Goal: Task Accomplishment & Management: Complete application form

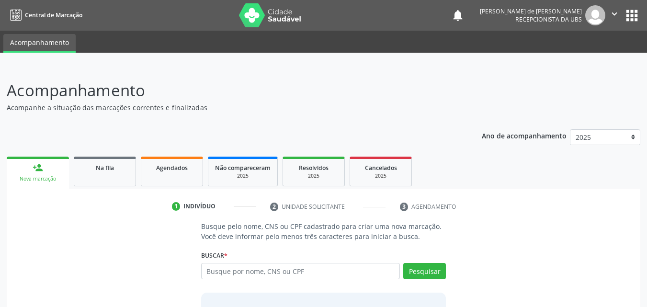
scroll to position [76, 0]
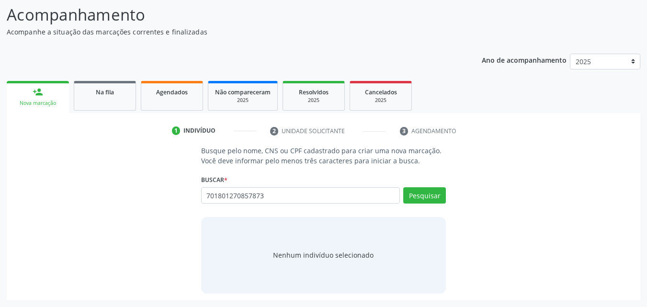
type input "701801270857873"
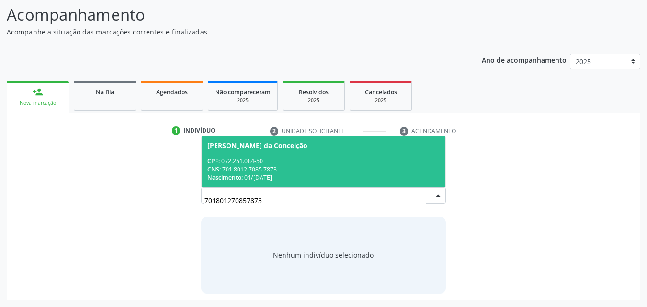
click at [239, 157] on div "CPF: 072.251.084-50" at bounding box center [323, 161] width 233 height 8
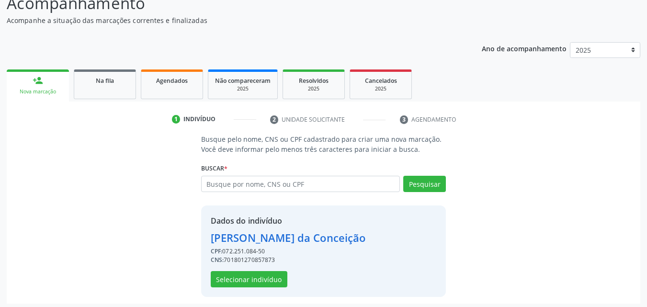
scroll to position [91, 0]
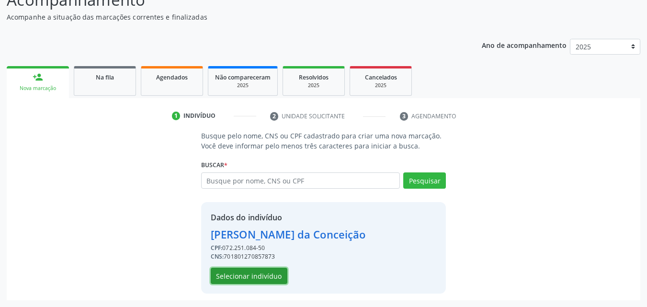
click at [268, 273] on button "Selecionar indivíduo" at bounding box center [249, 276] width 77 height 16
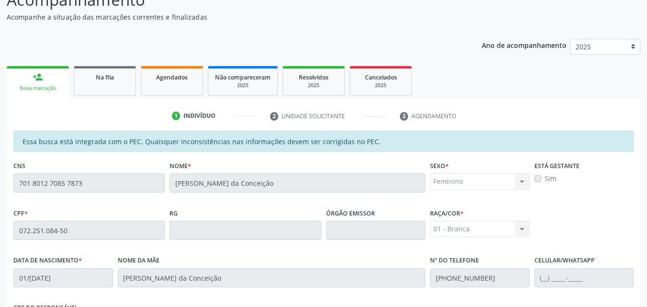
scroll to position [253, 0]
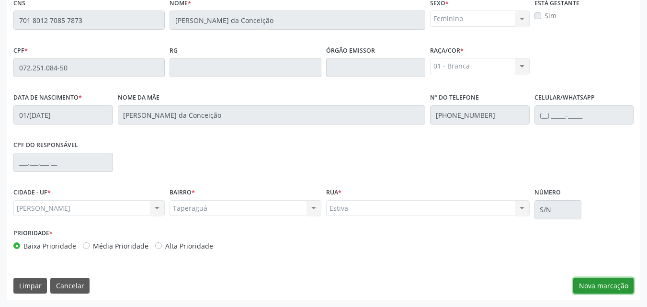
click at [594, 290] on button "Nova marcação" at bounding box center [603, 286] width 60 height 16
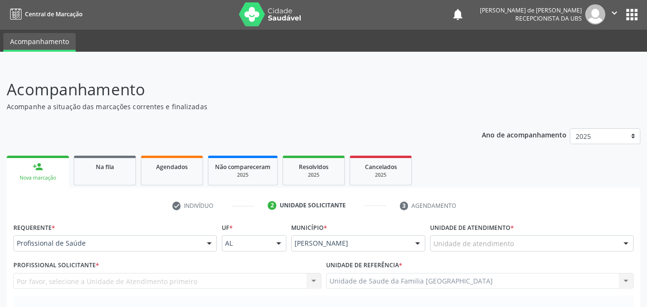
scroll to position [0, 0]
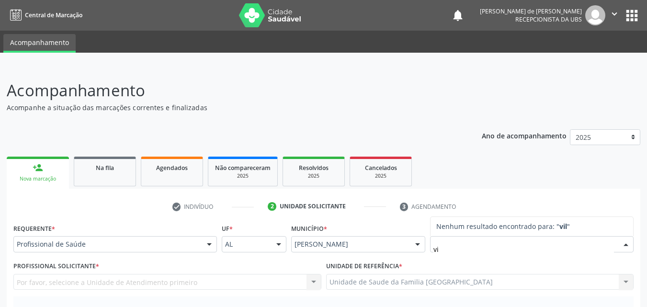
type input "v"
type input "V"
click at [411, 224] on div "Município * Marechal Deodoro Marechal Deodoro Nenhum resultado encontrado para:…" at bounding box center [358, 239] width 139 height 37
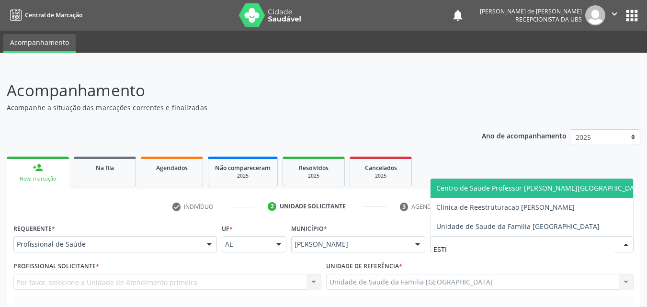
type input "ESTIV"
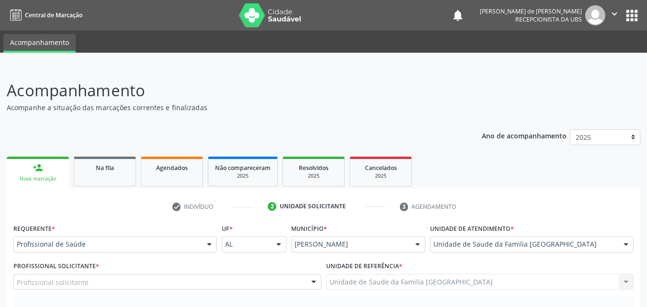
scroll to position [224, 0]
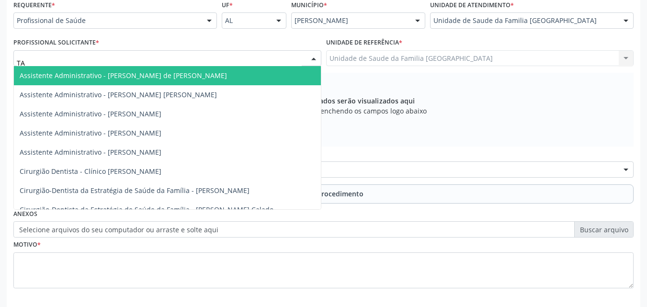
type input "TAC"
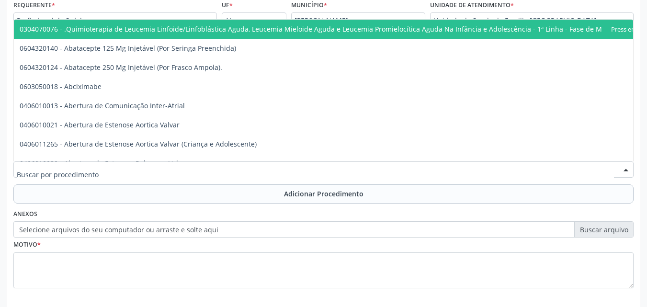
click at [7, 204] on div "Requerente * Profissional de Saúde Profissional de Saúde Paciente Nenhum result…" at bounding box center [324, 171] width 634 height 347
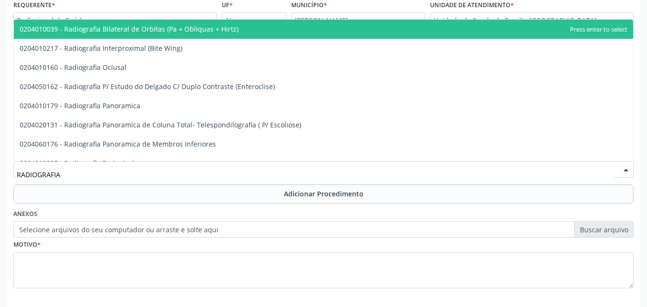
type input "RADIOGRAFIA P"
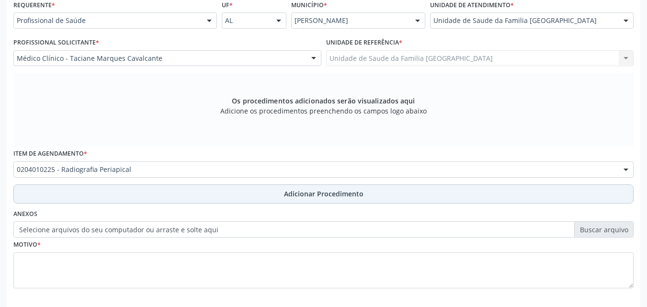
click at [102, 192] on button "Adicionar Procedimento" at bounding box center [323, 193] width 620 height 19
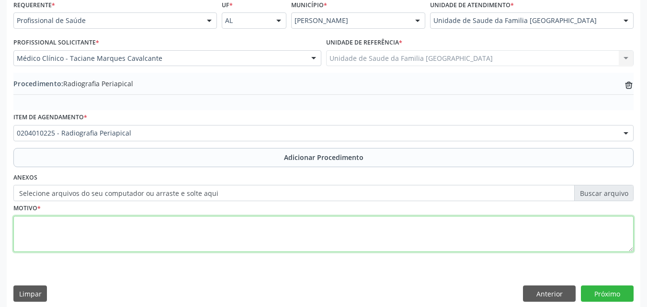
click at [77, 226] on textarea at bounding box center [323, 234] width 620 height 36
type textarea "RESTAURAÇÃO ANTIGA."
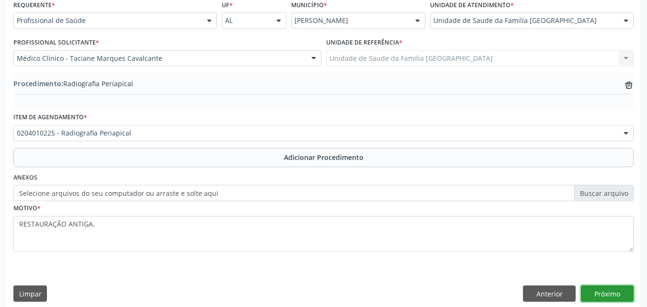
click at [619, 297] on button "Próximo" at bounding box center [607, 293] width 53 height 16
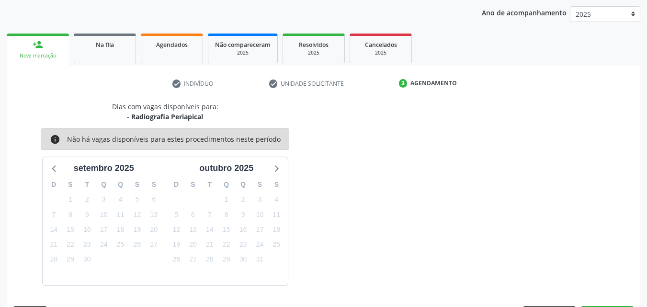
scroll to position [151, 0]
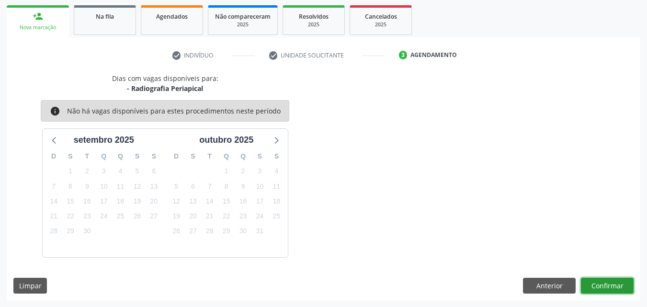
click at [613, 285] on button "Confirmar" at bounding box center [607, 286] width 53 height 16
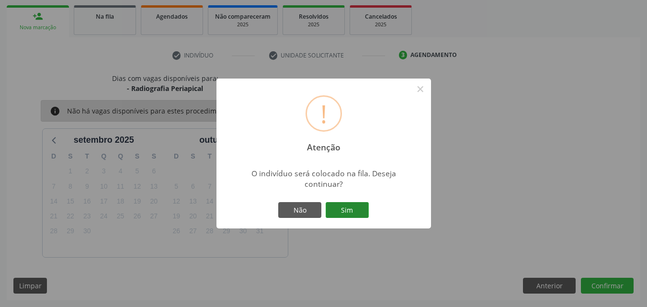
click at [350, 216] on button "Sim" at bounding box center [347, 210] width 43 height 16
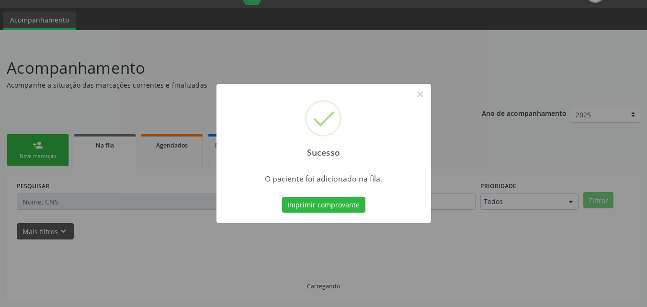
scroll to position [23, 0]
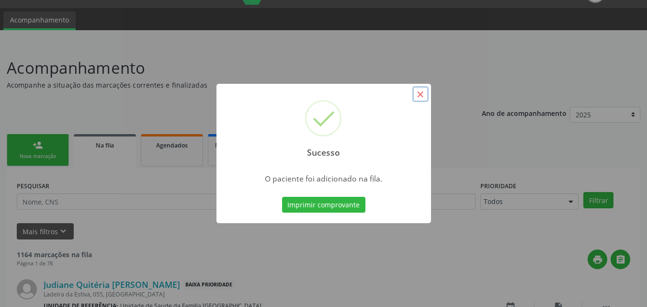
click at [422, 91] on button "×" at bounding box center [420, 94] width 16 height 16
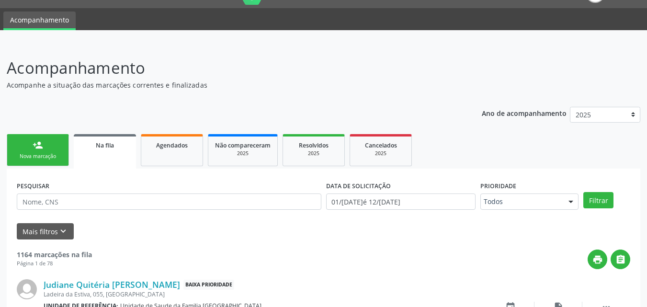
click at [48, 150] on link "person_add Nova marcação" at bounding box center [38, 150] width 62 height 32
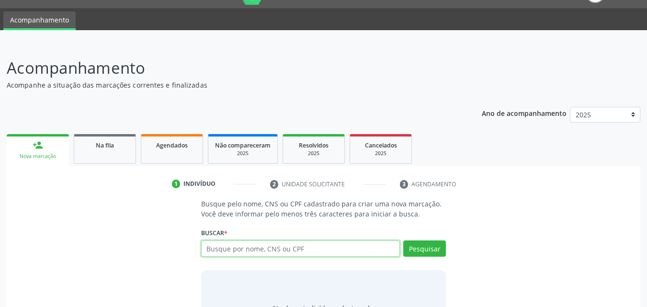
click at [334, 249] on input "text" at bounding box center [300, 248] width 199 height 16
type input "702408036194624"
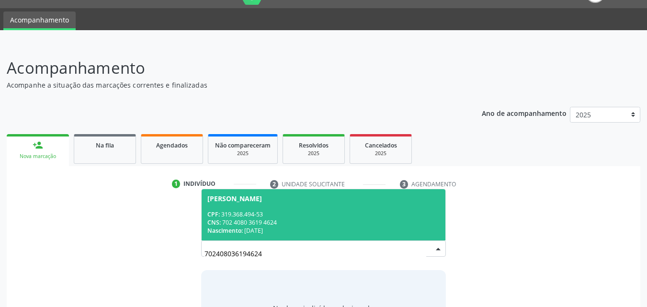
click at [318, 226] on div "CNS: 702 4080 3619 4624" at bounding box center [323, 222] width 233 height 8
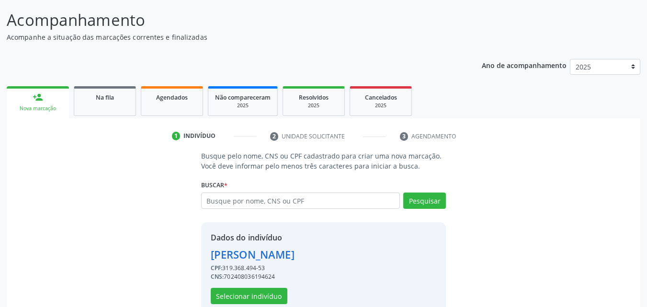
scroll to position [91, 0]
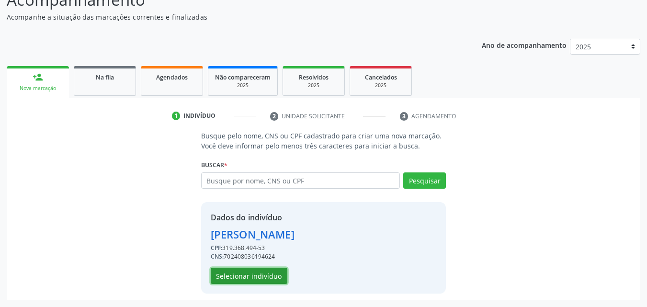
click at [269, 278] on button "Selecionar indivíduo" at bounding box center [249, 276] width 77 height 16
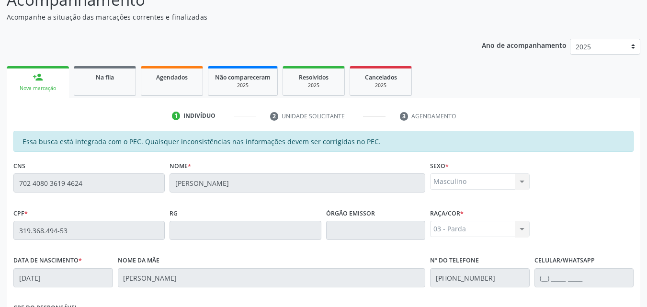
scroll to position [253, 0]
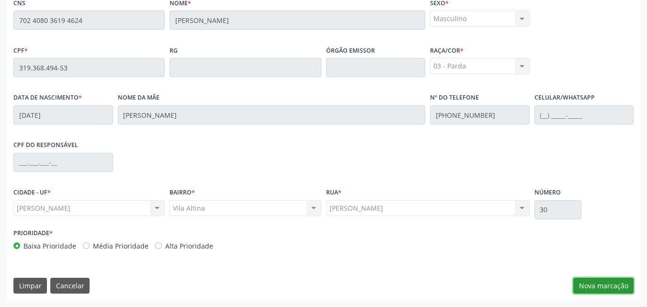
click at [580, 284] on button "Nova marcação" at bounding box center [603, 286] width 60 height 16
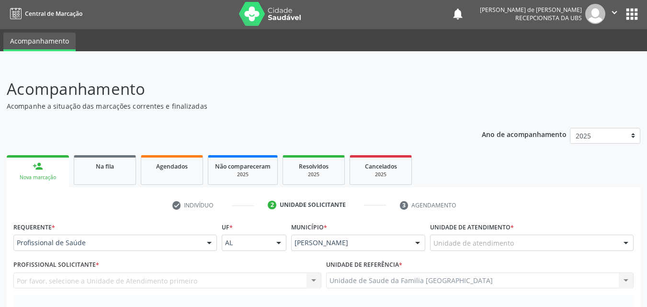
scroll to position [0, 0]
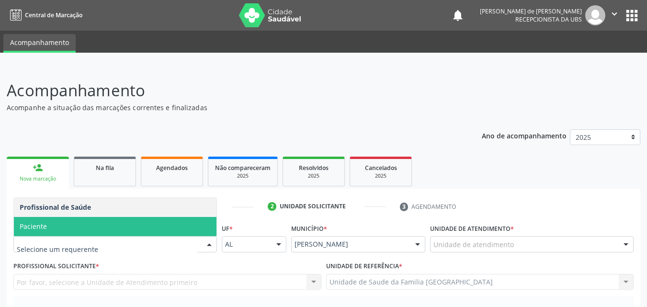
click at [50, 228] on span "Paciente" at bounding box center [115, 226] width 203 height 19
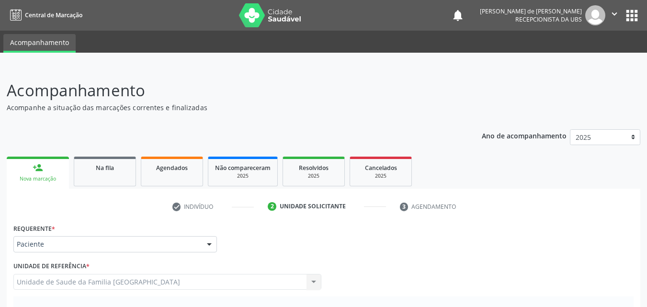
scroll to position [224, 0]
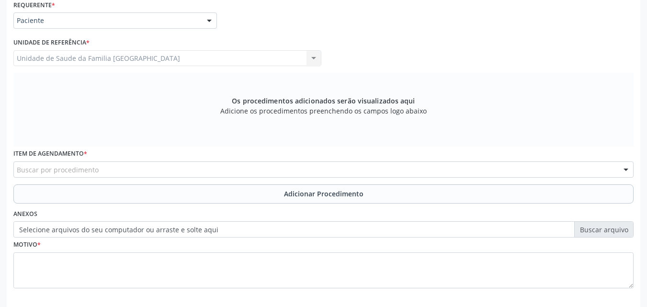
click at [68, 59] on div "Unidade de Saude da Familia Rua da Estiva Unidade de Saude da Familia Rua da Es…" at bounding box center [167, 58] width 308 height 16
click at [66, 58] on div "Unidade de Saude da Familia Rua da Estiva Unidade de Saude da Familia Rua da Es…" at bounding box center [167, 58] width 308 height 16
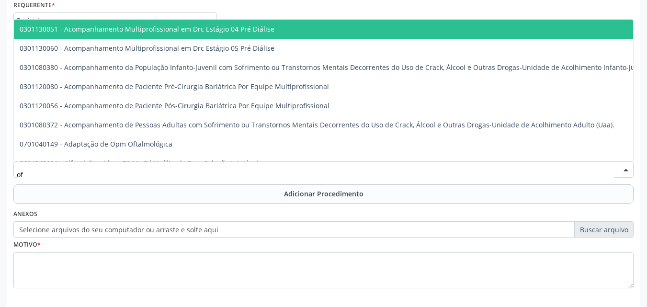
type input "o"
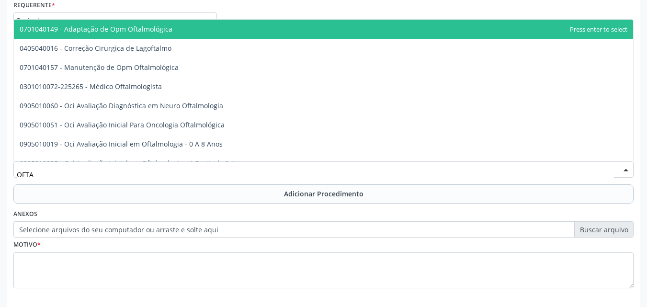
type input "OFTAL"
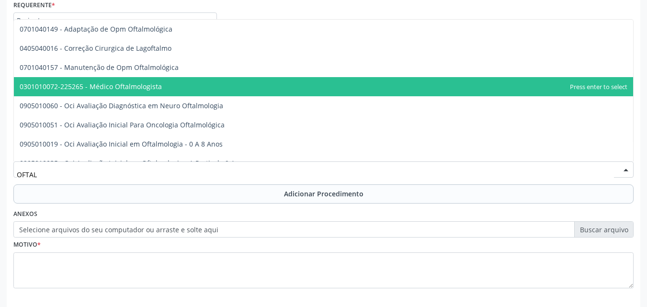
click at [102, 85] on span "0301010072-225265 - Médico Oftalmologista" at bounding box center [91, 86] width 142 height 9
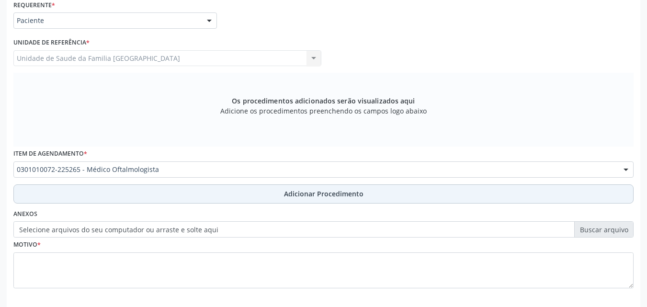
click at [89, 193] on button "Adicionar Procedimento" at bounding box center [323, 193] width 620 height 19
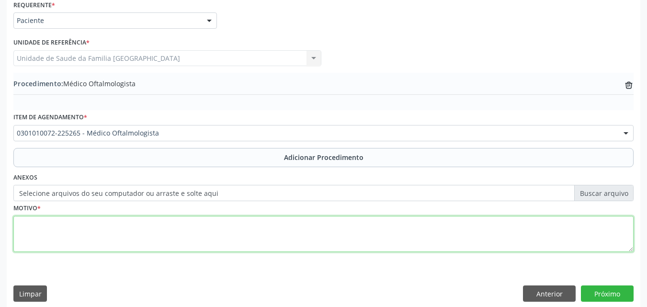
click at [80, 235] on textarea at bounding box center [323, 234] width 620 height 36
type textarea "CONSULTA."
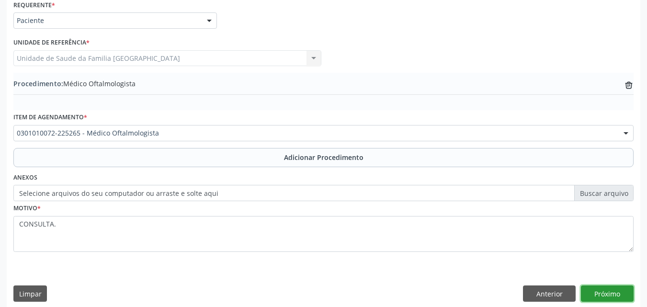
click at [600, 291] on button "Próximo" at bounding box center [607, 293] width 53 height 16
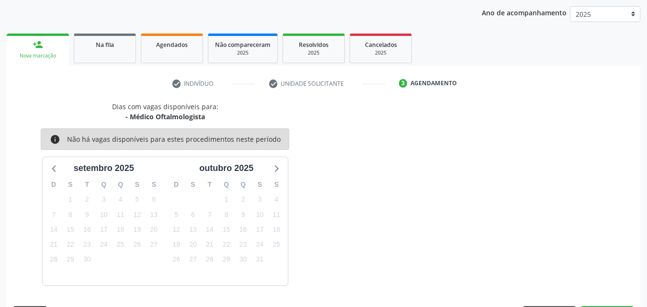
scroll to position [151, 0]
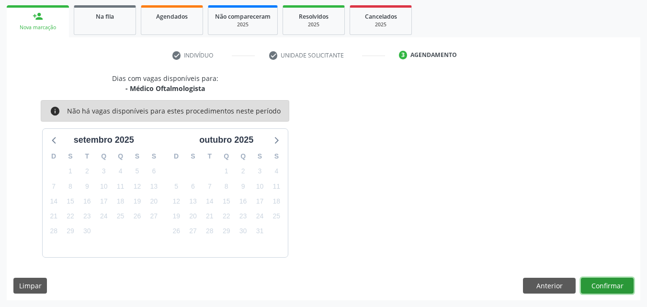
click at [600, 291] on button "Confirmar" at bounding box center [607, 286] width 53 height 16
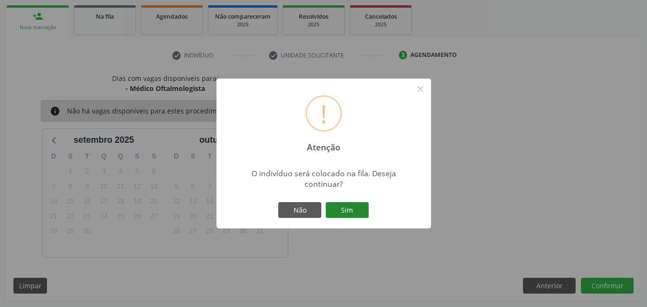
click at [359, 206] on button "Sim" at bounding box center [347, 210] width 43 height 16
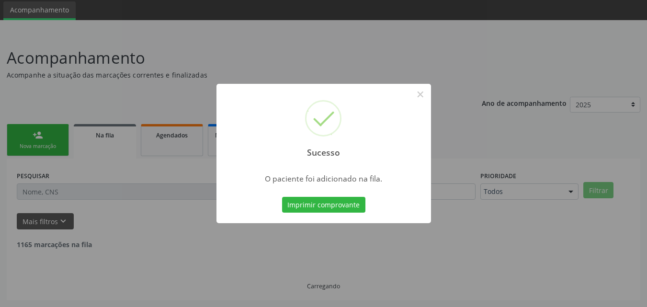
scroll to position [23, 0]
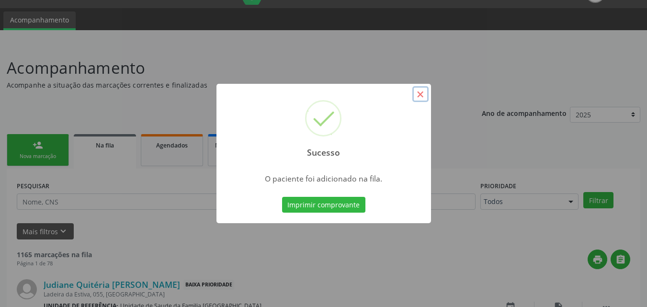
click at [420, 94] on button "×" at bounding box center [420, 94] width 16 height 16
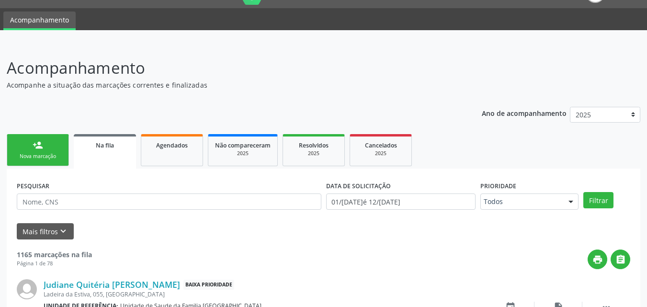
click at [47, 151] on link "person_add Nova marcação" at bounding box center [38, 150] width 62 height 32
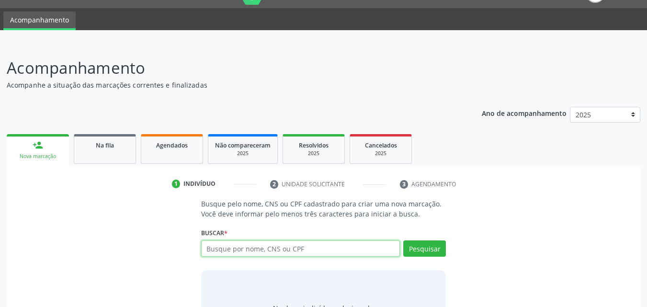
click at [238, 247] on input "text" at bounding box center [300, 248] width 199 height 16
type input "702009879210086"
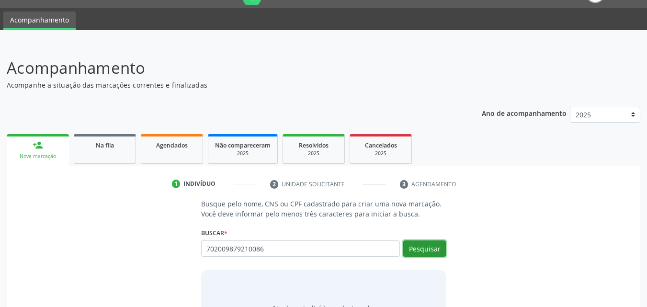
click at [434, 248] on button "Pesquisar" at bounding box center [424, 248] width 43 height 16
type input "702009879210086"
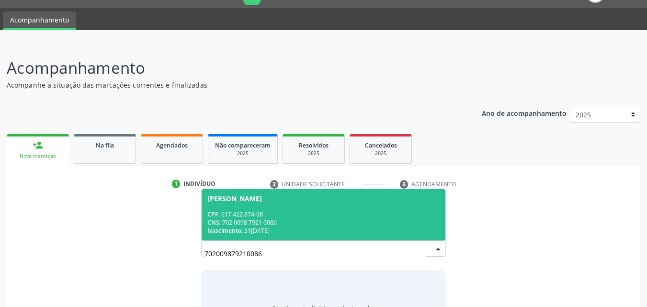
click at [303, 201] on div "Adilson Alves da Silva" at bounding box center [323, 199] width 233 height 8
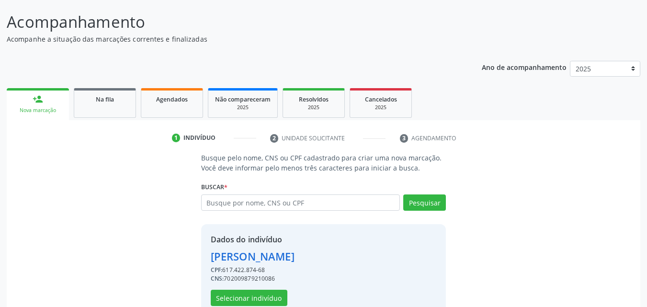
scroll to position [91, 0]
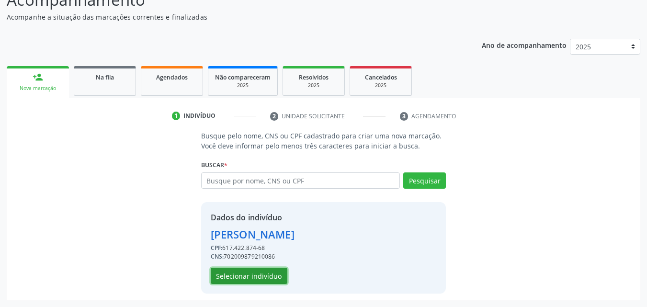
click at [256, 274] on button "Selecionar indivíduo" at bounding box center [249, 276] width 77 height 16
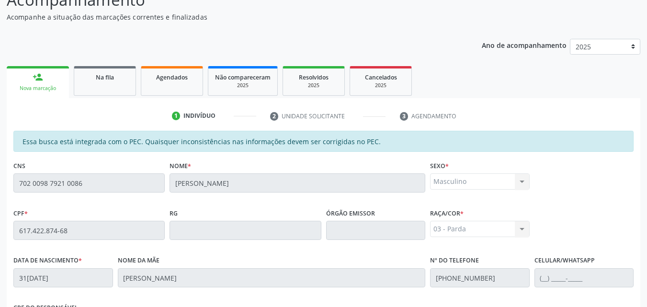
scroll to position [253, 0]
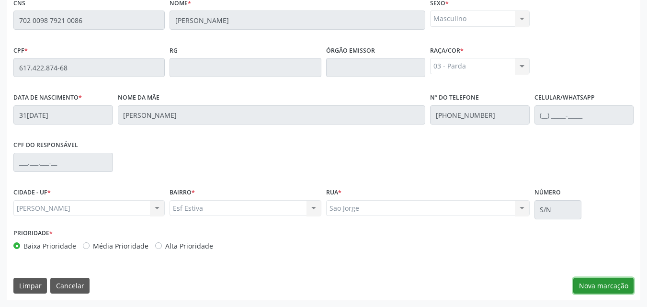
click at [605, 281] on button "Nova marcação" at bounding box center [603, 286] width 60 height 16
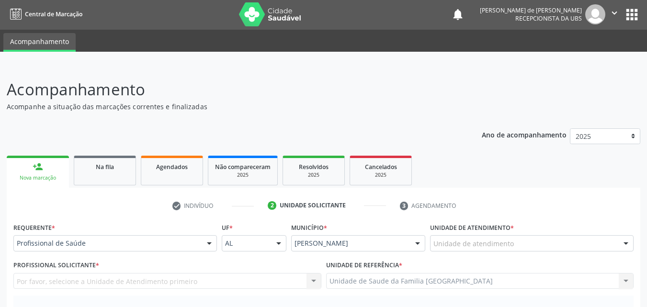
scroll to position [0, 0]
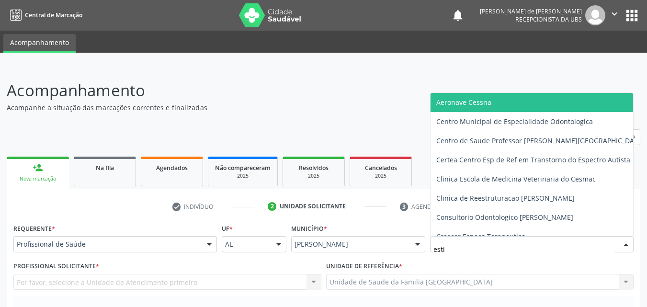
type input "estiv"
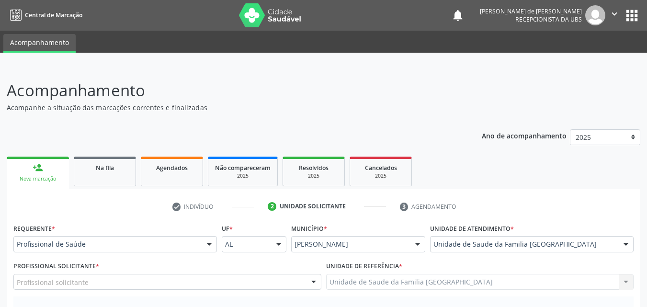
scroll to position [224, 0]
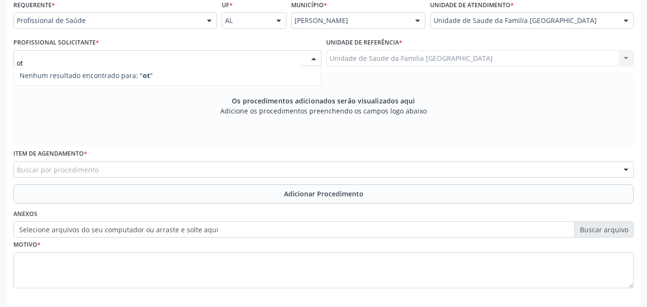
type input "o"
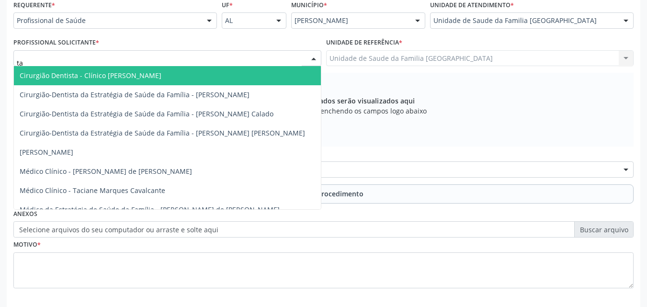
type input "tac"
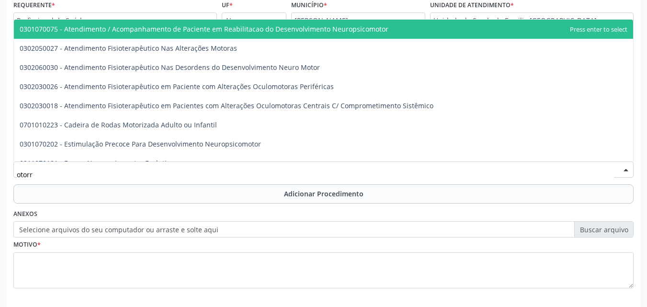
type input "otorri"
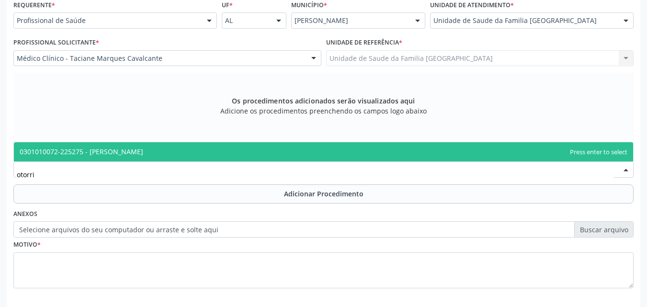
click at [26, 147] on span "0301010072-225275 - Médico Otorrinolaringologista" at bounding box center [323, 151] width 619 height 19
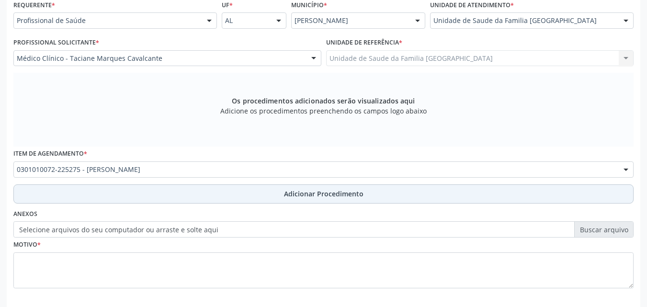
click at [91, 190] on button "Adicionar Procedimento" at bounding box center [323, 193] width 620 height 19
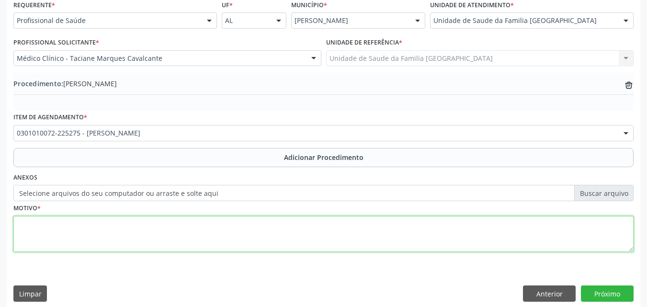
click at [88, 225] on textarea at bounding box center [323, 234] width 620 height 36
type textarea "H931-TINNITUS."
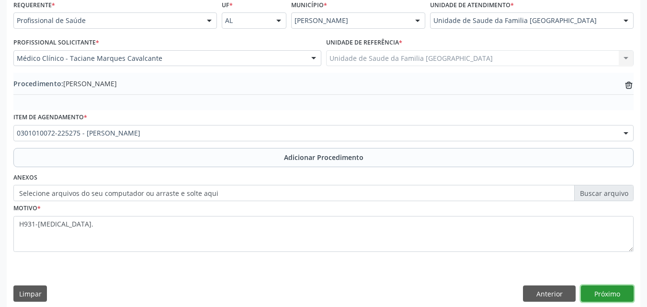
click at [607, 292] on button "Próximo" at bounding box center [607, 293] width 53 height 16
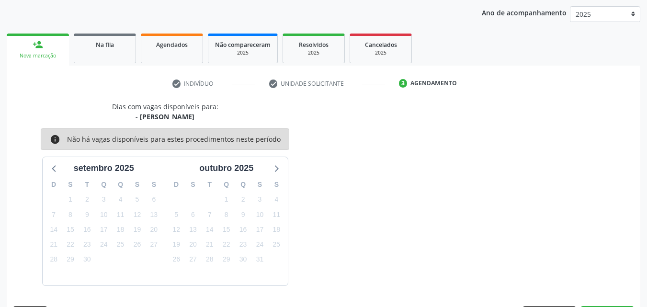
scroll to position [151, 0]
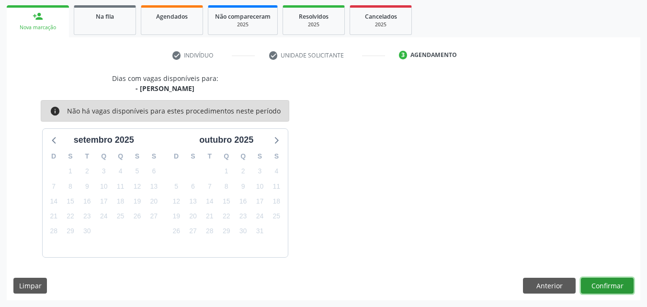
click at [607, 292] on button "Confirmar" at bounding box center [607, 286] width 53 height 16
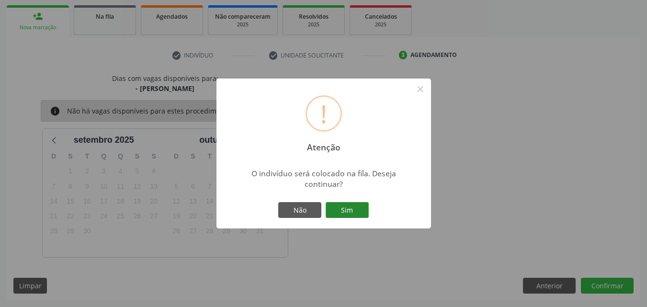
click at [349, 213] on button "Sim" at bounding box center [347, 210] width 43 height 16
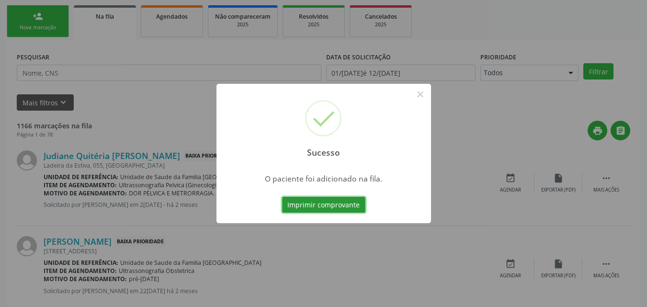
scroll to position [23, 0]
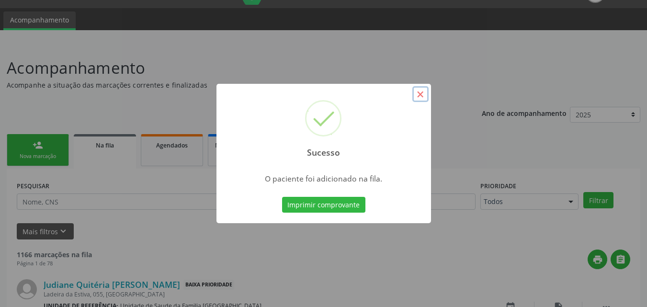
click at [419, 93] on button "×" at bounding box center [420, 94] width 16 height 16
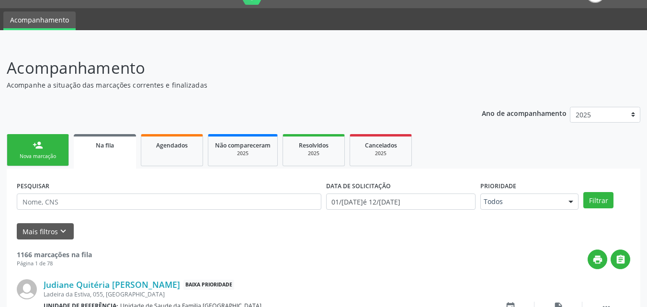
click at [20, 148] on link "person_add Nova marcação" at bounding box center [38, 150] width 62 height 32
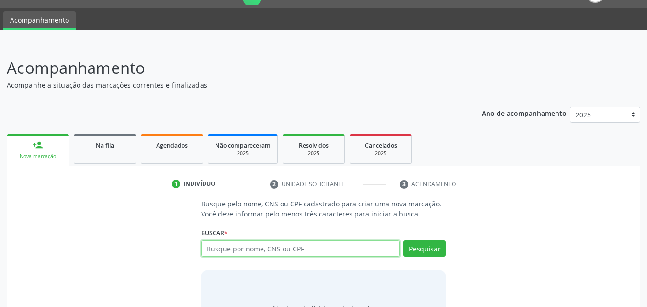
click at [229, 250] on input "text" at bounding box center [300, 248] width 199 height 16
type input "702009879210086"
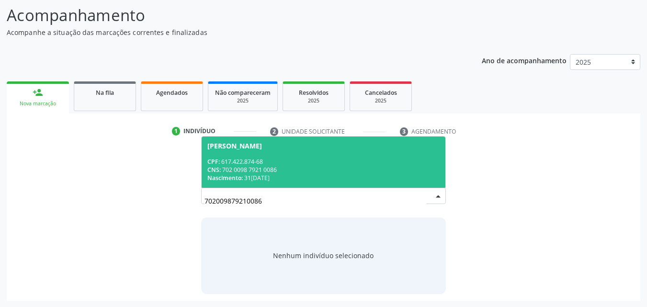
scroll to position [76, 0]
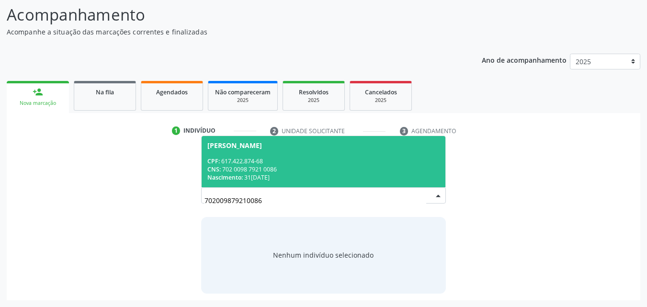
click at [295, 171] on div "CNS: 702 0098 7921 0086" at bounding box center [323, 169] width 233 height 8
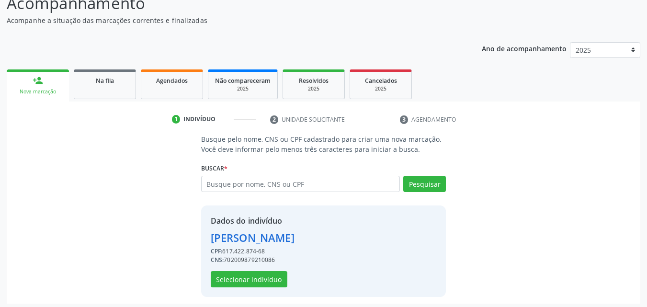
scroll to position [91, 0]
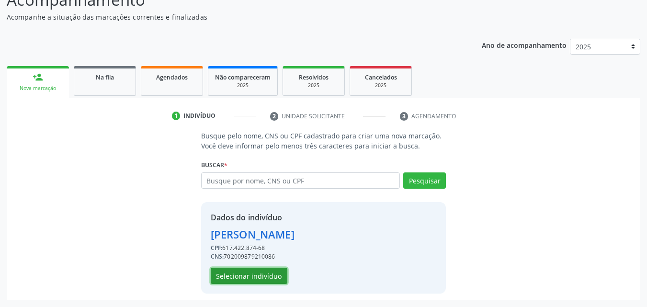
click at [243, 272] on button "Selecionar indivíduo" at bounding box center [249, 276] width 77 height 16
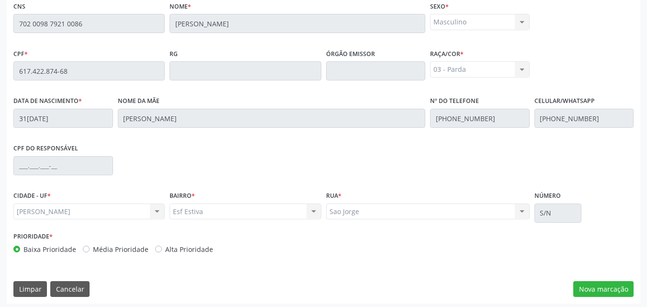
scroll to position [253, 0]
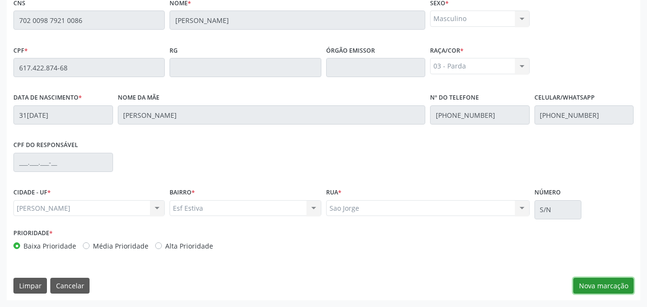
click at [602, 288] on button "Nova marcação" at bounding box center [603, 286] width 60 height 16
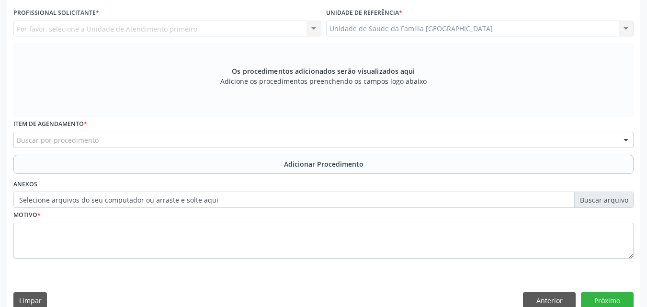
scroll to position [0, 0]
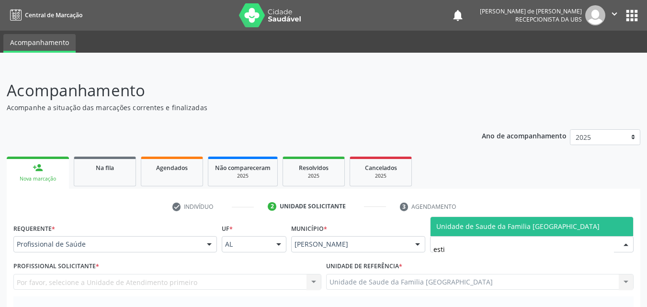
type input "estiv"
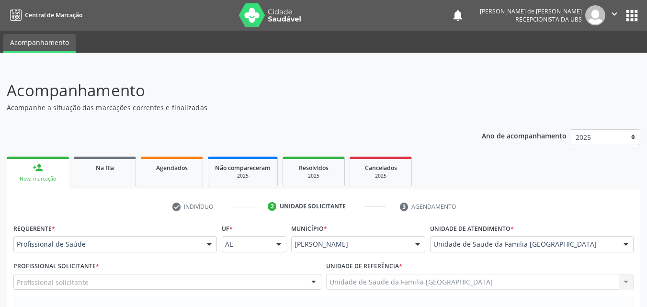
scroll to position [224, 0]
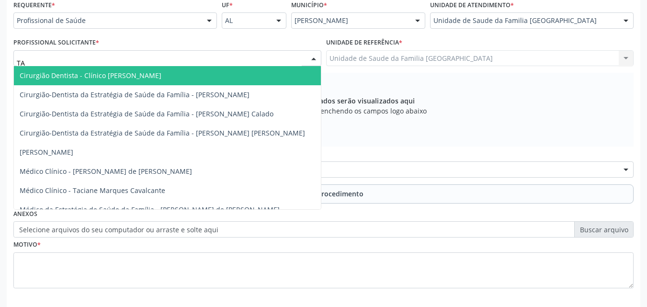
type input "TAC"
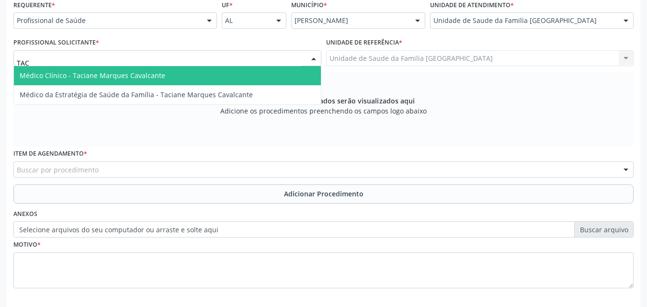
click at [60, 80] on span "Médico Clínico - Taciane Marques Cavalcante" at bounding box center [93, 75] width 146 height 9
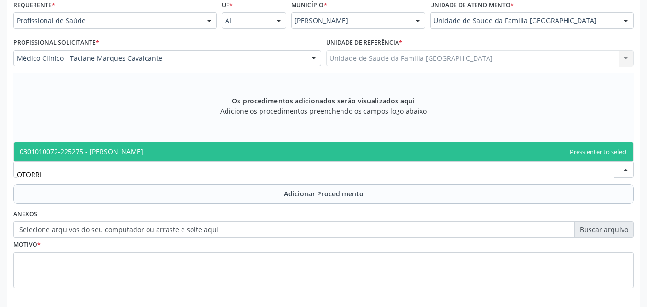
type input "OTORRIN"
click at [38, 154] on span "0301010072-225275 - Médico Otorrinolaringologista" at bounding box center [82, 151] width 124 height 9
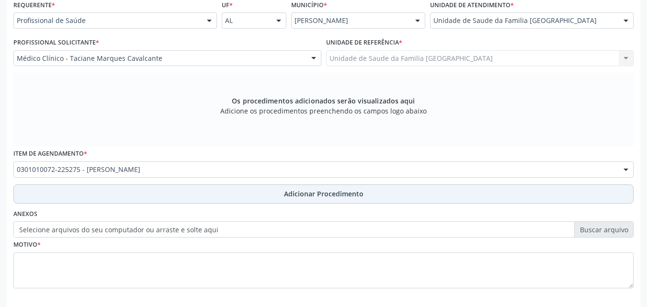
click at [102, 190] on button "Adicionar Procedimento" at bounding box center [323, 193] width 620 height 19
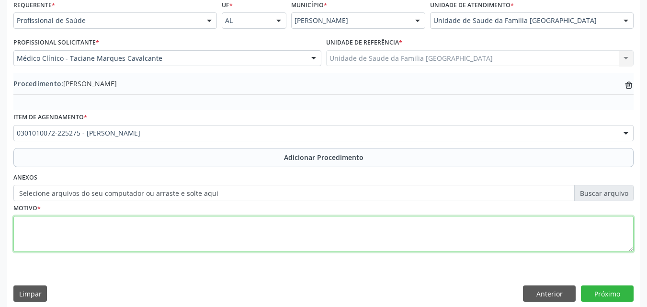
click at [108, 229] on textarea at bounding box center [323, 234] width 620 height 36
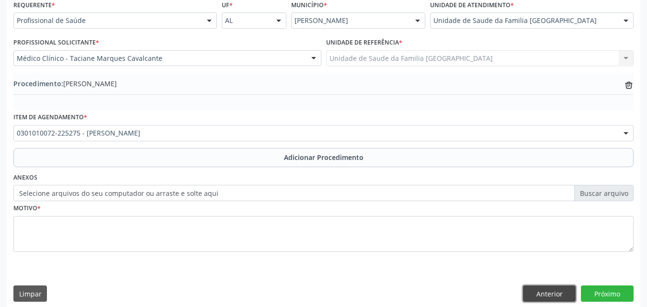
click at [554, 292] on button "Anterior" at bounding box center [549, 293] width 53 height 16
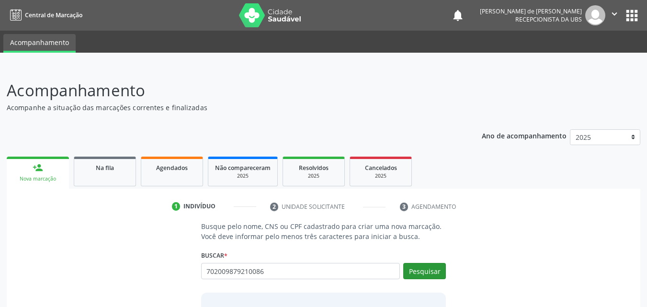
type input "702009879210086"
click at [436, 273] on button "Pesquisar" at bounding box center [424, 271] width 43 height 16
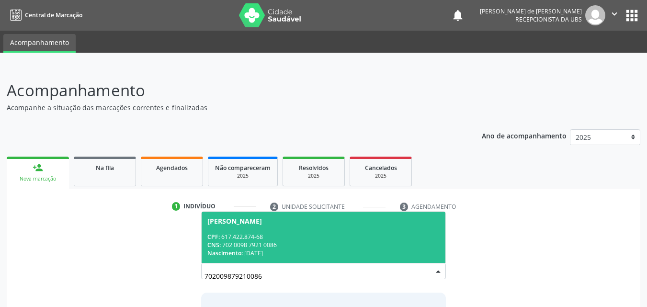
click at [341, 239] on div "CPF: 617.422.874-68" at bounding box center [323, 237] width 233 height 8
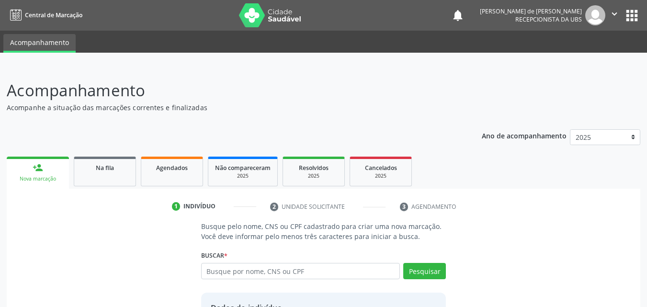
scroll to position [91, 0]
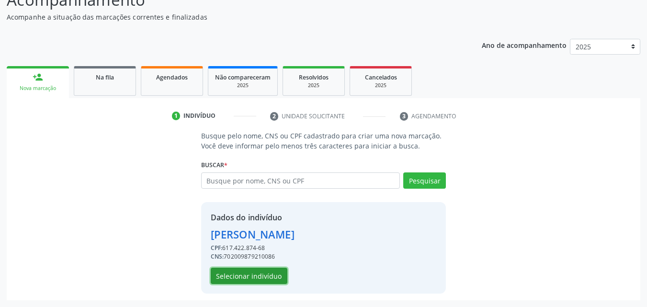
click at [259, 276] on button "Selecionar indivíduo" at bounding box center [249, 276] width 77 height 16
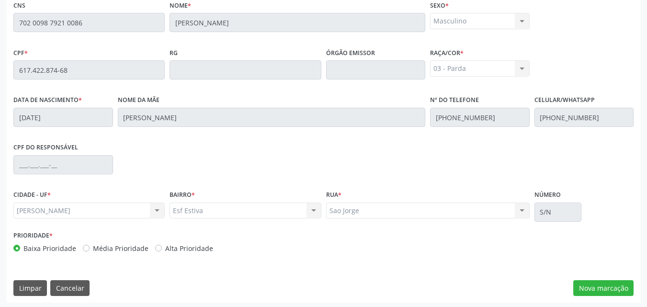
scroll to position [253, 0]
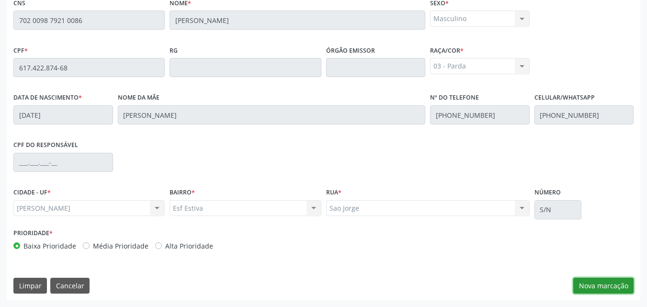
click at [591, 283] on button "Nova marcação" at bounding box center [603, 286] width 60 height 16
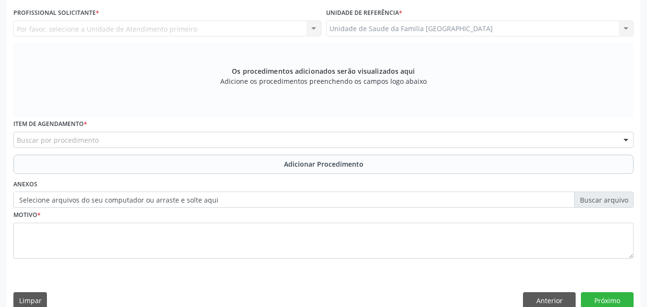
scroll to position [30, 0]
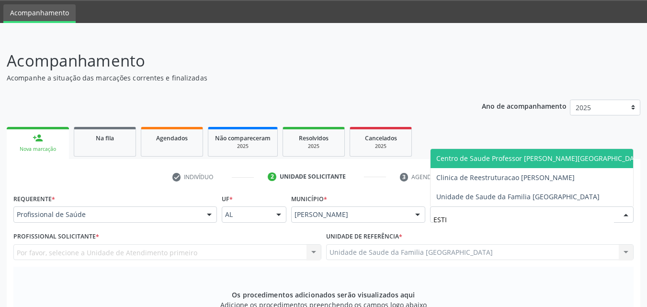
type input "ESTIV"
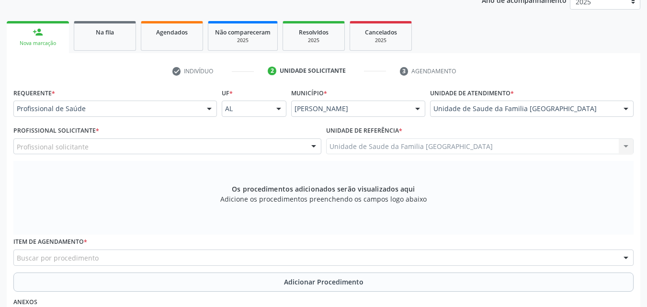
scroll to position [253, 0]
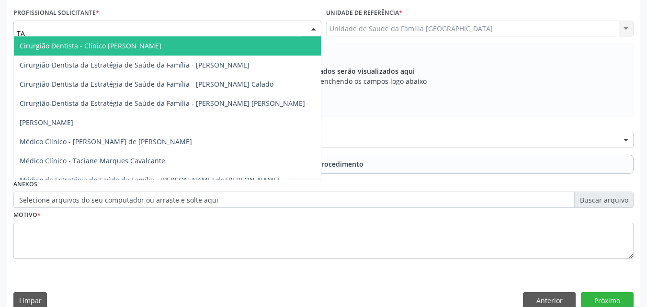
type input "TAC"
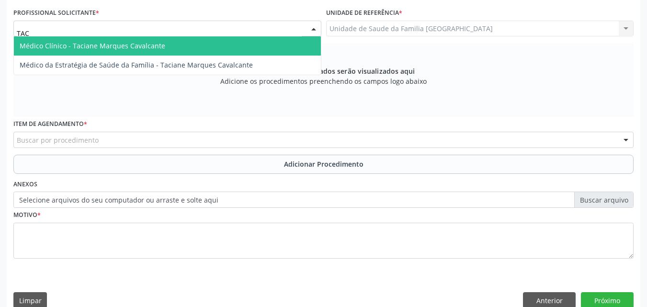
click at [62, 46] on span "Médico Clínico - Taciane Marques Cavalcante" at bounding box center [93, 45] width 146 height 9
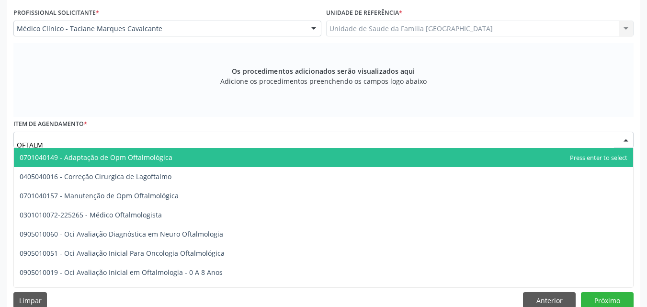
type input "OFTALMO"
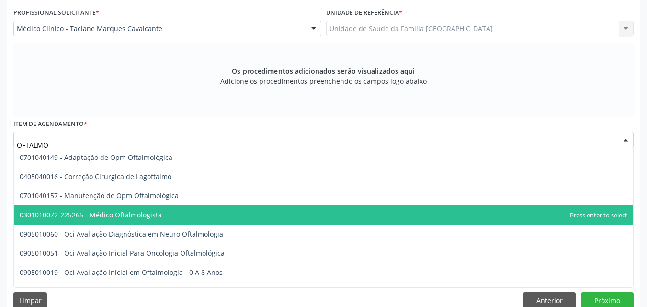
click at [78, 212] on span "0301010072-225265 - Médico Oftalmologista" at bounding box center [91, 214] width 142 height 9
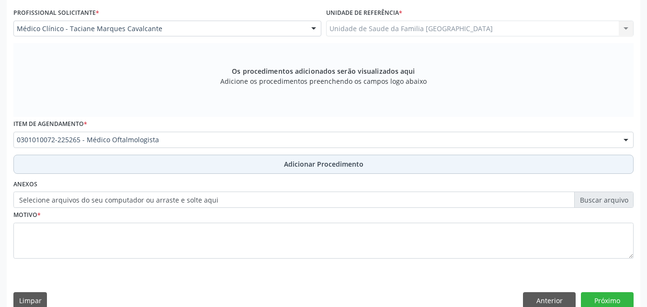
click at [91, 170] on button "Adicionar Procedimento" at bounding box center [323, 164] width 620 height 19
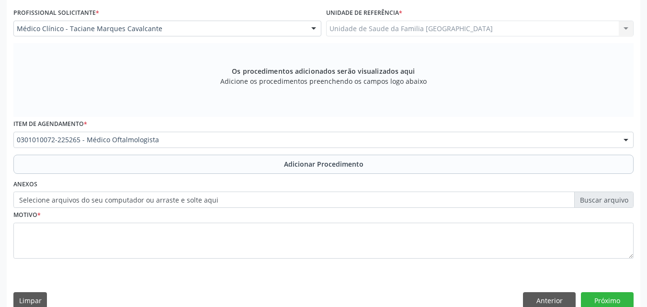
scroll to position [232, 0]
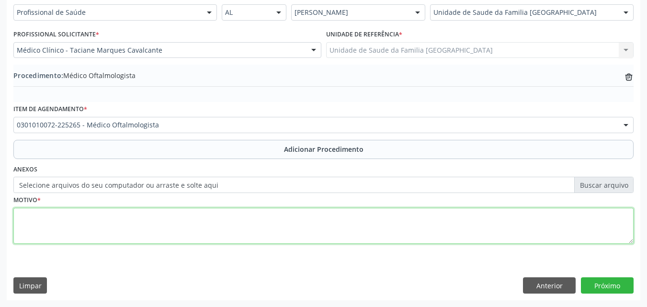
click at [90, 221] on textarea at bounding box center [323, 226] width 620 height 36
type textarea "D"
type textarea "DIFICULDADE DE VISUAL PARA LONGE E PERTO, PACIENTE DIABÉTICO."
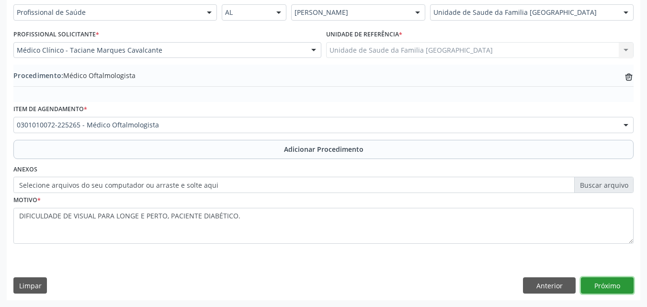
click at [616, 280] on button "Próximo" at bounding box center [607, 285] width 53 height 16
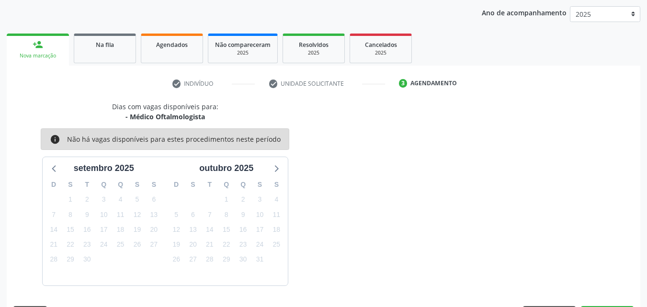
scroll to position [151, 0]
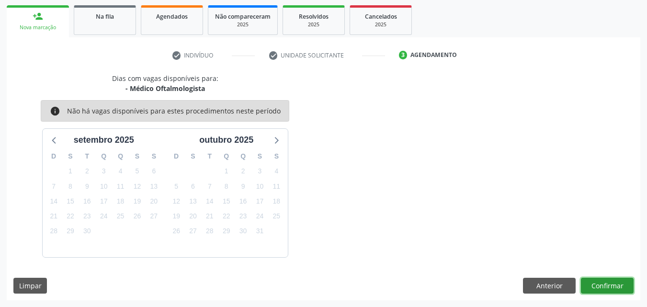
click at [616, 280] on button "Confirmar" at bounding box center [607, 286] width 53 height 16
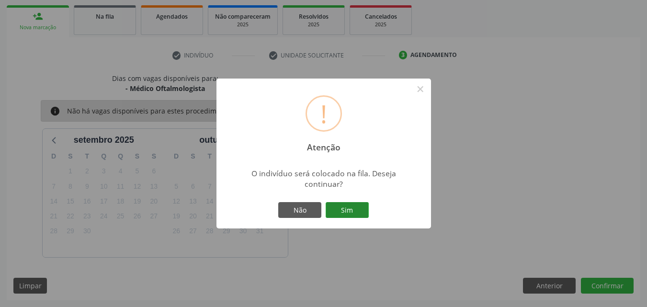
click at [349, 216] on button "Sim" at bounding box center [347, 210] width 43 height 16
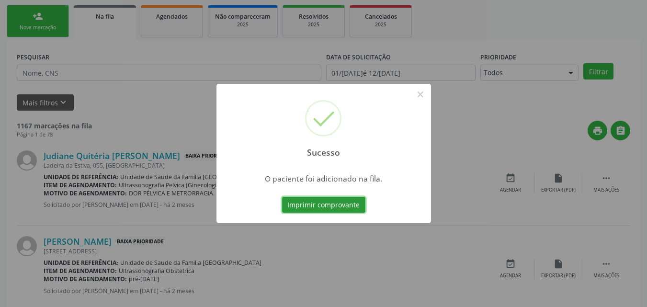
scroll to position [23, 0]
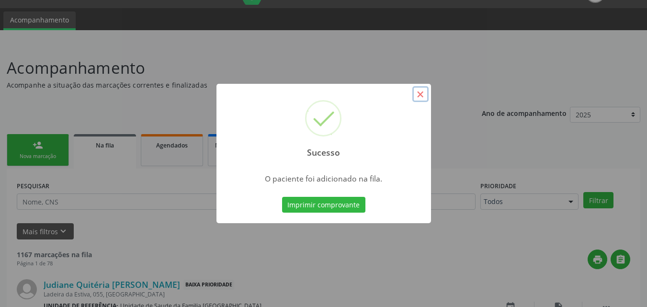
click at [419, 94] on button "×" at bounding box center [420, 94] width 16 height 16
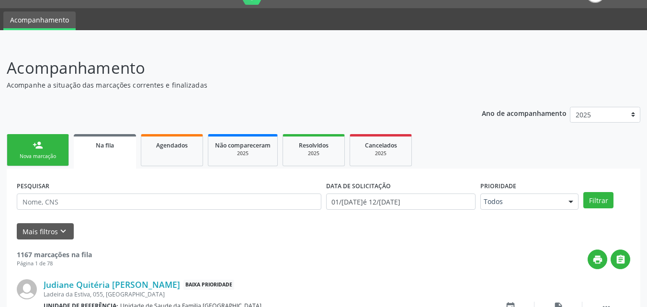
click at [14, 145] on link "person_add Nova marcação" at bounding box center [38, 150] width 62 height 32
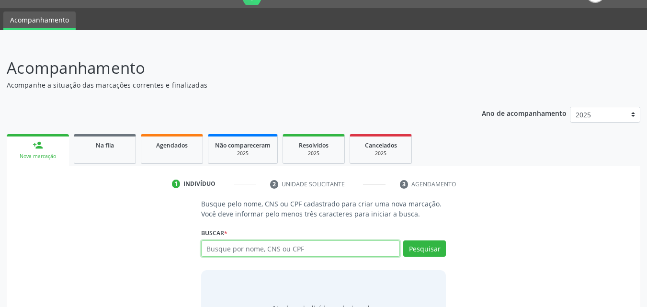
click at [235, 249] on input "text" at bounding box center [300, 248] width 199 height 16
type input "703407832840000"
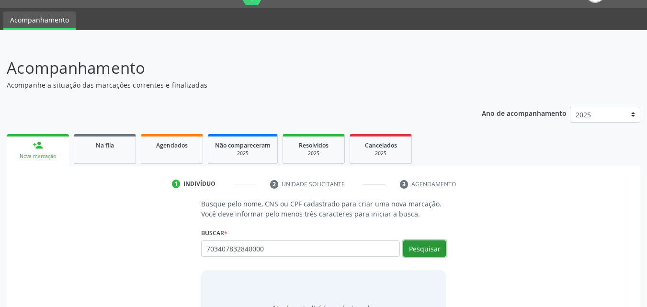
click at [417, 248] on button "Pesquisar" at bounding box center [424, 248] width 43 height 16
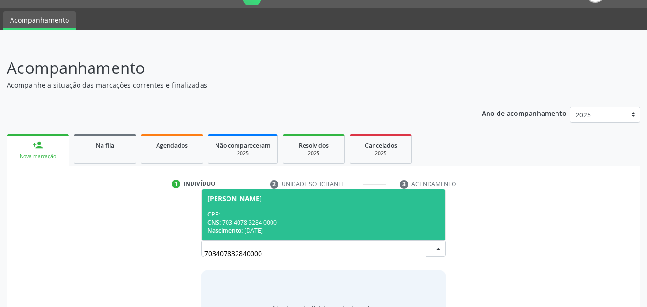
click at [327, 211] on div "CPF: --" at bounding box center [323, 214] width 233 height 8
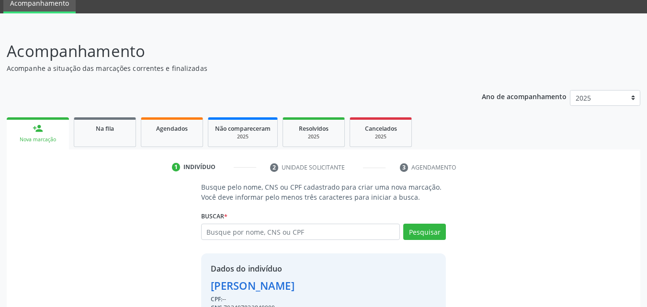
scroll to position [91, 0]
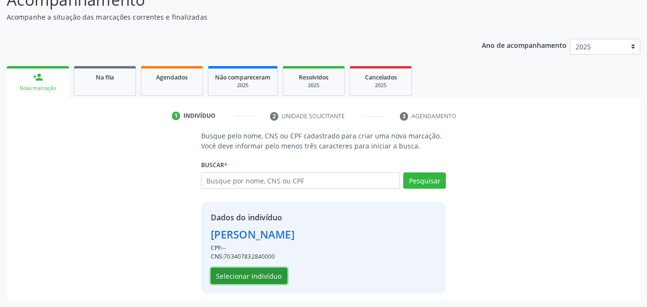
click at [245, 281] on button "Selecionar indivíduo" at bounding box center [249, 276] width 77 height 16
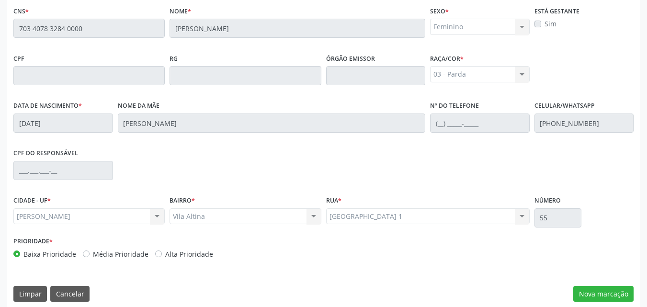
scroll to position [253, 0]
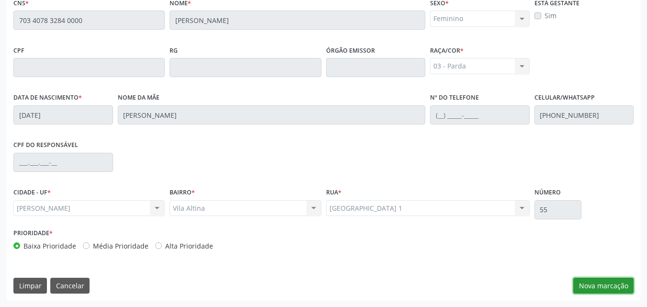
click at [580, 284] on button "Nova marcação" at bounding box center [603, 286] width 60 height 16
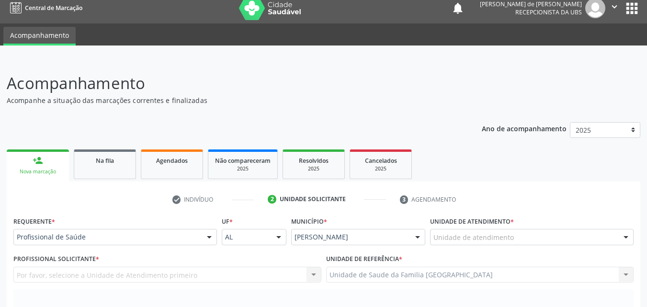
scroll to position [0, 0]
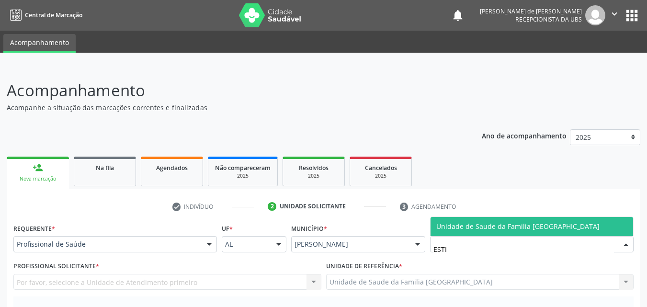
type input "ESTIV"
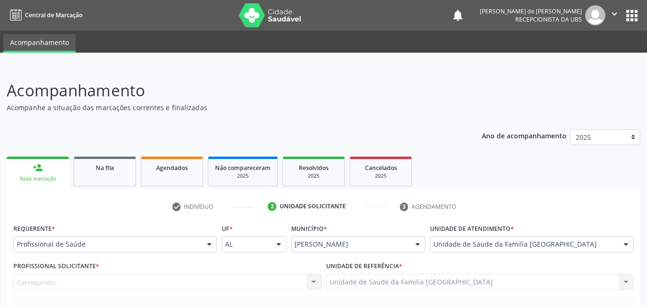
scroll to position [224, 0]
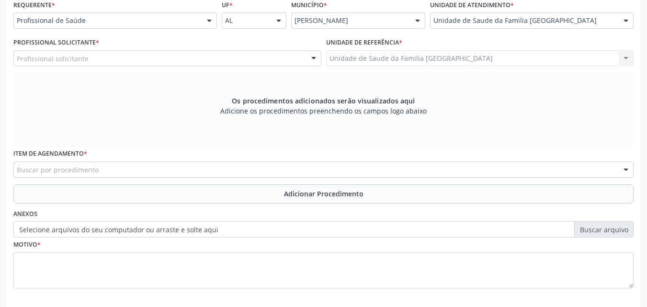
click at [103, 53] on div "Profissional solicitante" at bounding box center [167, 58] width 308 height 16
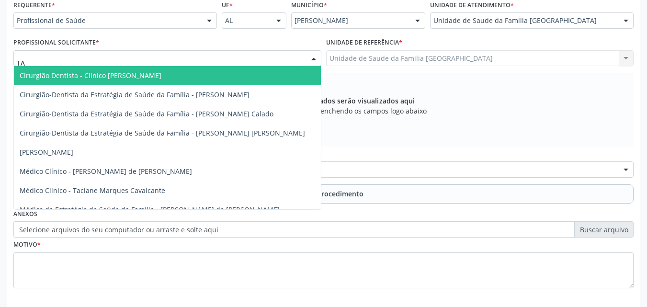
type input "TAC"
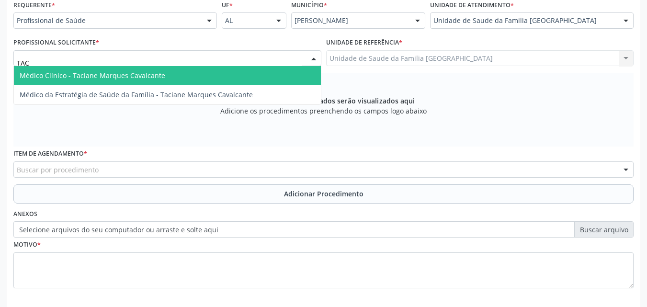
click at [115, 77] on span "Médico Clínico - Taciane Marques Cavalcante" at bounding box center [93, 75] width 146 height 9
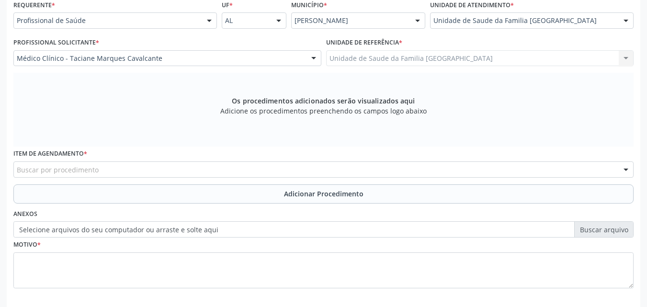
click at [89, 178] on div "Item de agendamento * Buscar por procedimento 0304070076 - .Quimioterapia de Le…" at bounding box center [323, 165] width 625 height 37
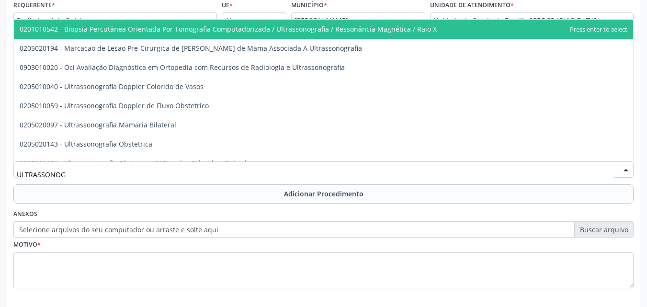
type input "ULTRASSONOGR"
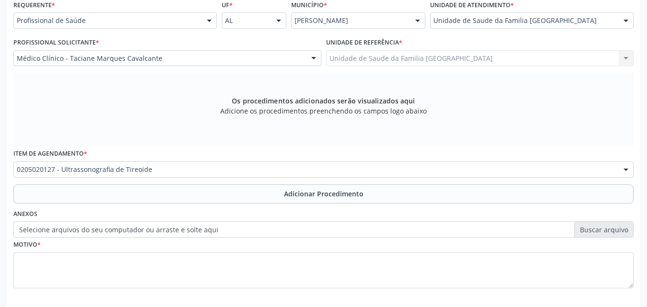
scroll to position [0, 0]
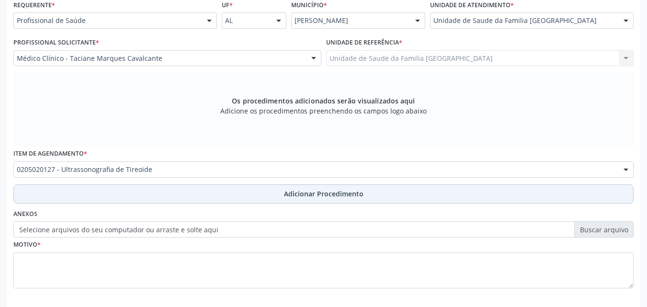
click at [114, 196] on button "Adicionar Procedimento" at bounding box center [323, 193] width 620 height 19
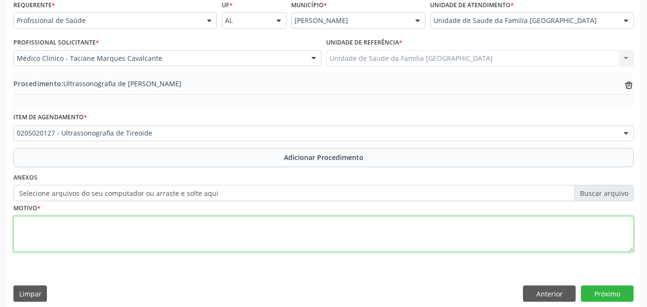
click at [114, 227] on textarea at bounding box center [323, 234] width 620 height 36
type textarea "ABAULAMENTO EM TOPOGRAFIA DE TIREÓDE."
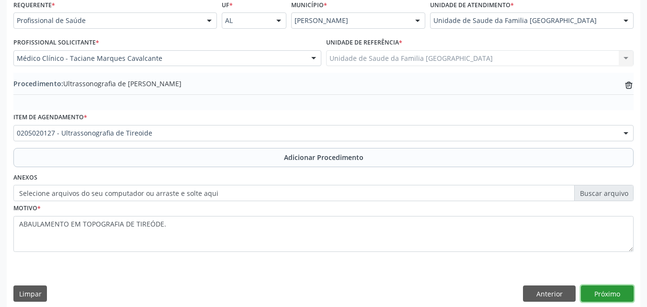
click at [618, 290] on button "Próximo" at bounding box center [607, 293] width 53 height 16
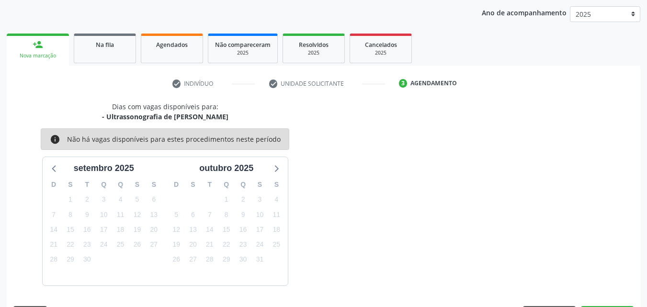
scroll to position [151, 0]
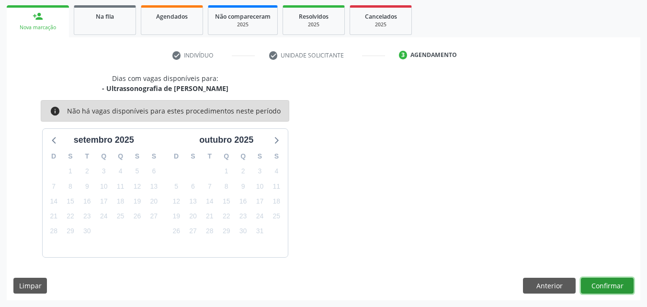
click at [616, 287] on button "Confirmar" at bounding box center [607, 286] width 53 height 16
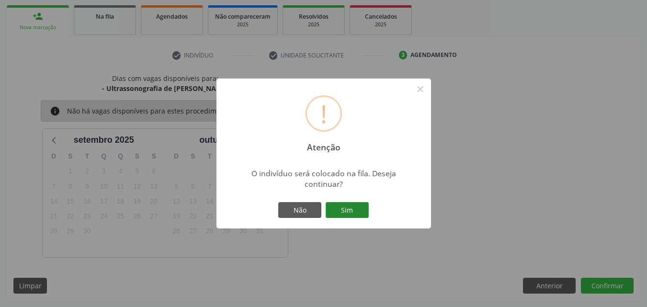
click at [344, 211] on button "Sim" at bounding box center [347, 210] width 43 height 16
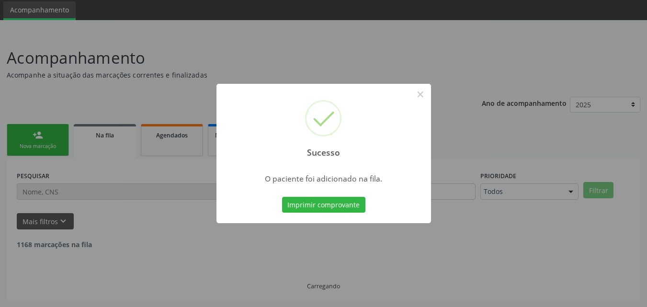
scroll to position [23, 0]
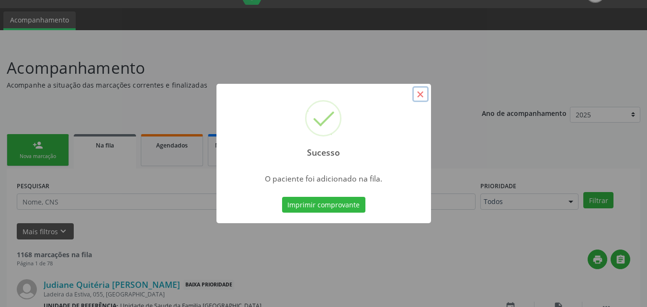
click at [418, 96] on button "×" at bounding box center [420, 94] width 16 height 16
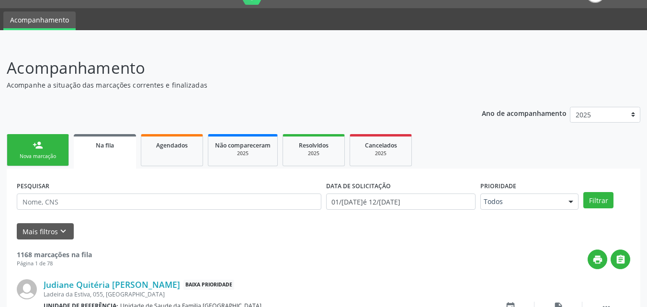
click at [110, 140] on div "Na fila" at bounding box center [104, 145] width 49 height 10
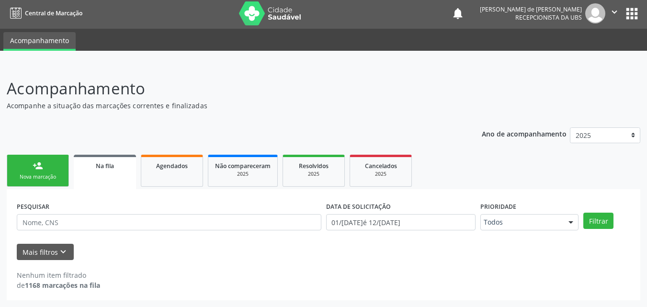
scroll to position [2, 0]
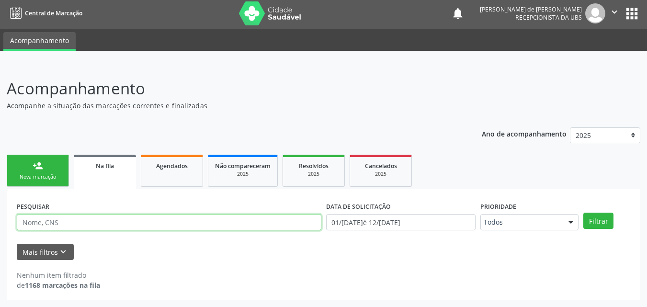
click at [109, 218] on input "text" at bounding box center [169, 222] width 305 height 16
type input "PAULO JORGE"
click at [583, 213] on button "Filtrar" at bounding box center [598, 221] width 30 height 16
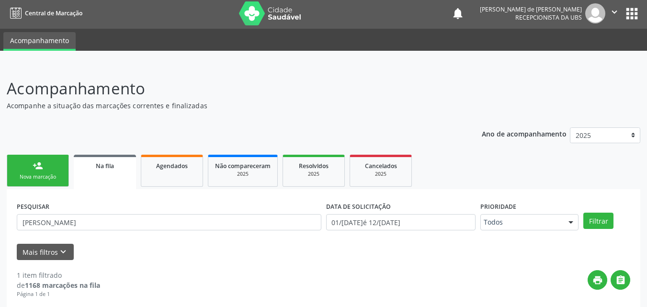
scroll to position [95, 0]
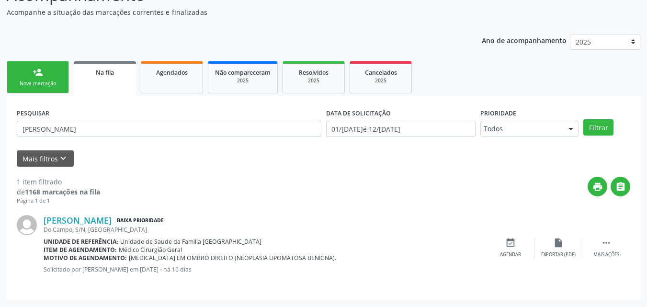
click at [28, 90] on link "person_add Nova marcação" at bounding box center [38, 77] width 62 height 32
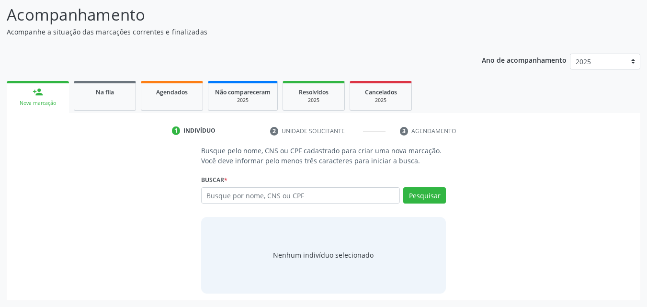
scroll to position [76, 0]
click at [239, 198] on input "text" at bounding box center [300, 195] width 199 height 16
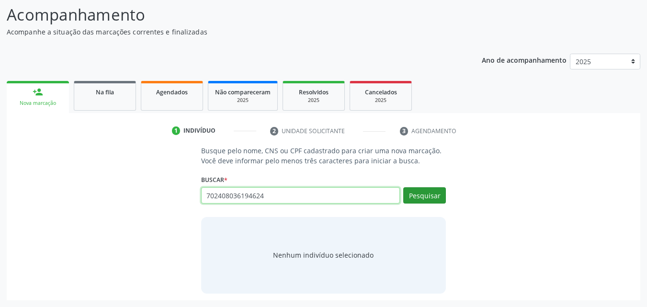
type input "702408036194624"
click at [416, 193] on button "Pesquisar" at bounding box center [424, 195] width 43 height 16
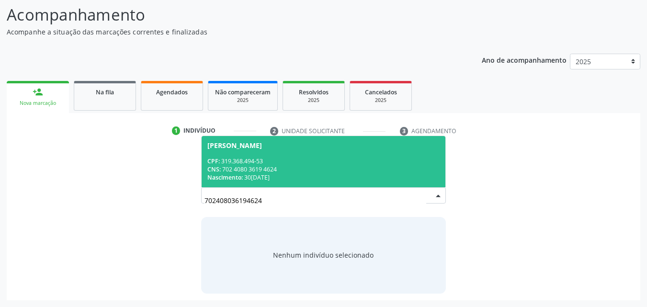
click at [294, 163] on div "CPF: 319.368.494-53" at bounding box center [323, 161] width 233 height 8
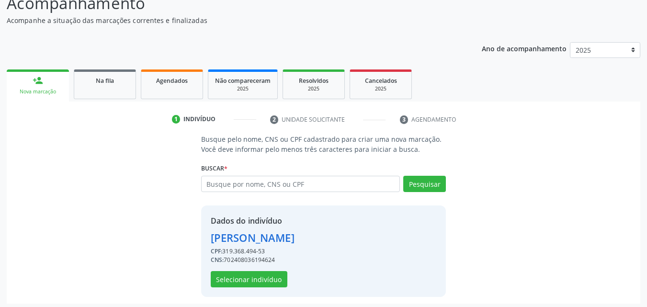
scroll to position [91, 0]
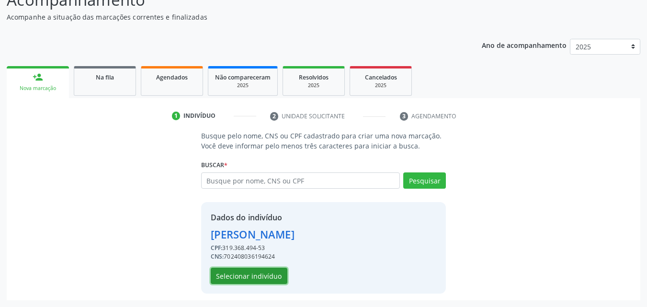
click at [260, 275] on button "Selecionar indivíduo" at bounding box center [249, 276] width 77 height 16
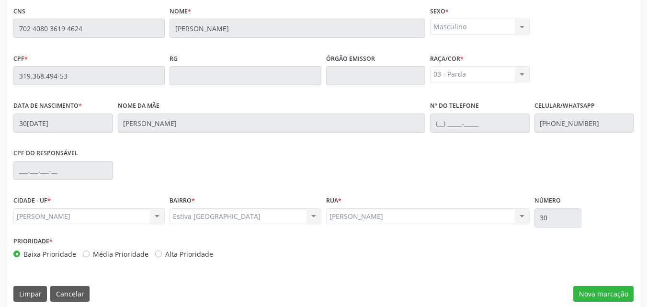
scroll to position [253, 0]
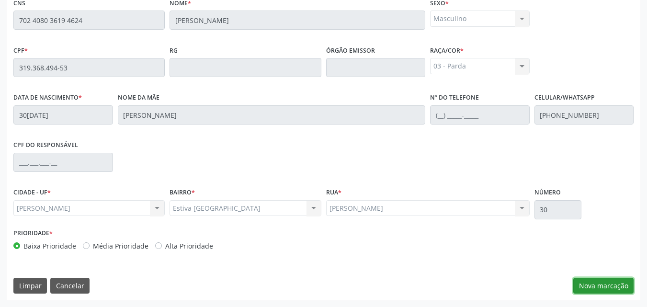
click at [620, 291] on button "Nova marcação" at bounding box center [603, 286] width 60 height 16
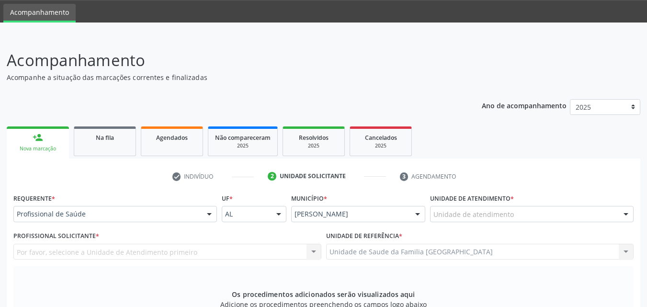
scroll to position [30, 0]
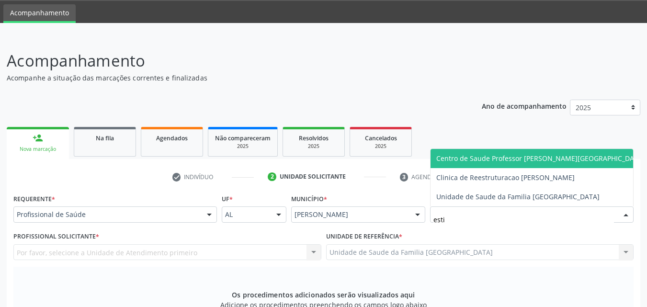
type input "estiv"
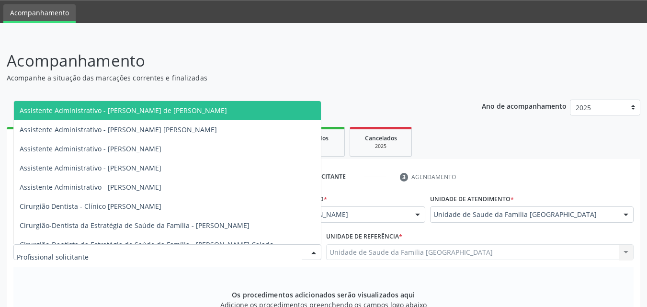
type input "o"
type input "TAC"
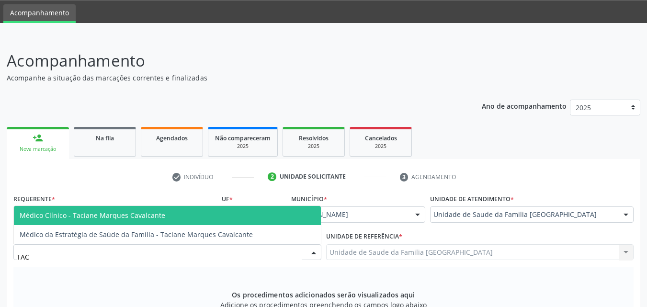
click at [80, 212] on span "Médico Clínico - Taciane Marques Cavalcante" at bounding box center [93, 215] width 146 height 9
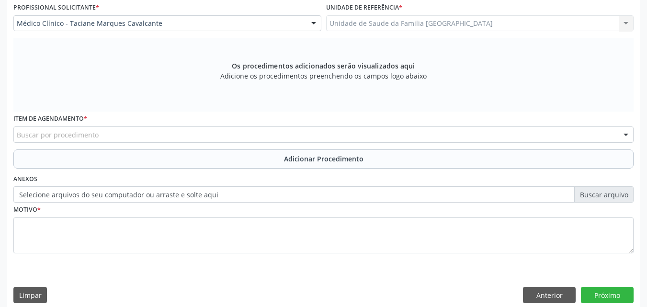
scroll to position [268, 0]
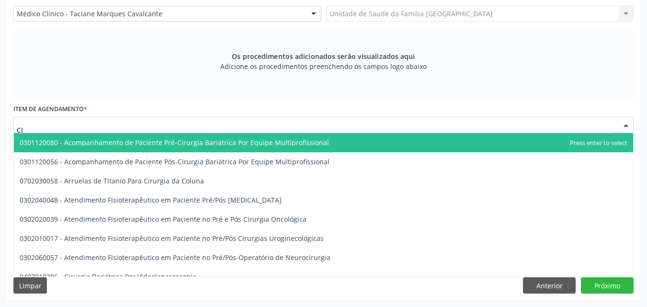
type input "C"
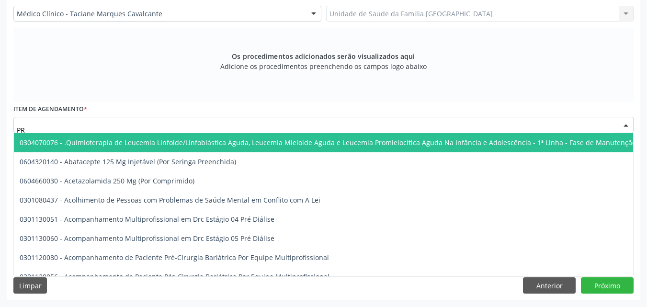
type input "P"
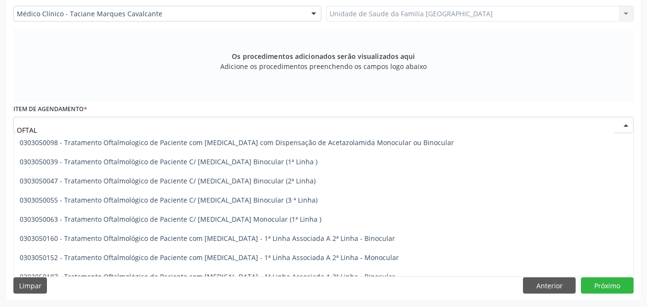
scroll to position [192, 0]
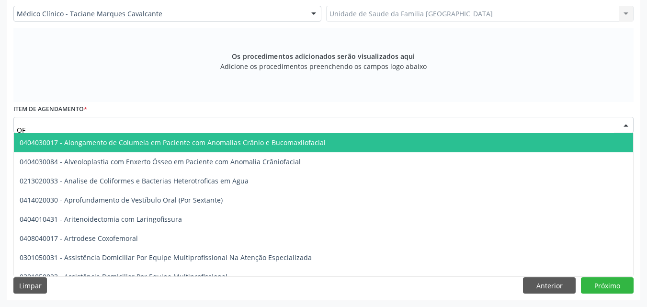
type input "O"
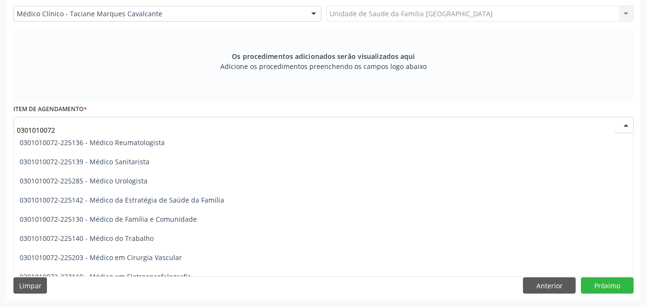
scroll to position [1034, 0]
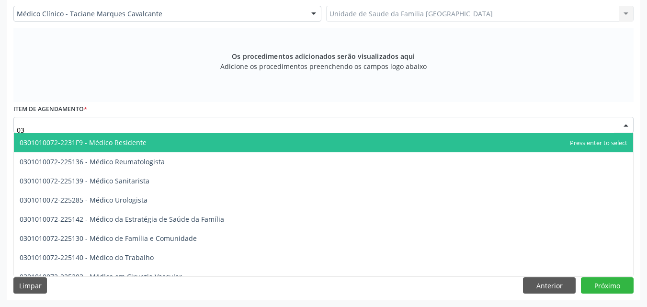
type input "0"
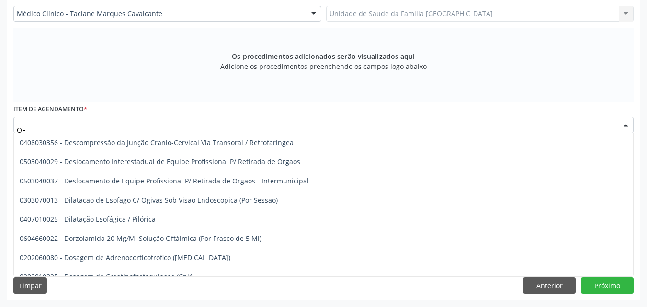
type input "O"
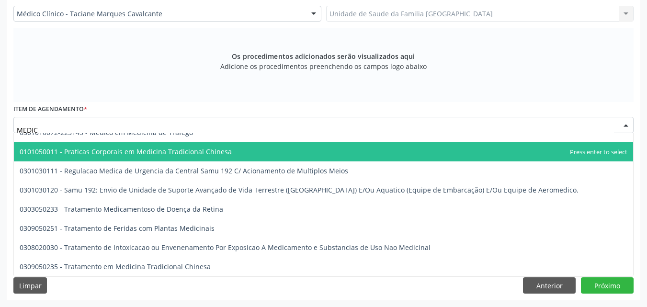
scroll to position [0, 0]
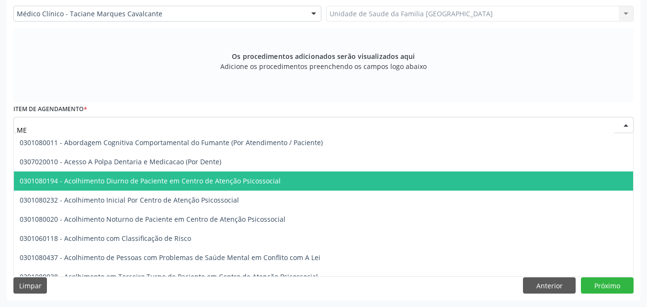
type input "M"
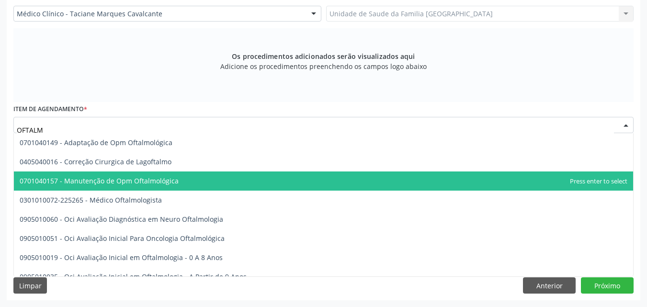
type input "OFTALMO"
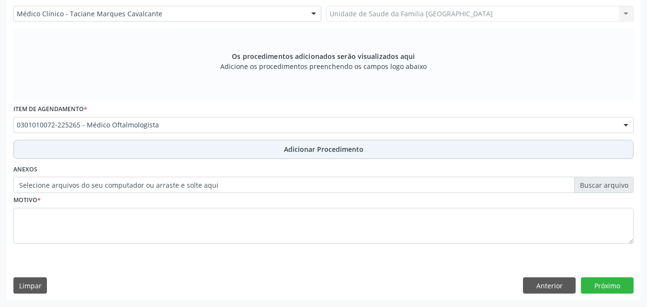
click at [93, 146] on button "Adicionar Procedimento" at bounding box center [323, 149] width 620 height 19
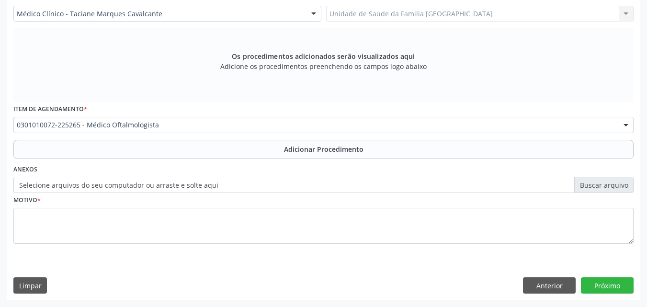
scroll to position [232, 0]
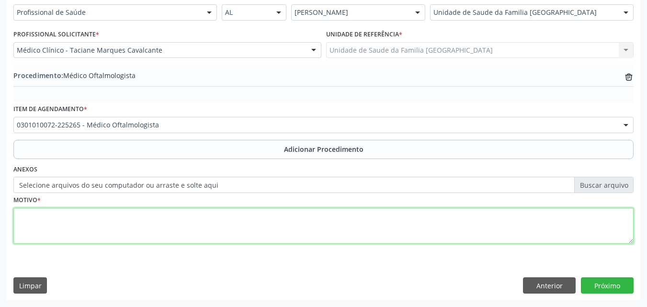
click at [82, 212] on textarea at bounding box center [323, 226] width 620 height 36
type textarea "CONSULTA EM CIRURGIA OFTALMOLÓGICA."
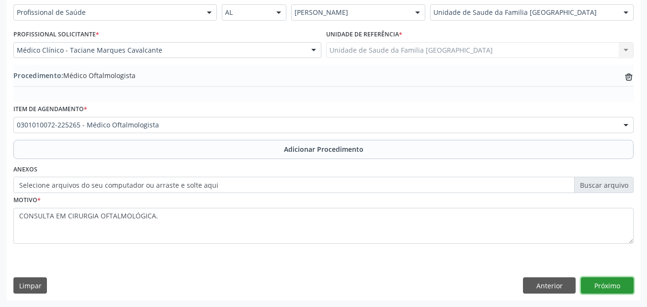
click at [608, 280] on button "Próximo" at bounding box center [607, 285] width 53 height 16
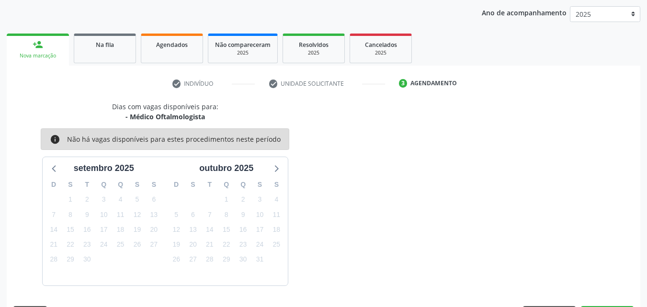
scroll to position [151, 0]
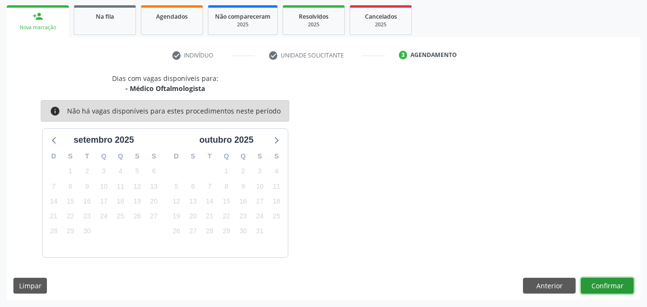
click at [609, 288] on button "Confirmar" at bounding box center [607, 286] width 53 height 16
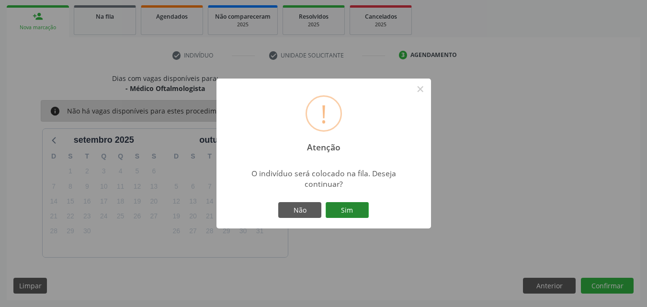
click at [338, 211] on button "Sim" at bounding box center [347, 210] width 43 height 16
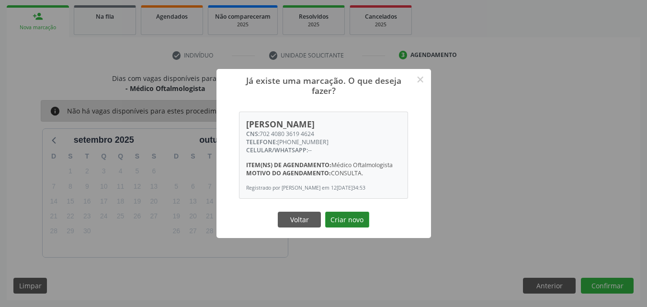
click at [334, 225] on button "Criar novo" at bounding box center [347, 220] width 44 height 16
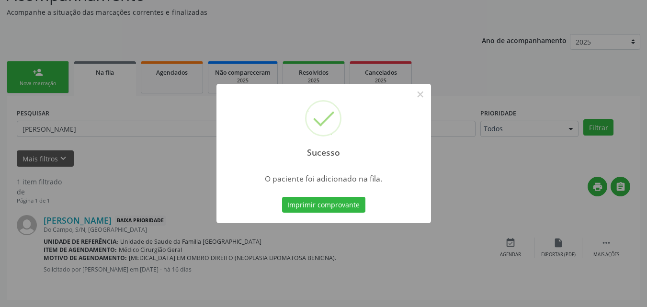
scroll to position [23, 0]
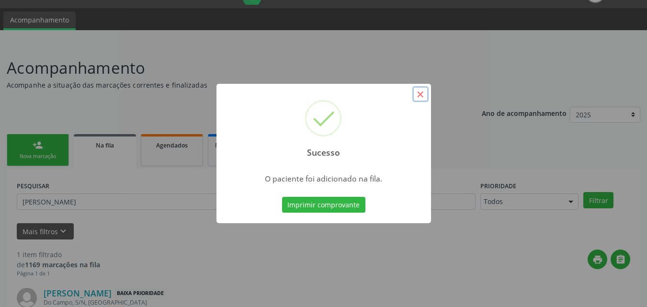
click at [420, 95] on button "×" at bounding box center [420, 94] width 16 height 16
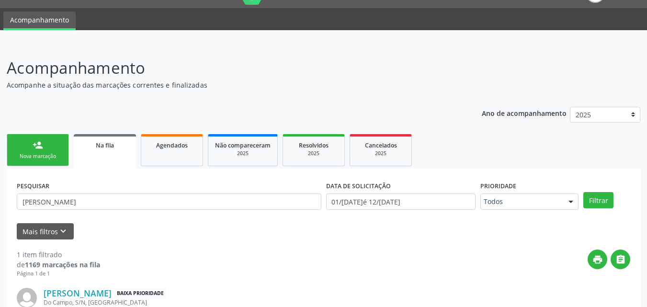
click at [40, 149] on div "person_add" at bounding box center [38, 145] width 11 height 11
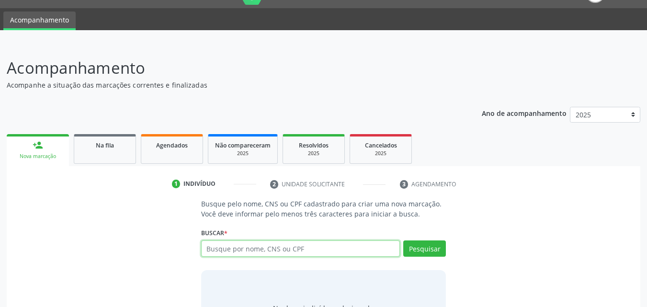
click at [235, 249] on input "text" at bounding box center [300, 248] width 199 height 16
click at [43, 148] on div "person_add" at bounding box center [38, 145] width 11 height 11
click at [239, 250] on input "70050" at bounding box center [300, 248] width 199 height 16
type input "700504996662158"
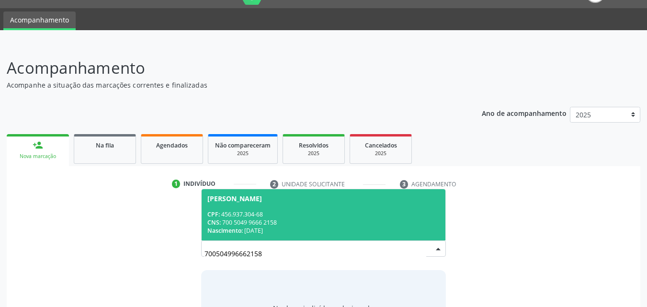
click at [290, 227] on div "Nascimento: 09/05/1953" at bounding box center [323, 231] width 233 height 8
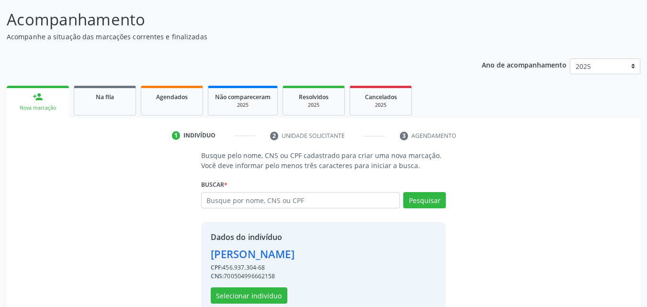
scroll to position [91, 0]
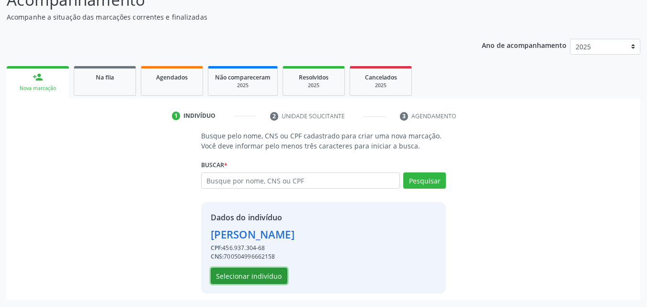
click at [239, 280] on button "Selecionar indivíduo" at bounding box center [249, 276] width 77 height 16
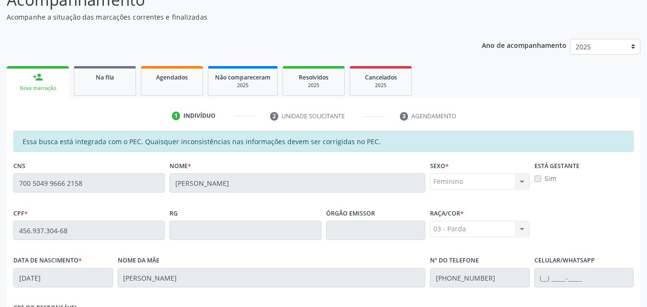
scroll to position [253, 0]
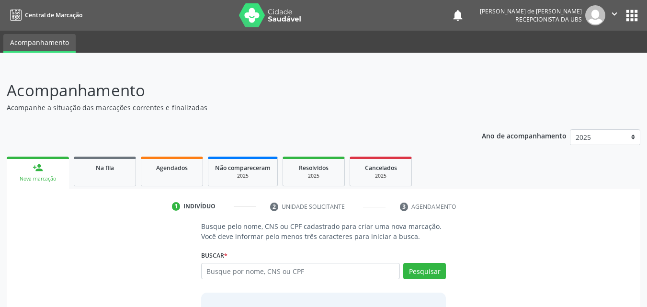
click at [242, 258] on div "Buscar * Busque por nome, CNS ou CPF Nenhum resultado encontrado para: " " Digi…" at bounding box center [323, 266] width 245 height 37
click at [243, 268] on input "text" at bounding box center [300, 271] width 199 height 16
paste input "700 5049 9666 2158"
type input "700 5049 9666 2158"
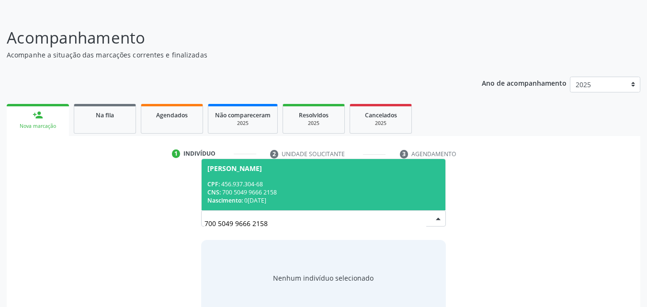
scroll to position [76, 0]
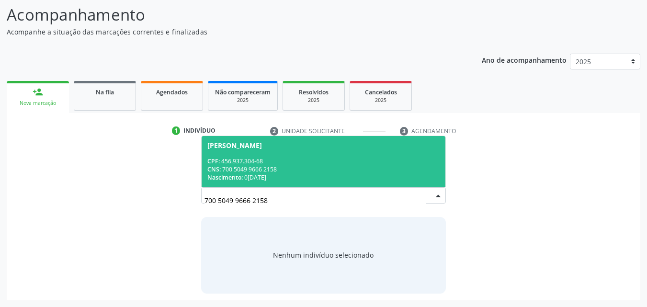
click at [271, 155] on span "Marilene Policarpo da Silva CPF: 456.937.304-68 CNS: 700 5049 9666 2158 Nascime…" at bounding box center [324, 161] width 244 height 51
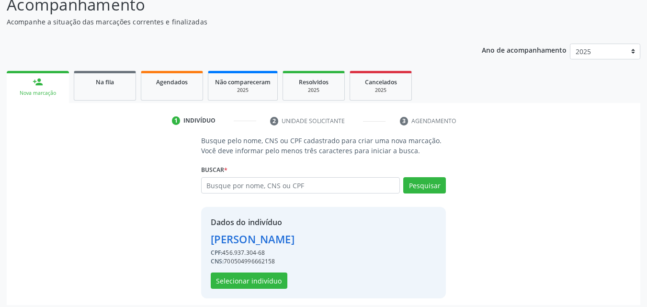
scroll to position [91, 0]
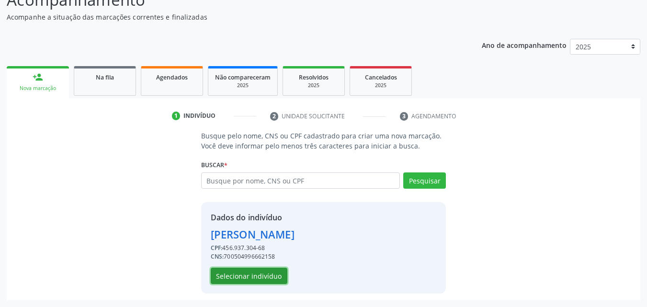
click at [234, 278] on button "Selecionar indivíduo" at bounding box center [249, 276] width 77 height 16
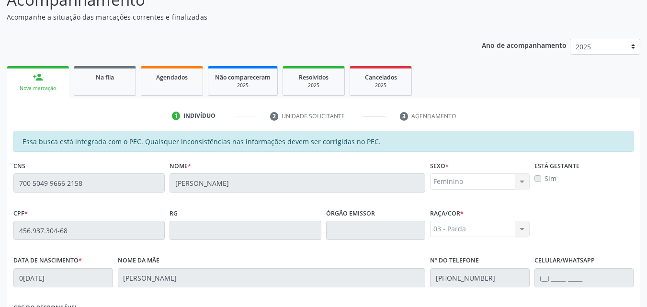
scroll to position [253, 0]
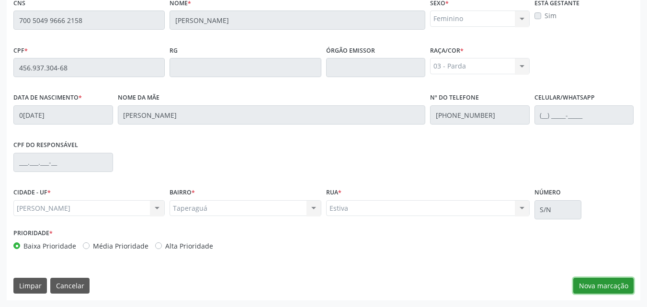
click at [597, 285] on button "Nova marcação" at bounding box center [603, 286] width 60 height 16
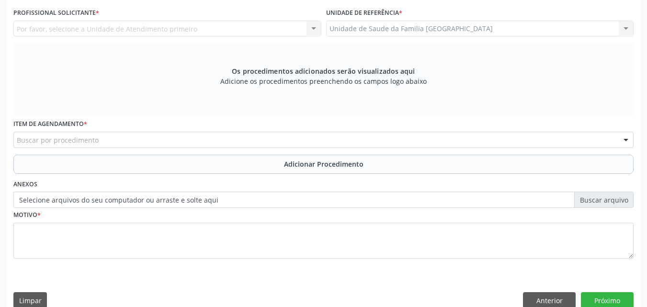
scroll to position [30, 0]
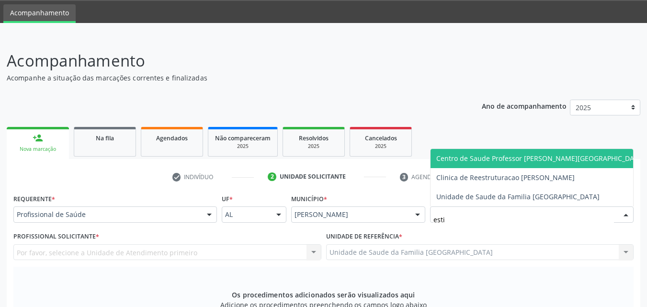
type input "estiv"
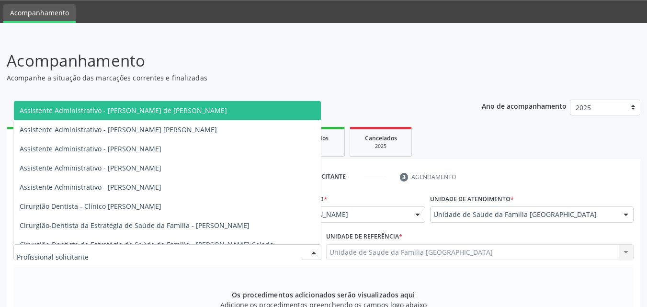
click at [152, 250] on div at bounding box center [167, 252] width 308 height 16
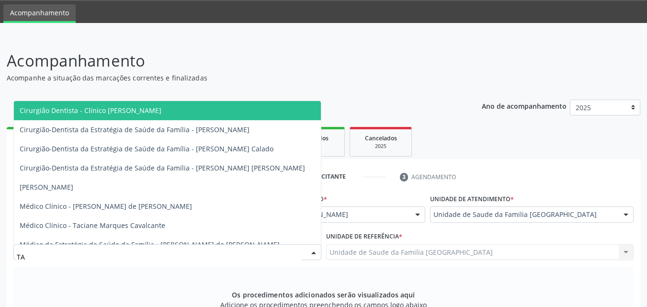
type input "TAC"
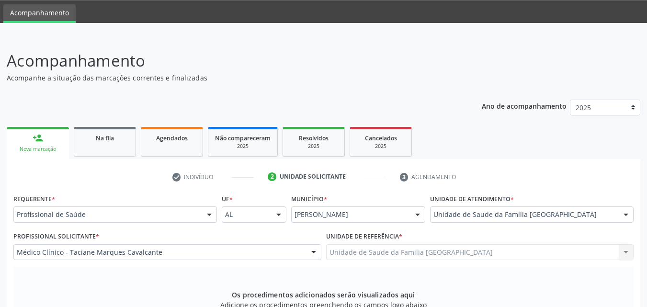
scroll to position [268, 0]
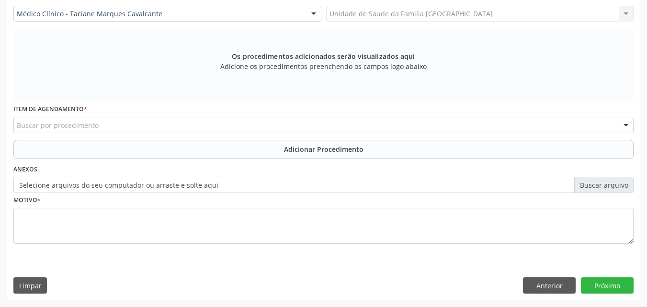
click at [106, 127] on div "Buscar por procedimento" at bounding box center [323, 125] width 620 height 16
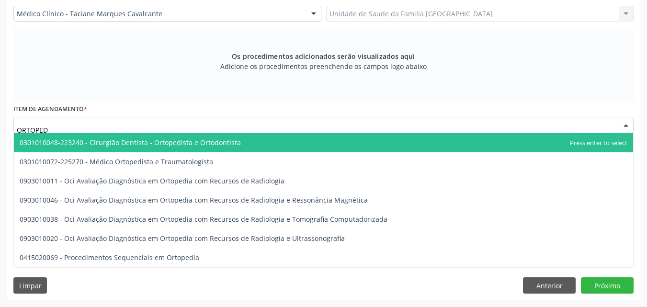
type input "ORTOPEDI"
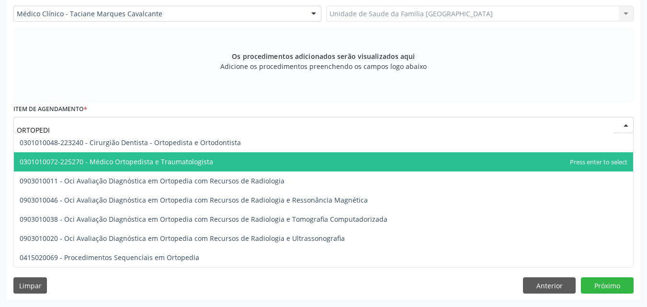
click at [112, 163] on span "0301010072-225270 - Médico Ortopedista e Traumatologista" at bounding box center [116, 161] width 193 height 9
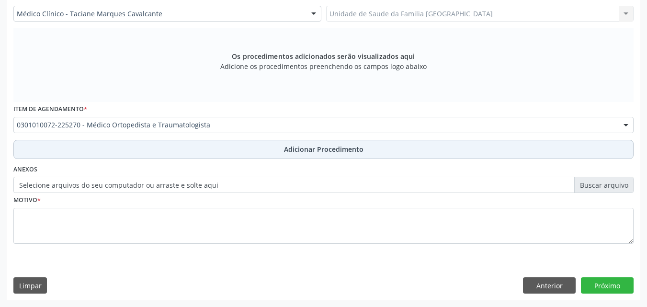
click at [111, 149] on button "Adicionar Procedimento" at bounding box center [323, 149] width 620 height 19
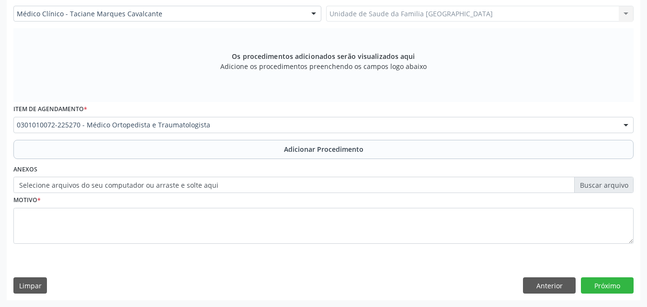
scroll to position [232, 0]
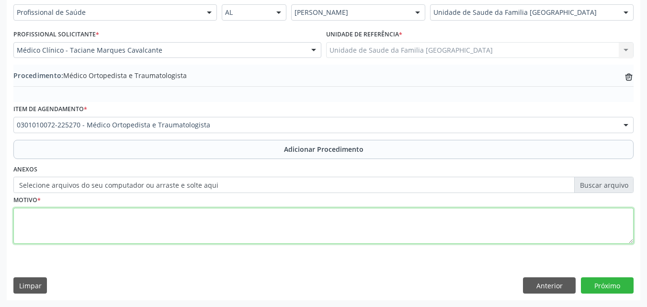
click at [92, 220] on textarea at bounding box center [323, 226] width 620 height 36
type textarea "M545- DOR LOMBAR BAIXA."
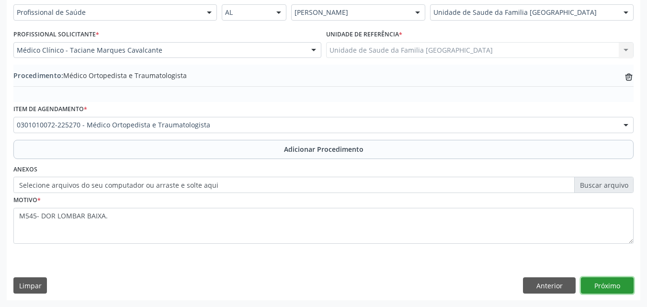
click at [595, 284] on button "Próximo" at bounding box center [607, 285] width 53 height 16
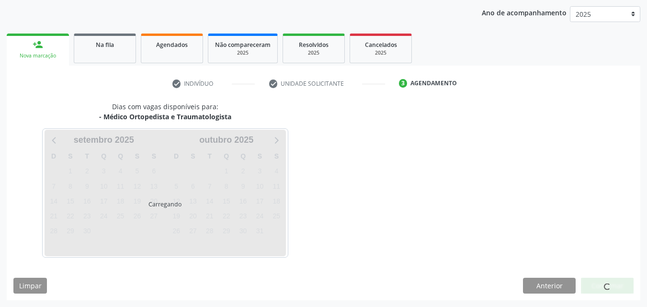
scroll to position [151, 0]
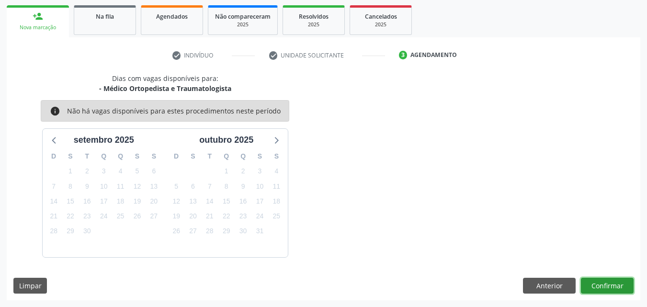
click at [594, 286] on button "Confirmar" at bounding box center [607, 286] width 53 height 16
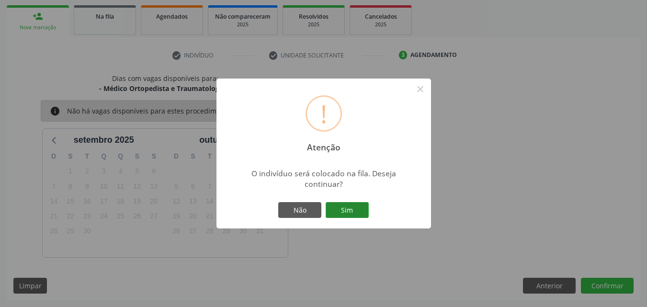
click at [357, 215] on button "Sim" at bounding box center [347, 210] width 43 height 16
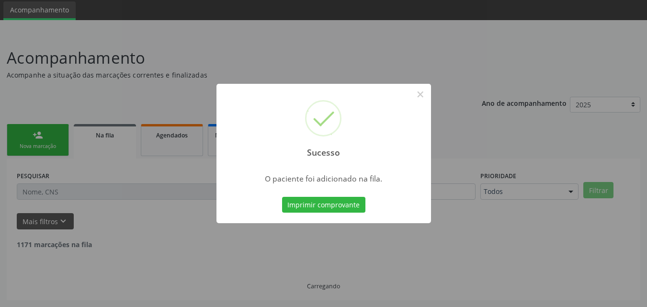
scroll to position [23, 0]
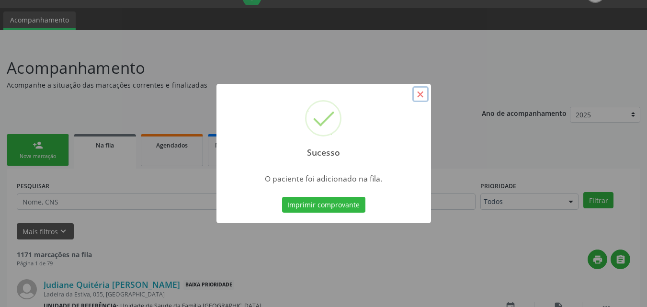
click at [420, 95] on button "×" at bounding box center [420, 94] width 16 height 16
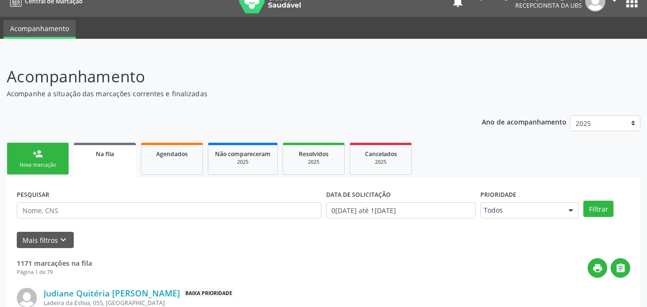
scroll to position [0, 0]
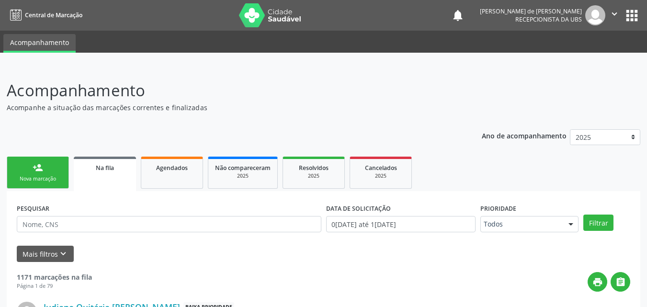
click at [29, 162] on link "person_add Nova marcação" at bounding box center [38, 173] width 62 height 32
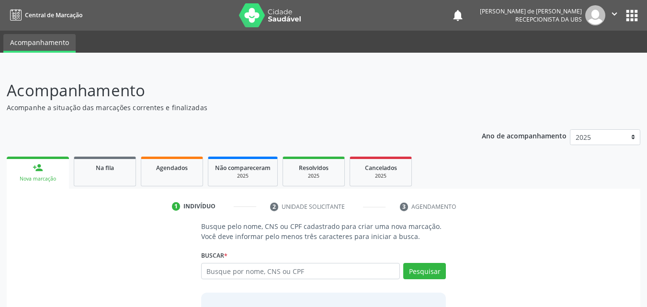
scroll to position [76, 0]
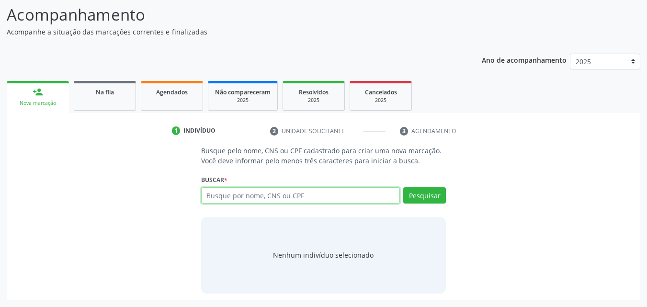
click at [279, 193] on input "text" at bounding box center [300, 195] width 199 height 16
type input "705502469972710"
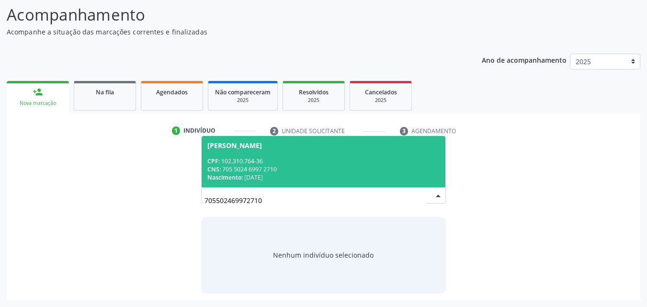
click at [298, 165] on div "CNS: 705 5024 6997 2710" at bounding box center [323, 169] width 233 height 8
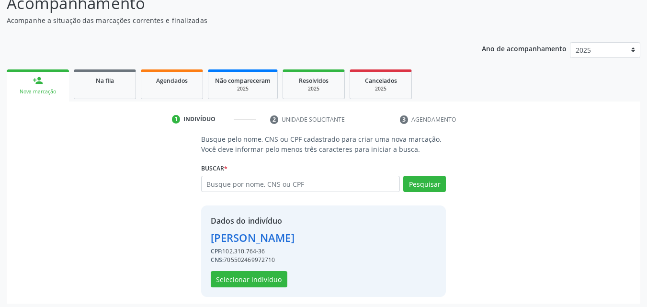
scroll to position [91, 0]
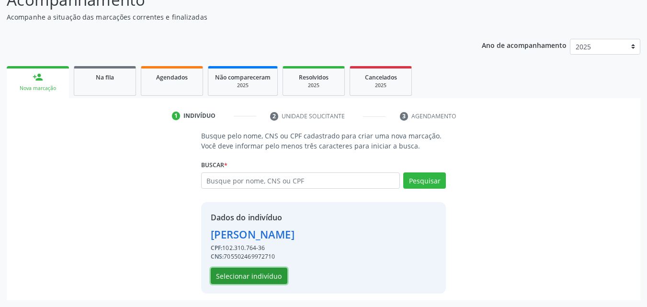
click at [271, 271] on button "Selecionar indivíduo" at bounding box center [249, 276] width 77 height 16
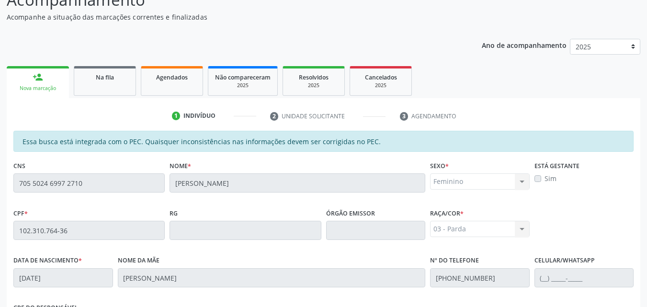
scroll to position [253, 0]
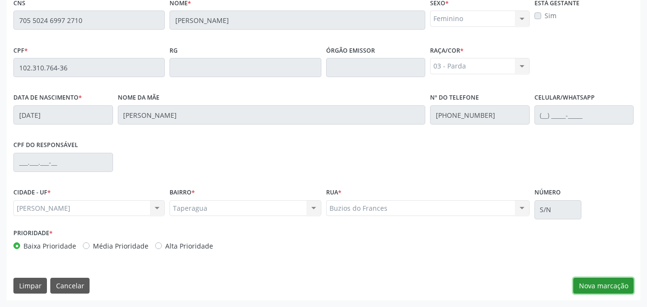
click at [603, 291] on button "Nova marcação" at bounding box center [603, 286] width 60 height 16
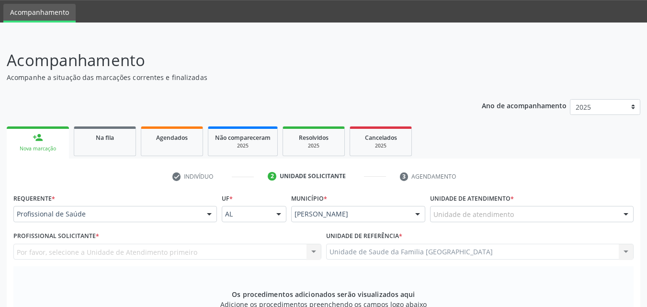
scroll to position [30, 0]
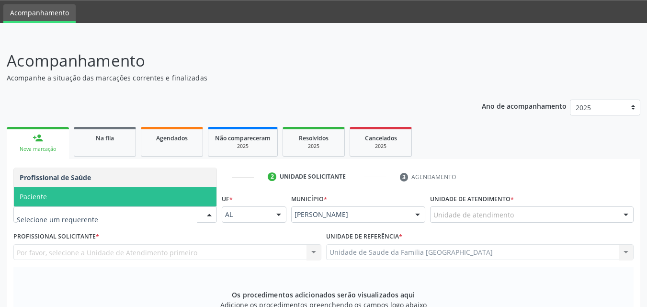
click at [61, 203] on span "Paciente" at bounding box center [115, 196] width 203 height 19
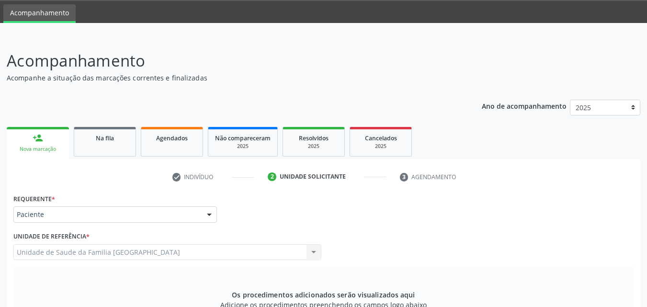
scroll to position [253, 0]
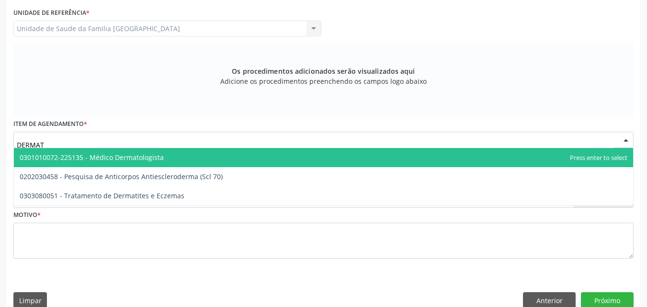
type input "DERMATO"
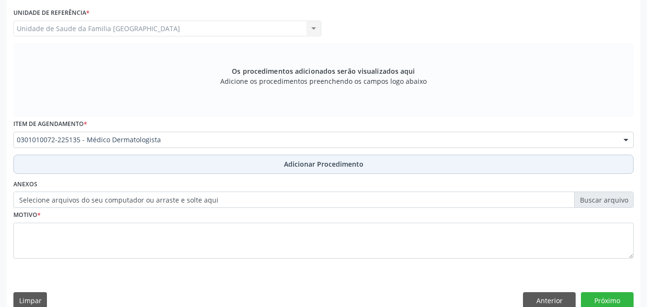
click at [59, 159] on button "Adicionar Procedimento" at bounding box center [323, 164] width 620 height 19
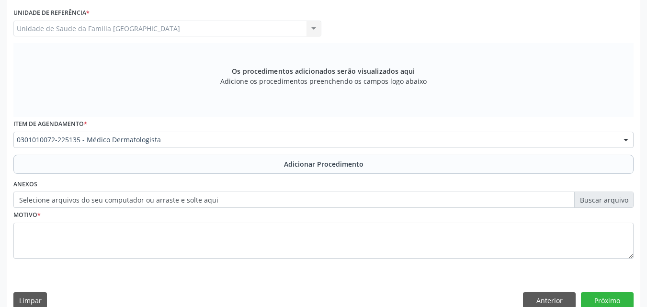
scroll to position [232, 0]
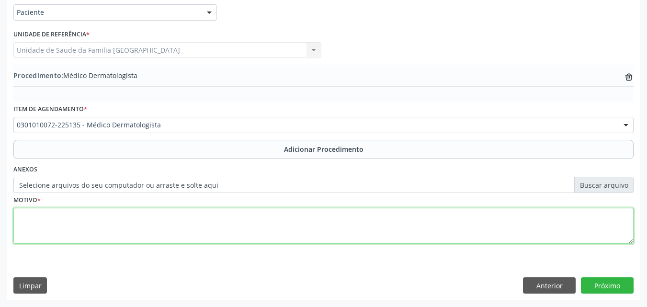
click at [66, 229] on textarea at bounding box center [323, 226] width 620 height 36
type textarea "DERMATITE."
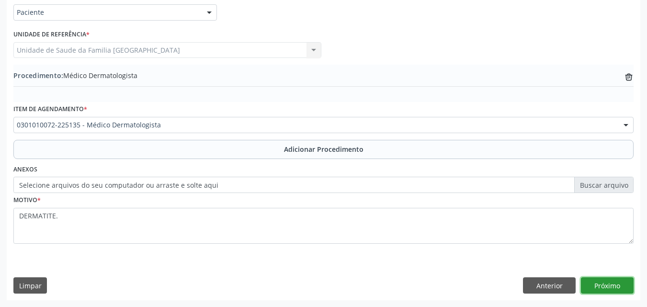
click at [597, 286] on button "Próximo" at bounding box center [607, 285] width 53 height 16
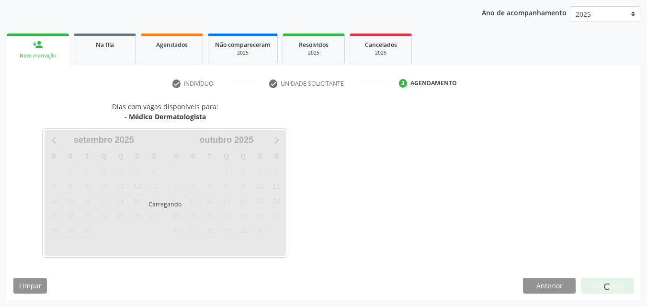
scroll to position [151, 0]
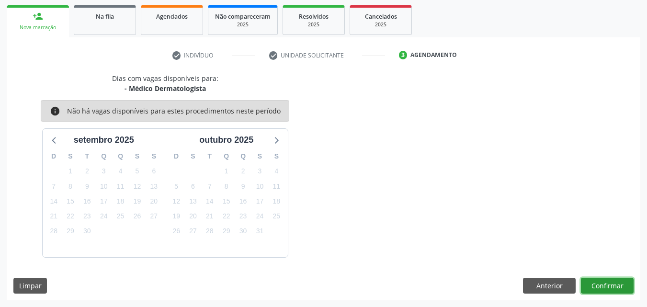
click at [597, 286] on button "Confirmar" at bounding box center [607, 286] width 53 height 16
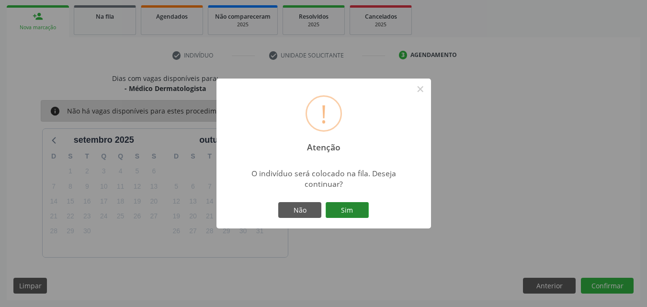
click at [345, 214] on button "Sim" at bounding box center [347, 210] width 43 height 16
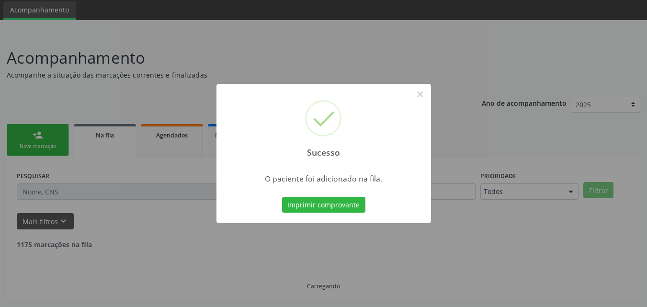
scroll to position [23, 0]
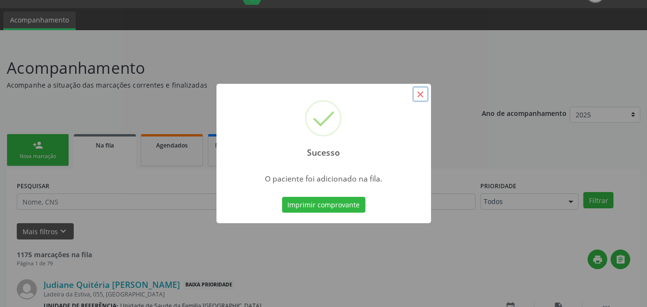
click at [422, 93] on button "×" at bounding box center [420, 94] width 16 height 16
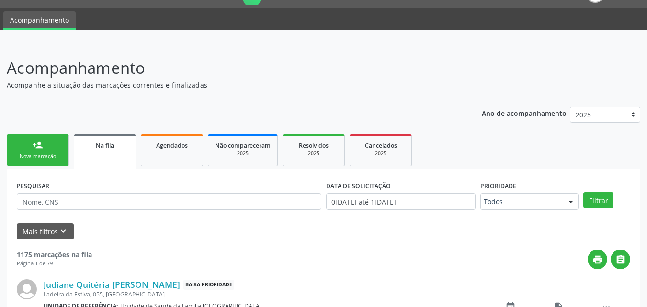
click at [30, 155] on div "Nova marcação" at bounding box center [38, 156] width 48 height 7
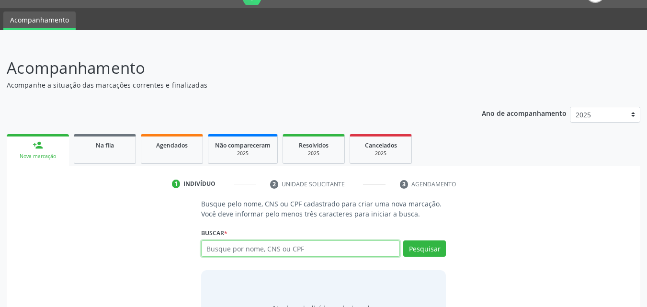
click at [326, 243] on input "text" at bounding box center [300, 248] width 199 height 16
type input "73980382834"
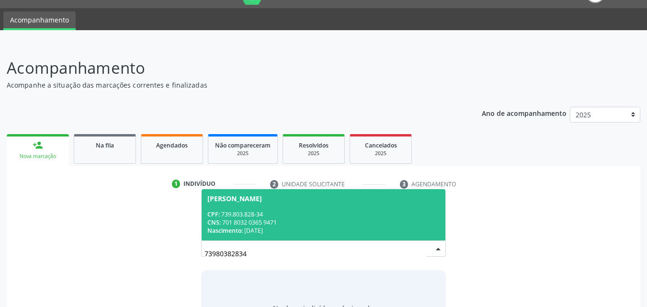
click at [286, 225] on div "CNS: 701 8032 0365 9471" at bounding box center [323, 222] width 233 height 8
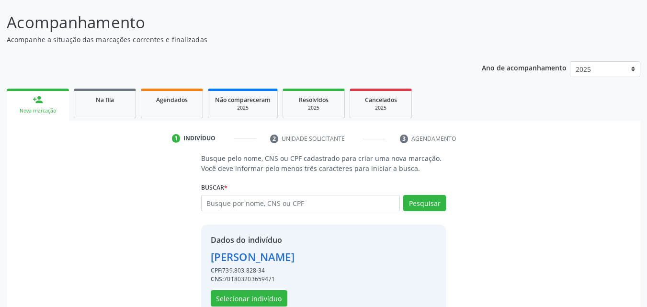
scroll to position [91, 0]
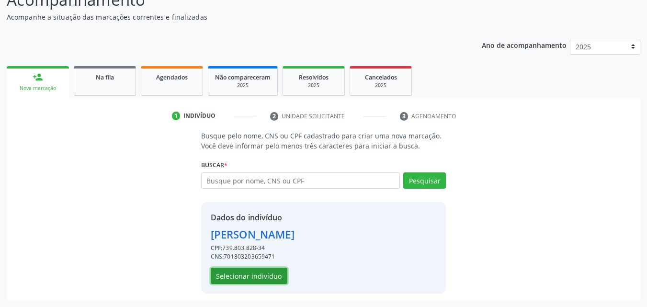
click at [255, 270] on button "Selecionar indivíduo" at bounding box center [249, 276] width 77 height 16
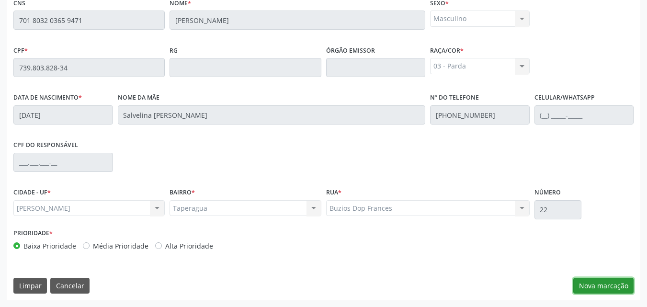
click at [587, 288] on button "Nova marcação" at bounding box center [603, 286] width 60 height 16
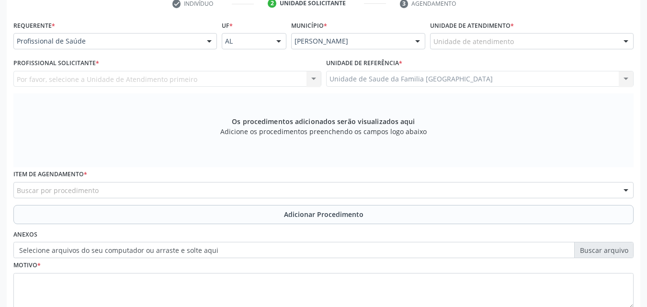
scroll to position [0, 0]
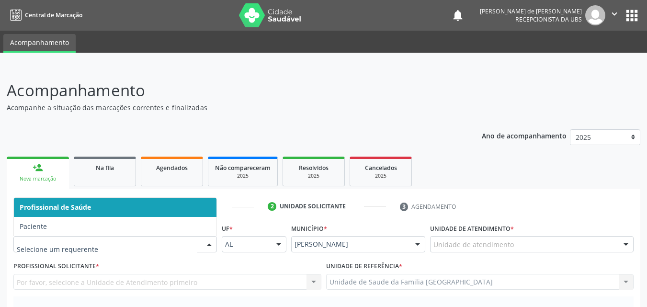
click at [468, 238] on div "Unidade de atendimento" at bounding box center [532, 244] width 204 height 16
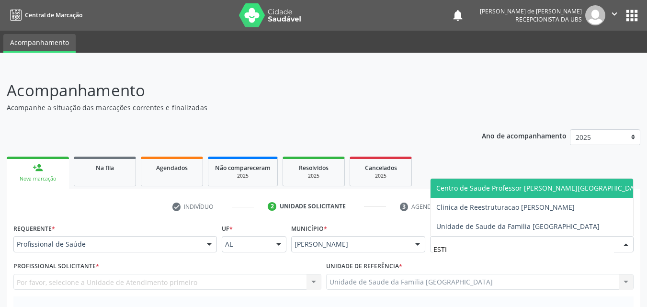
type input "ESTIV"
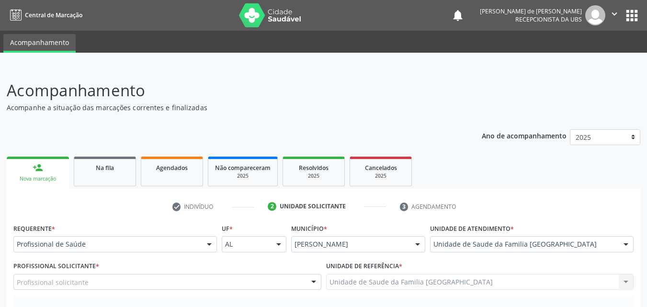
scroll to position [224, 0]
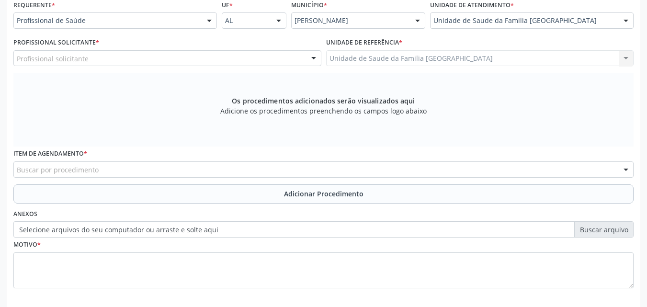
click at [192, 61] on div "Profissional solicitante" at bounding box center [167, 58] width 308 height 16
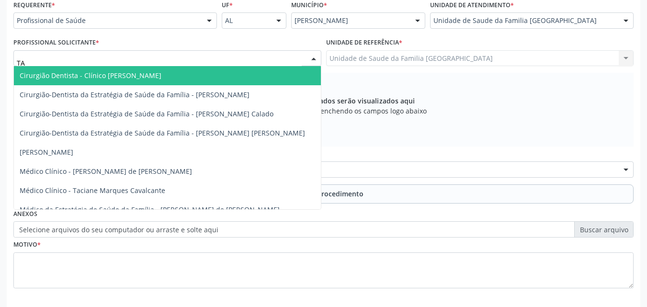
type input "TAC"
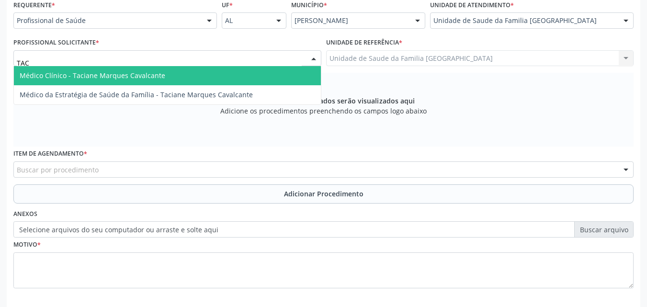
click at [175, 76] on span "Médico Clínico - Taciane Marques Cavalcante" at bounding box center [167, 75] width 307 height 19
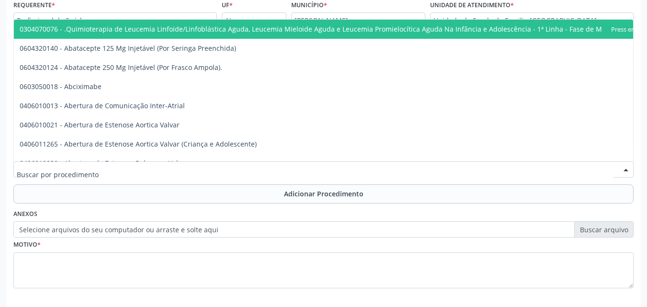
click at [133, 174] on div at bounding box center [323, 169] width 620 height 16
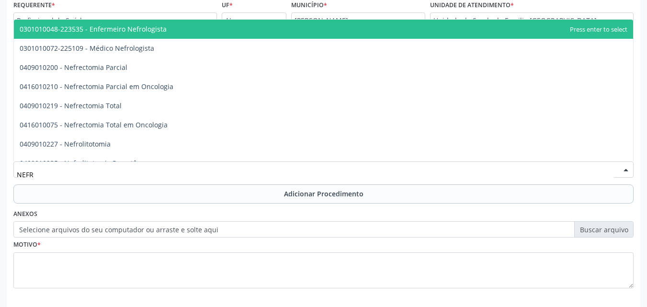
type input "NEFRO"
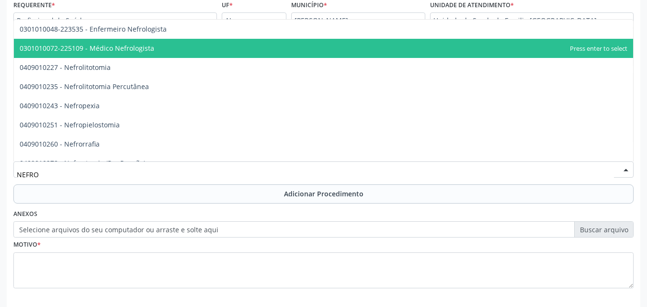
click at [138, 49] on span "0301010072-225109 - Médico Nefrologista" at bounding box center [87, 48] width 135 height 9
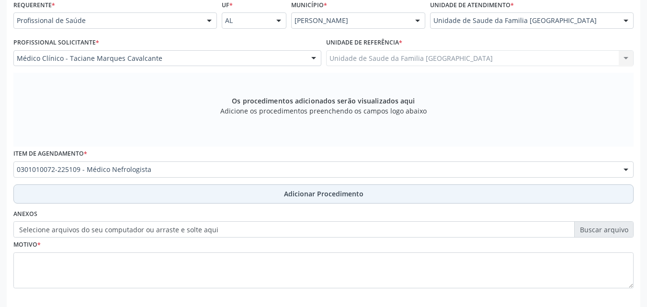
click at [156, 190] on button "Adicionar Procedimento" at bounding box center [323, 193] width 620 height 19
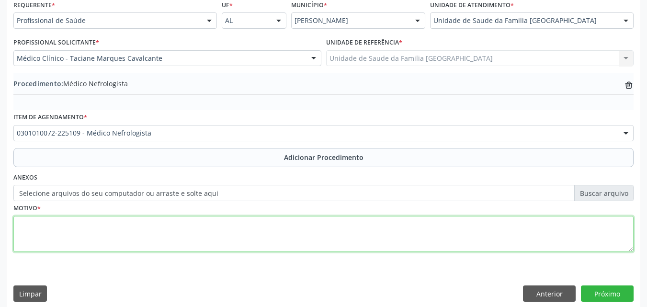
click at [151, 235] on textarea at bounding box center [323, 234] width 620 height 36
type textarea "DOENÇA RENAL CRÔNICA, ESTÁGIO 3."
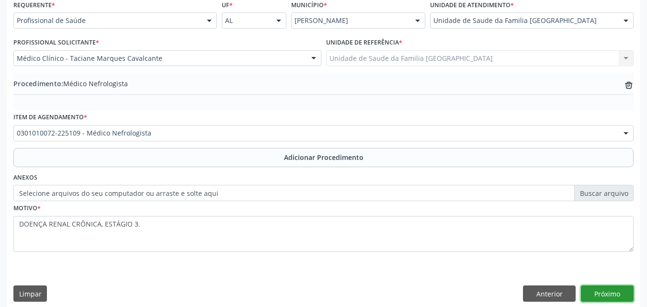
click at [608, 293] on button "Próximo" at bounding box center [607, 293] width 53 height 16
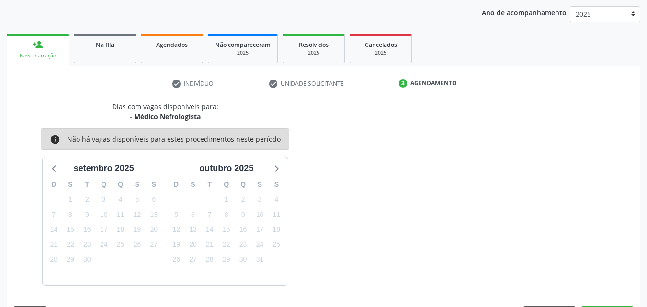
scroll to position [151, 0]
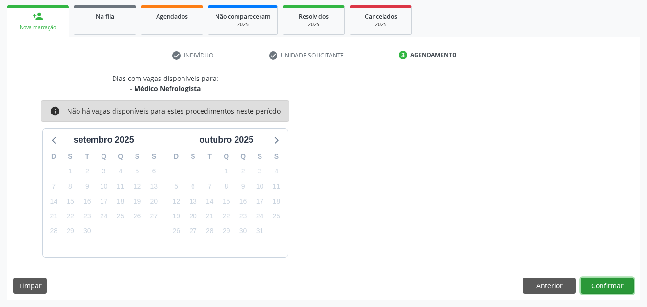
click at [596, 281] on button "Confirmar" at bounding box center [607, 286] width 53 height 16
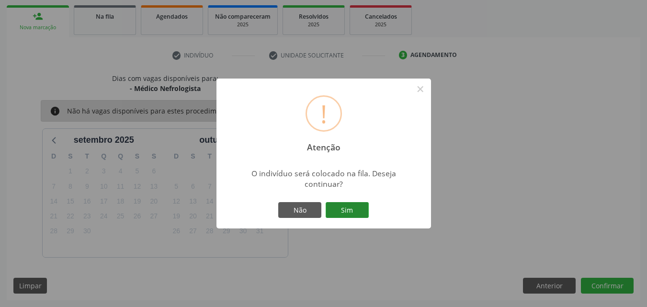
click at [344, 212] on button "Sim" at bounding box center [347, 210] width 43 height 16
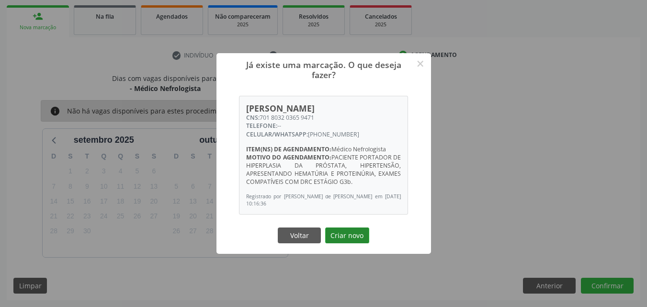
click at [341, 237] on button "Criar novo" at bounding box center [347, 235] width 44 height 16
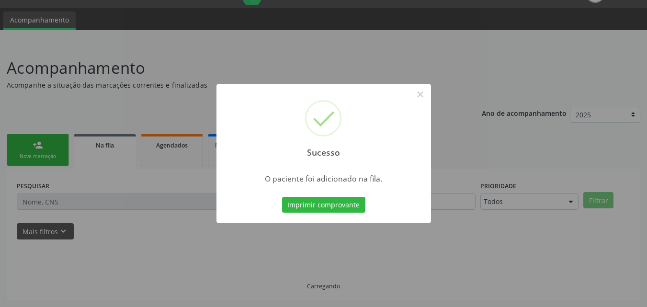
scroll to position [23, 0]
click at [420, 96] on button "×" at bounding box center [420, 94] width 16 height 16
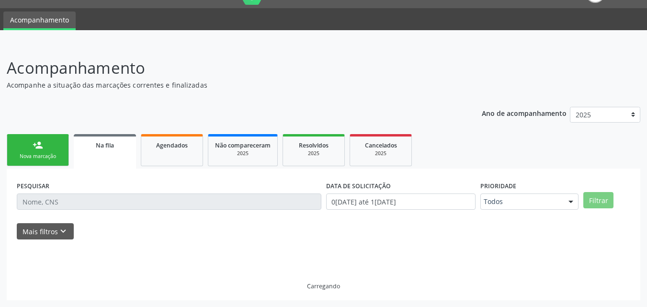
click at [39, 158] on div "Nova marcação" at bounding box center [38, 156] width 48 height 7
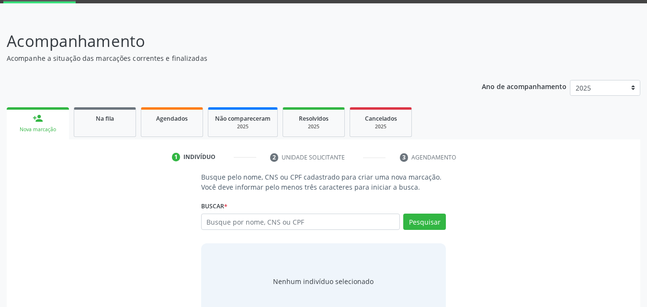
scroll to position [76, 0]
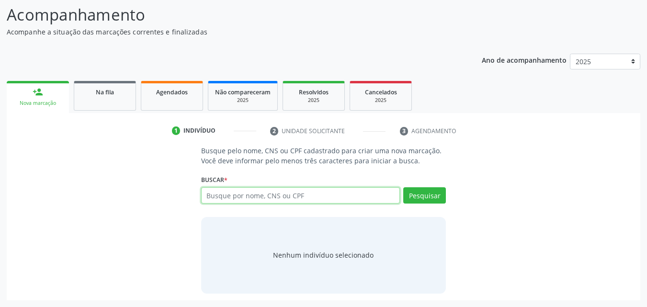
click at [249, 198] on input "text" at bounding box center [300, 195] width 199 height 16
type input "708003366011327"
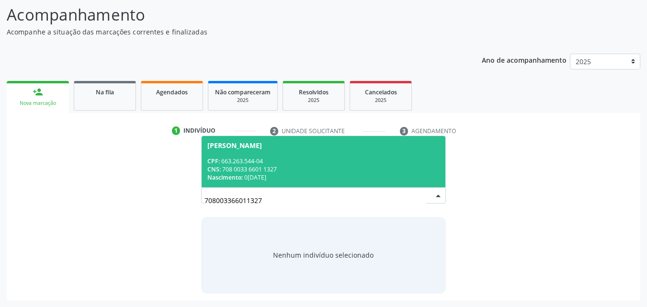
click at [247, 166] on div "CNS: 708 0033 6601 1327" at bounding box center [323, 169] width 233 height 8
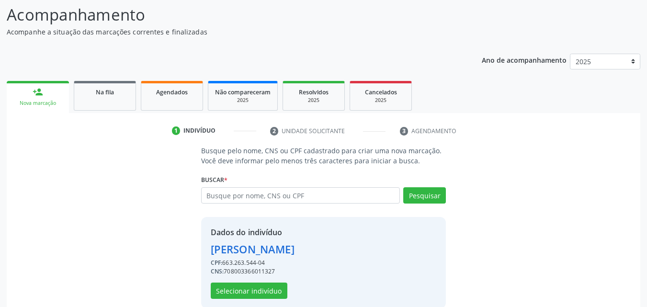
scroll to position [91, 0]
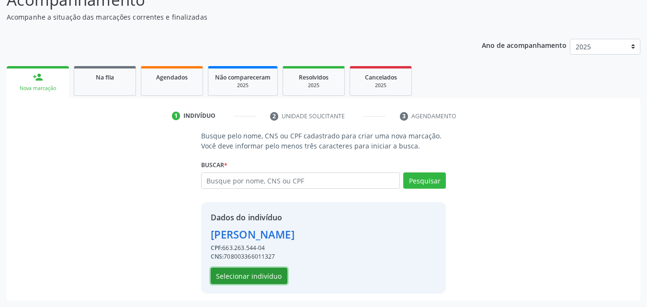
click at [251, 273] on button "Selecionar indivíduo" at bounding box center [249, 276] width 77 height 16
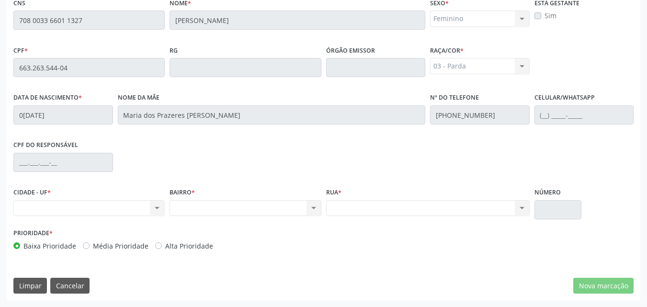
scroll to position [0, 0]
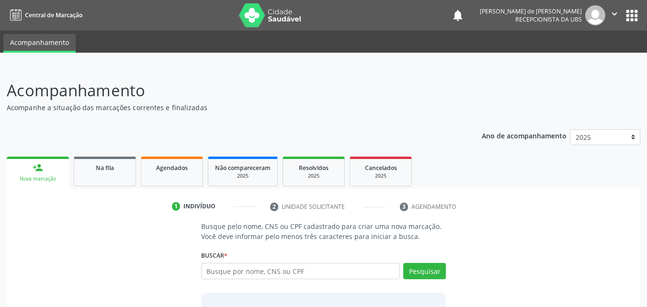
scroll to position [76, 0]
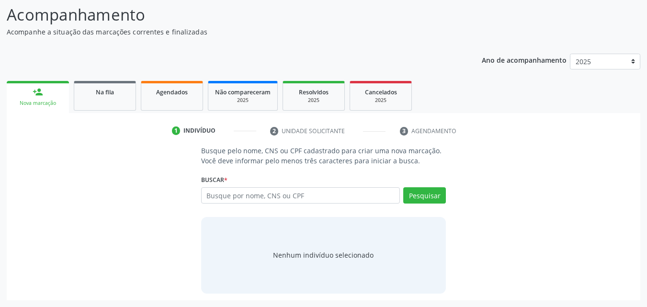
click at [226, 195] on input "text" at bounding box center [300, 195] width 199 height 16
type input "708 0033 6601 1327"
click at [420, 200] on button "Pesquisar" at bounding box center [424, 195] width 43 height 16
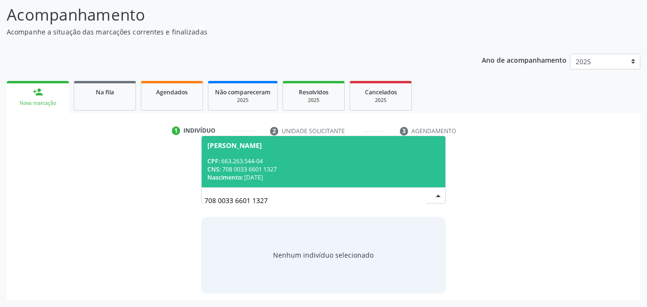
click at [336, 159] on div "CPF: 663.263.544-04" at bounding box center [323, 161] width 233 height 8
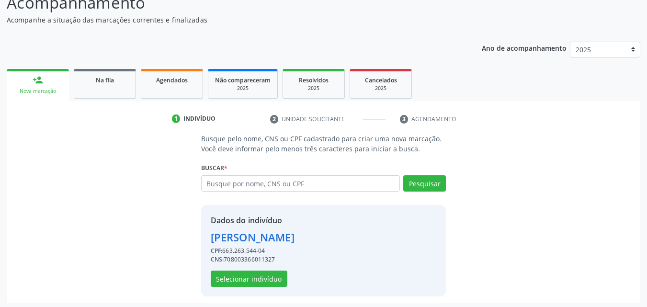
scroll to position [91, 0]
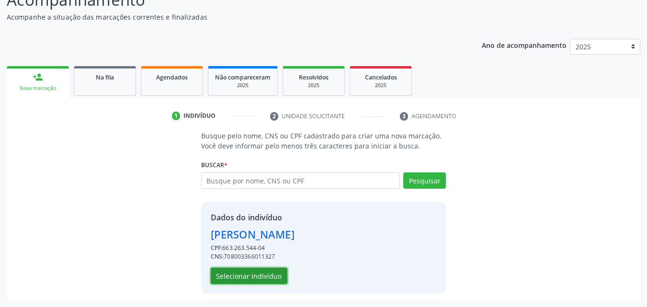
click at [243, 276] on button "Selecionar indivíduo" at bounding box center [249, 276] width 77 height 16
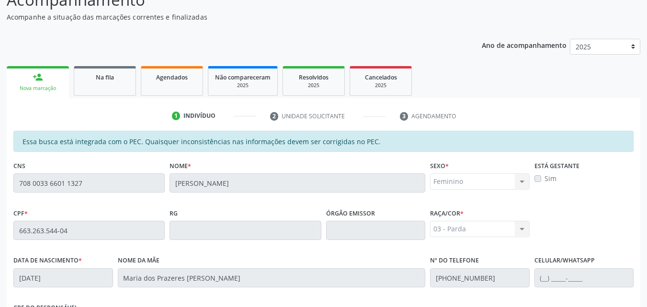
scroll to position [253, 0]
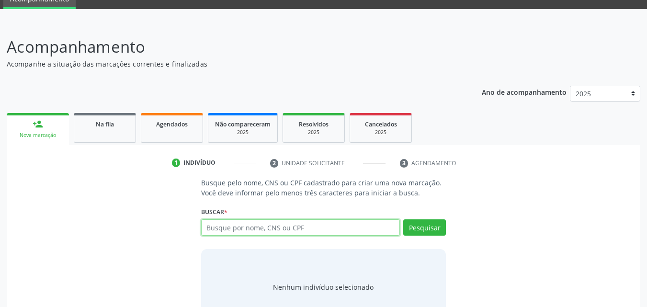
scroll to position [76, 0]
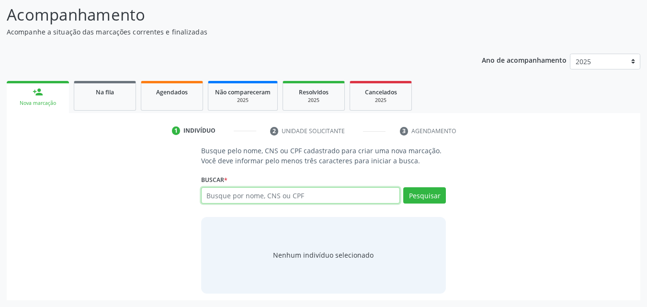
click at [216, 194] on input "text" at bounding box center [300, 195] width 199 height 16
paste input "708 0033 6601 1327"
type input "708 0033 6601 1327"
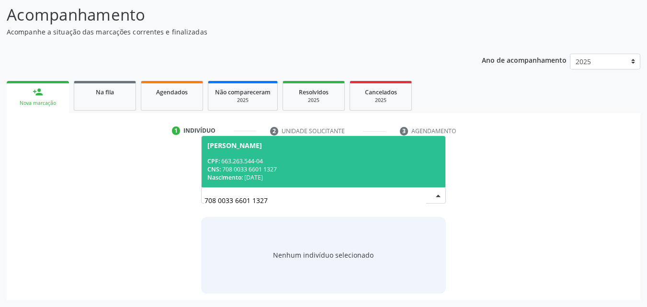
click at [257, 165] on div "CNS: 708 0033 6601 1327" at bounding box center [323, 169] width 233 height 8
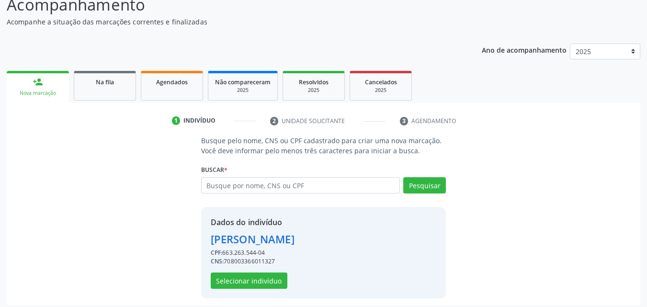
scroll to position [91, 0]
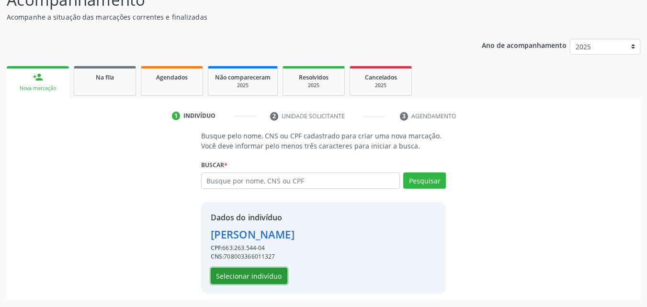
click at [257, 281] on button "Selecionar indivíduo" at bounding box center [249, 276] width 77 height 16
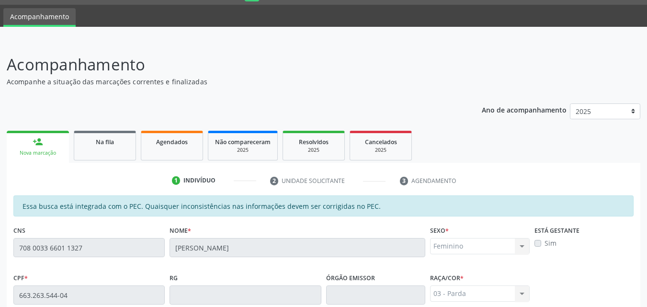
scroll to position [0, 0]
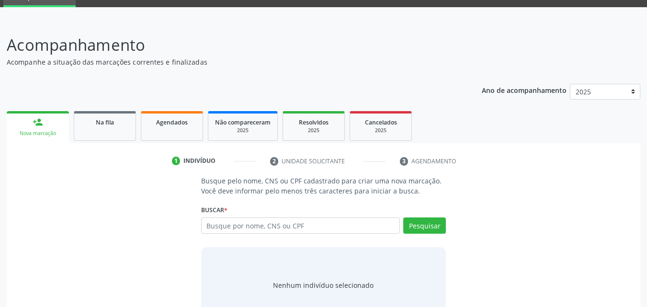
scroll to position [76, 0]
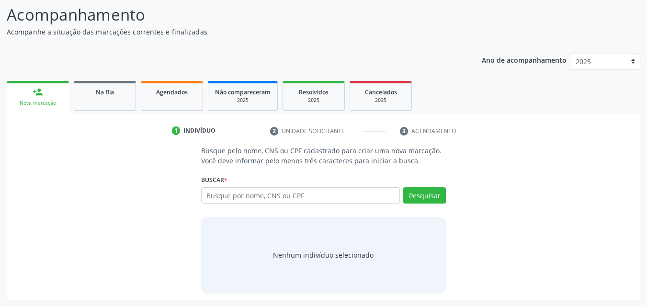
click at [213, 197] on input "text" at bounding box center [300, 195] width 199 height 16
type input "708 0033 6601 1327"
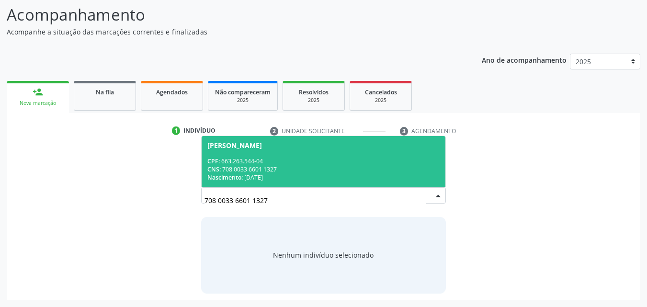
click at [257, 162] on div "CPF: 663.263.544-04" at bounding box center [323, 161] width 233 height 8
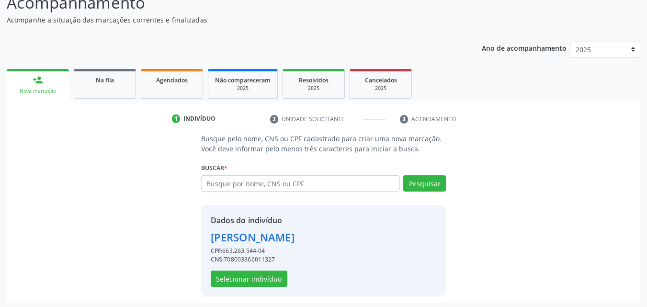
scroll to position [91, 0]
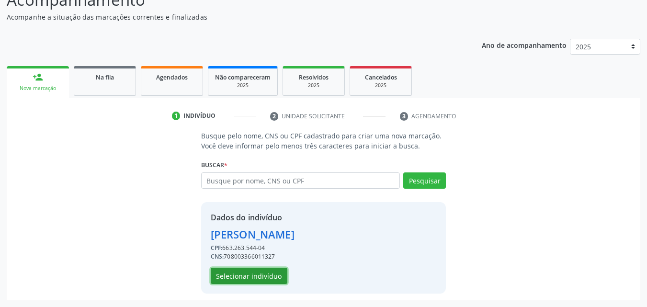
click at [252, 272] on button "Selecionar indivíduo" at bounding box center [249, 276] width 77 height 16
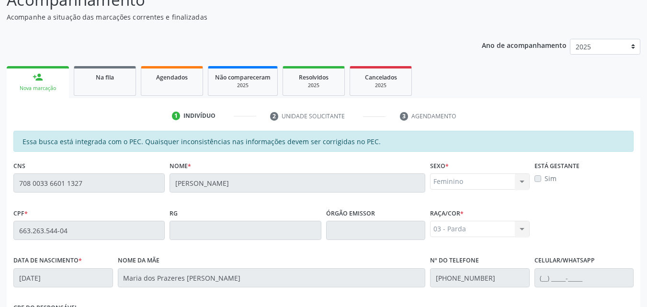
scroll to position [253, 0]
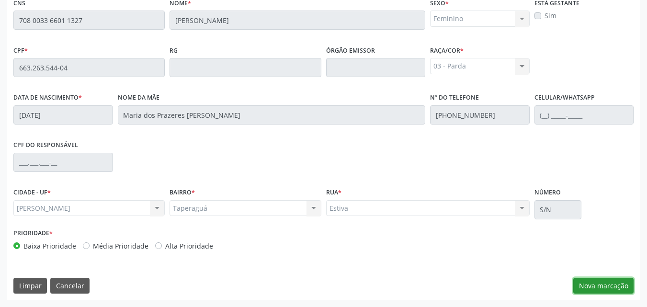
click at [605, 279] on button "Nova marcação" at bounding box center [603, 286] width 60 height 16
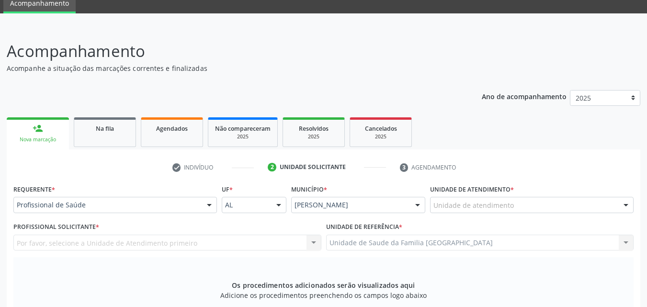
scroll to position [30, 0]
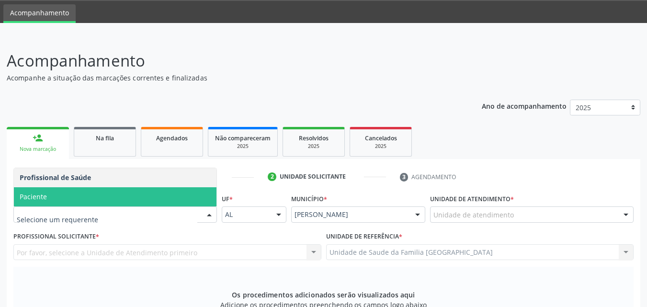
click at [78, 200] on span "Paciente" at bounding box center [115, 196] width 203 height 19
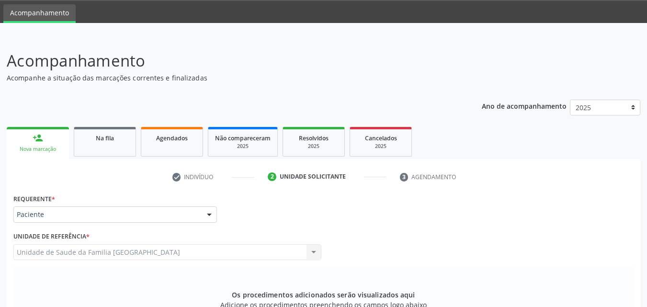
scroll to position [253, 0]
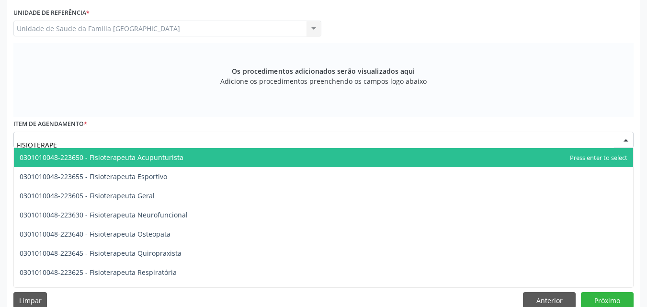
type input "FISIOTERAPEU"
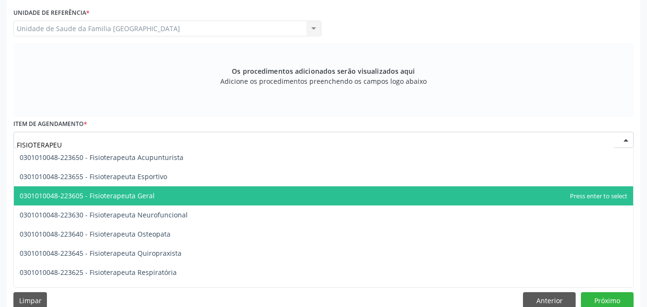
click at [120, 189] on span "0301010048-223605 - Fisioterapeuta Geral" at bounding box center [323, 195] width 619 height 19
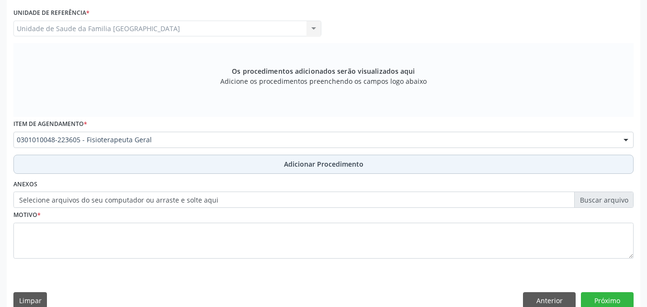
click at [111, 162] on button "Adicionar Procedimento" at bounding box center [323, 164] width 620 height 19
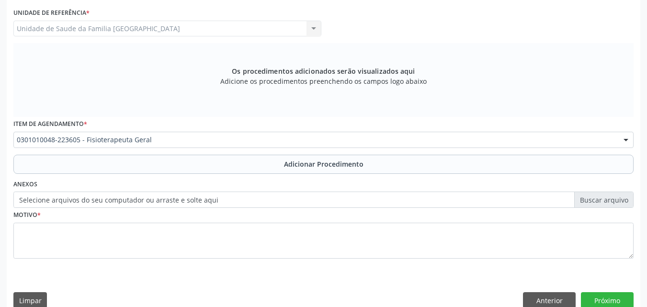
scroll to position [232, 0]
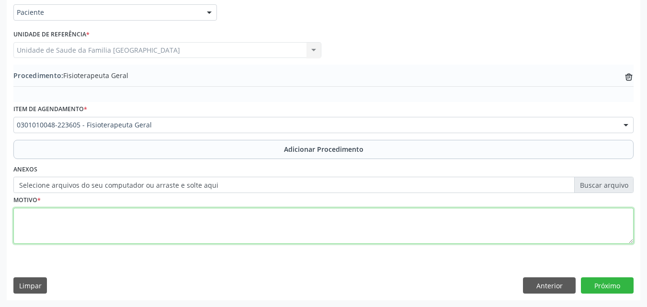
click at [102, 226] on textarea at bounding box center [323, 226] width 620 height 36
type textarea "SESSÕES DE FISIOTERAPIA."
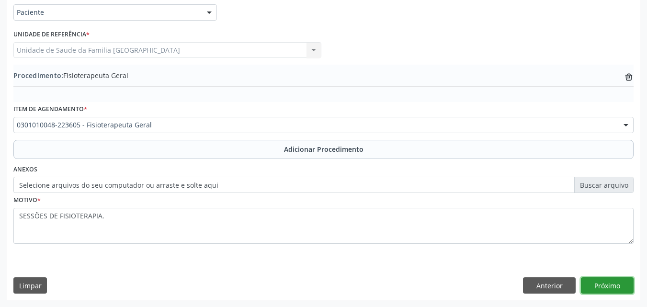
click at [589, 287] on button "Próximo" at bounding box center [607, 285] width 53 height 16
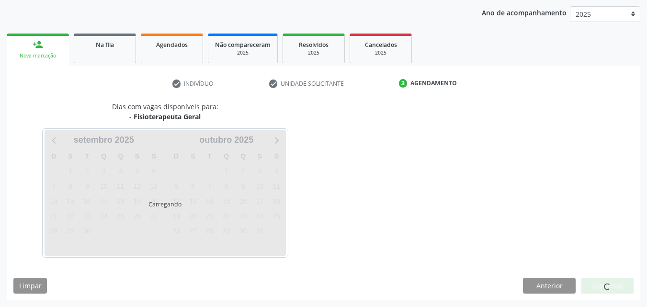
scroll to position [151, 0]
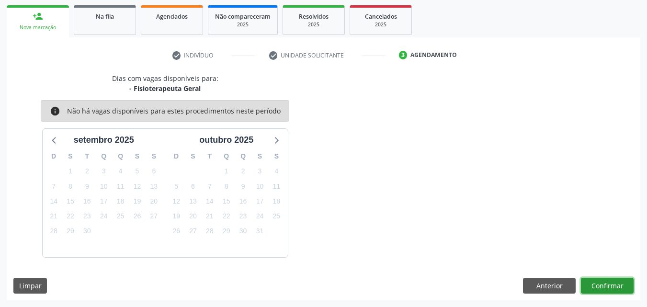
click at [609, 288] on button "Confirmar" at bounding box center [607, 286] width 53 height 16
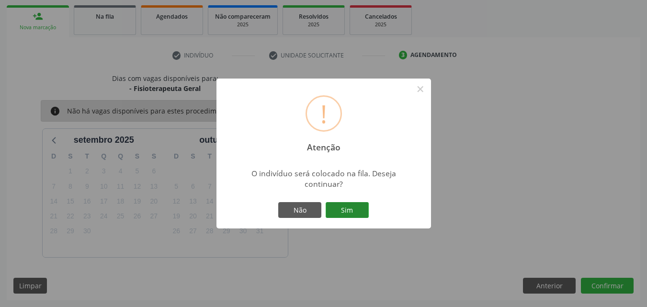
click at [343, 213] on button "Sim" at bounding box center [347, 210] width 43 height 16
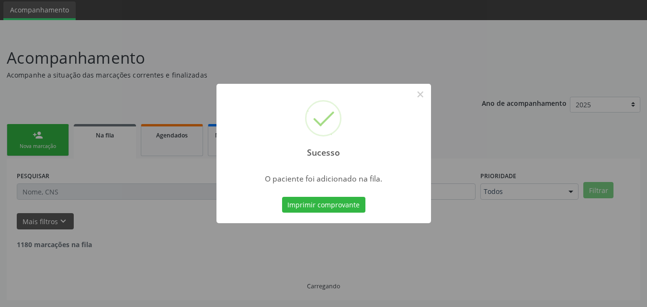
scroll to position [23, 0]
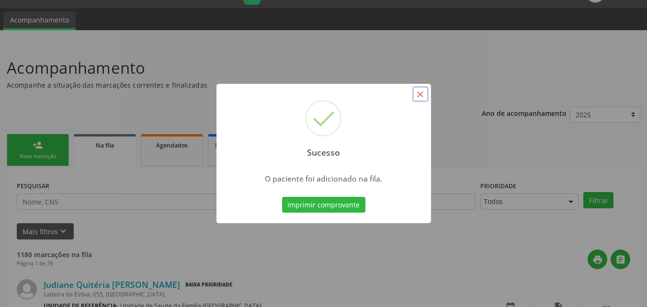
click at [417, 97] on button "×" at bounding box center [420, 94] width 16 height 16
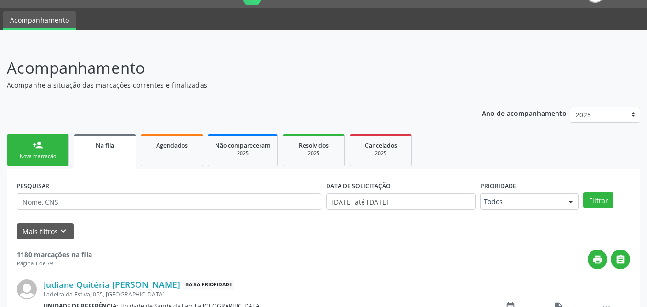
click at [45, 153] on div "Nova marcação" at bounding box center [38, 156] width 48 height 7
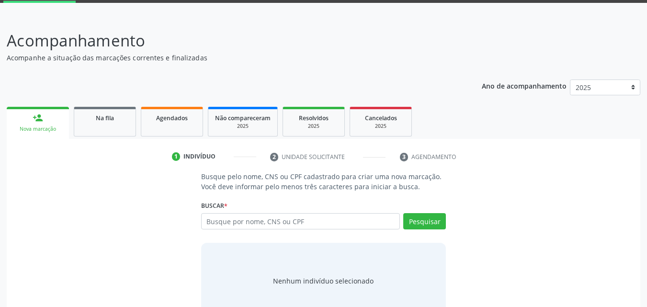
scroll to position [76, 0]
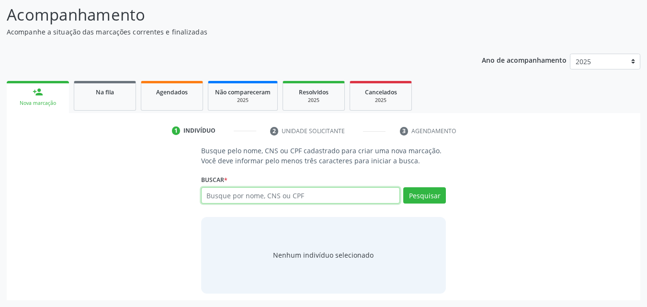
click at [230, 198] on input "text" at bounding box center [300, 195] width 199 height 16
type input "02410305440"
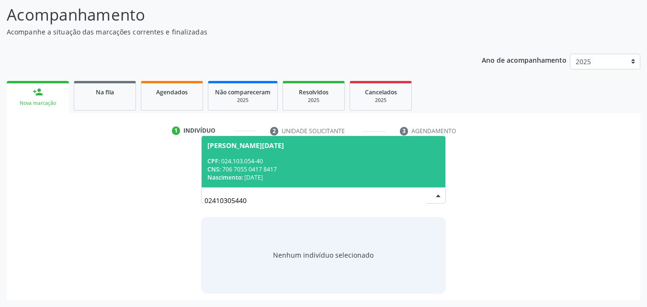
click at [233, 150] on span "Vera Lucia da Silva CPF: 024.103.054-40 CNS: 706 7055 0417 8417 Nascimento: 20/…" at bounding box center [324, 161] width 244 height 51
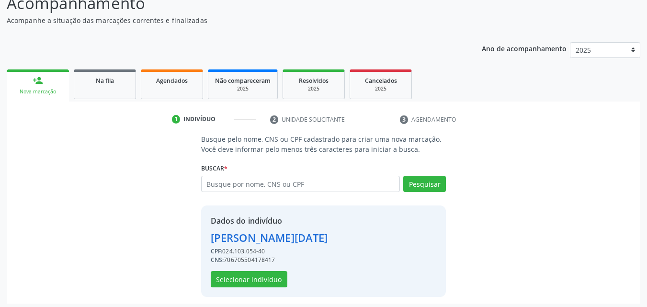
scroll to position [91, 0]
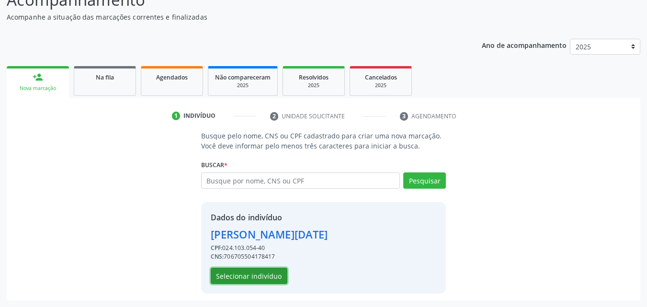
click at [257, 273] on button "Selecionar indivíduo" at bounding box center [249, 276] width 77 height 16
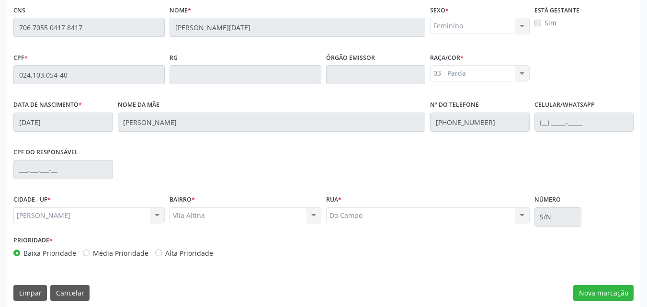
scroll to position [253, 0]
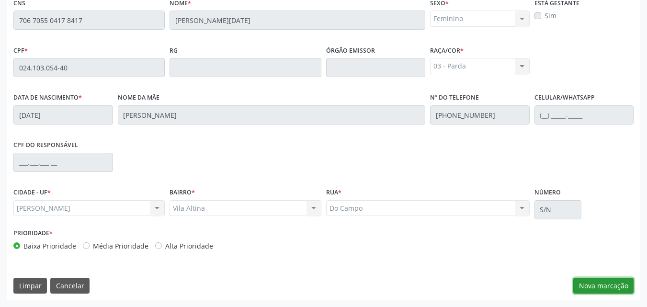
click at [628, 287] on button "Nova marcação" at bounding box center [603, 286] width 60 height 16
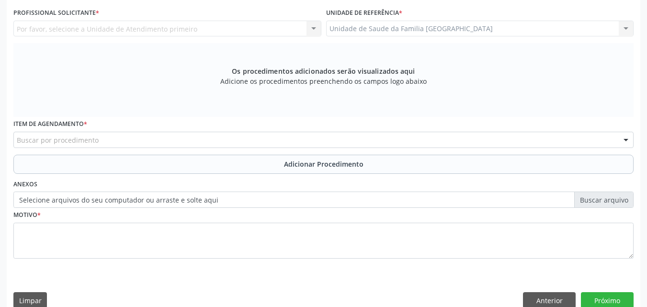
scroll to position [30, 0]
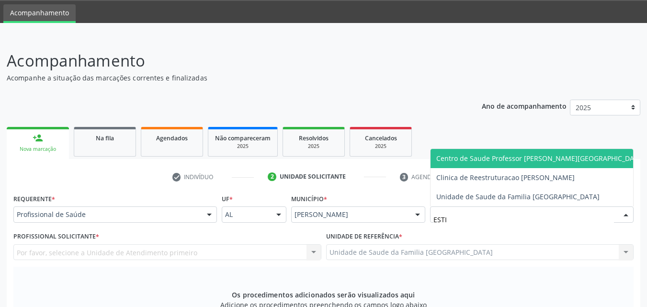
type input "ESTIV"
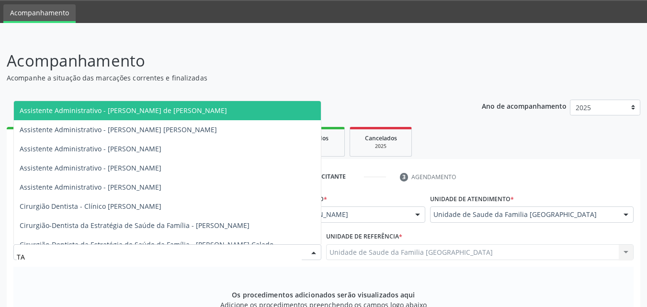
type input "TAC"
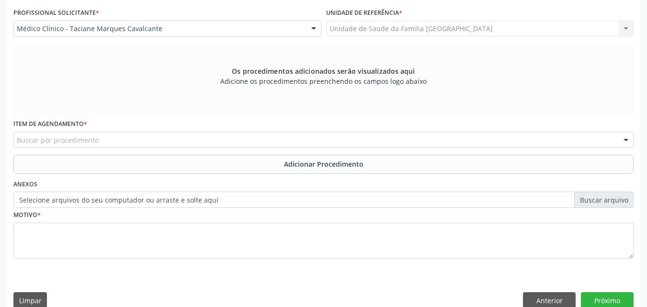
scroll to position [268, 0]
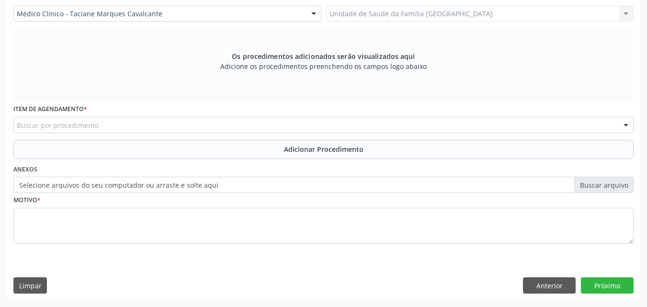
click at [103, 117] on div "Buscar por procedimento" at bounding box center [323, 125] width 620 height 16
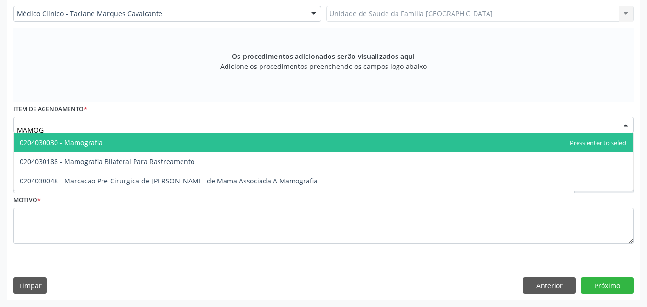
type input "MAMOGR"
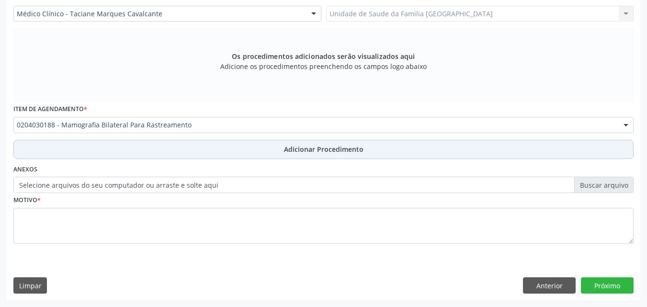
click at [110, 149] on button "Adicionar Procedimento" at bounding box center [323, 149] width 620 height 19
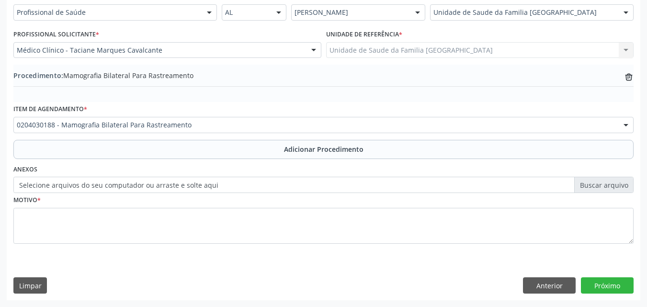
scroll to position [232, 0]
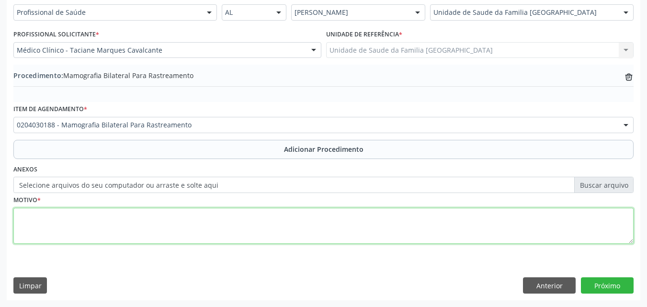
click at [90, 227] on textarea at bounding box center [323, 226] width 620 height 36
type textarea "RASTREAMENTO."
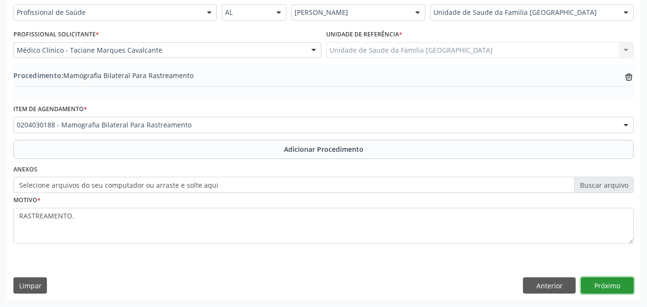
click at [597, 280] on button "Próximo" at bounding box center [607, 285] width 53 height 16
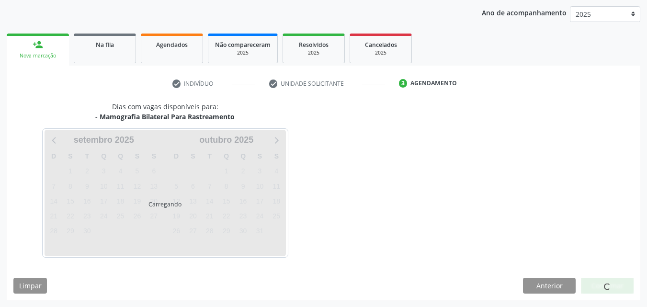
scroll to position [151, 0]
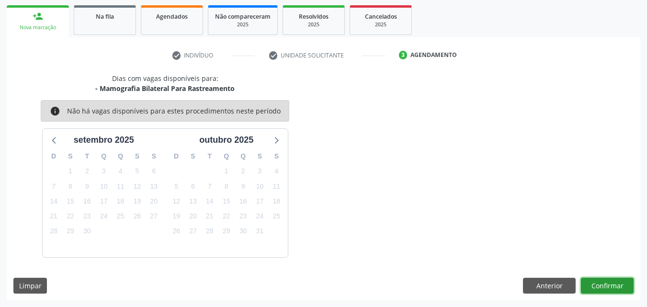
click at [597, 280] on button "Confirmar" at bounding box center [607, 286] width 53 height 16
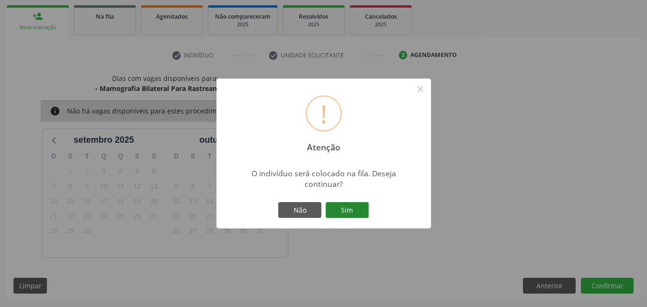
click at [352, 212] on button "Sim" at bounding box center [347, 210] width 43 height 16
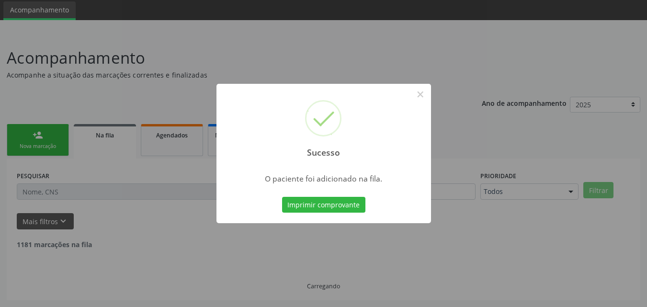
scroll to position [23, 0]
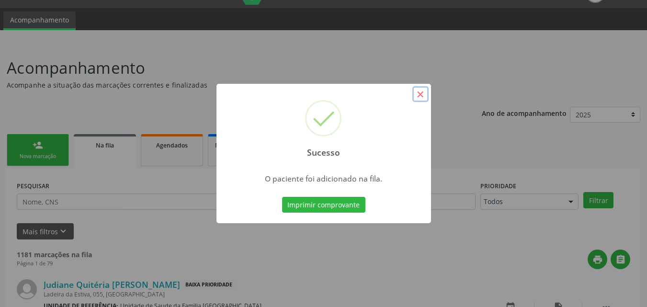
click at [422, 98] on button "×" at bounding box center [420, 94] width 16 height 16
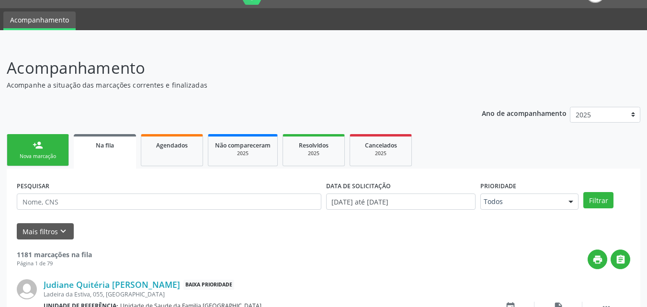
click at [34, 150] on link "person_add Nova marcação" at bounding box center [38, 150] width 62 height 32
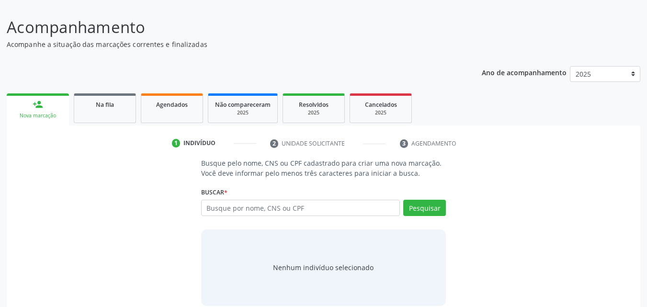
scroll to position [76, 0]
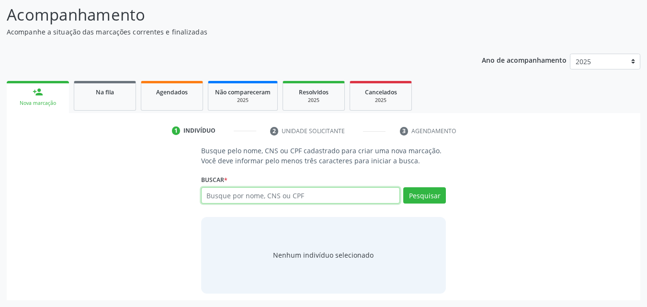
click at [234, 195] on input "text" at bounding box center [300, 195] width 199 height 16
type input "0"
type input "92525180453"
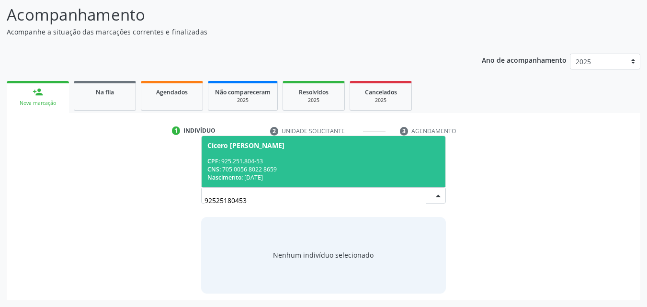
click at [252, 147] on div "Cícero Euclides da Silva" at bounding box center [245, 146] width 77 height 8
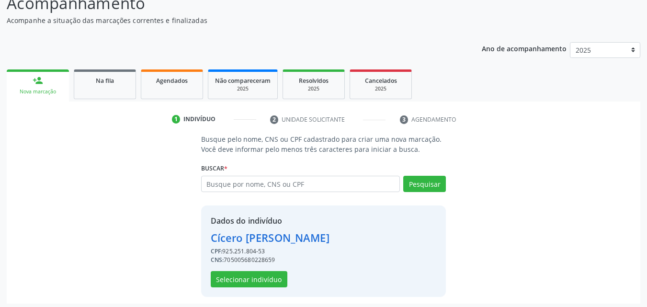
scroll to position [91, 0]
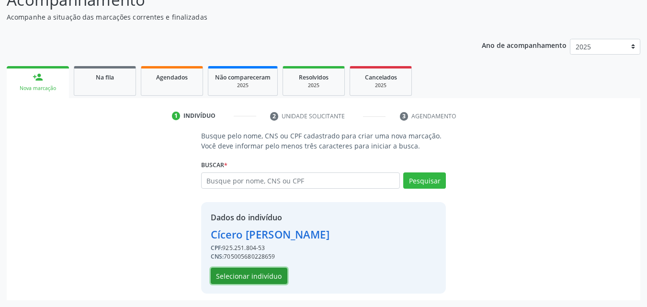
click at [233, 277] on button "Selecionar indivíduo" at bounding box center [249, 276] width 77 height 16
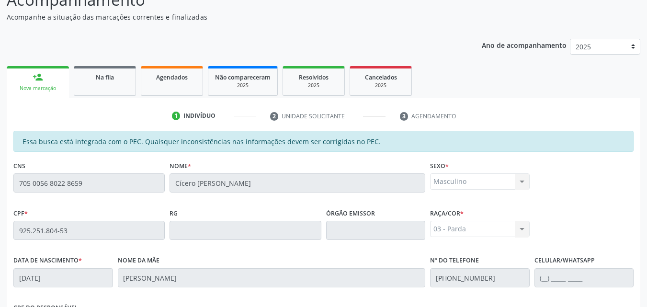
scroll to position [253, 0]
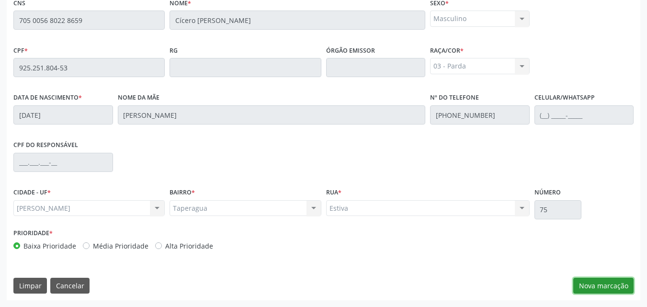
click at [586, 288] on button "Nova marcação" at bounding box center [603, 286] width 60 height 16
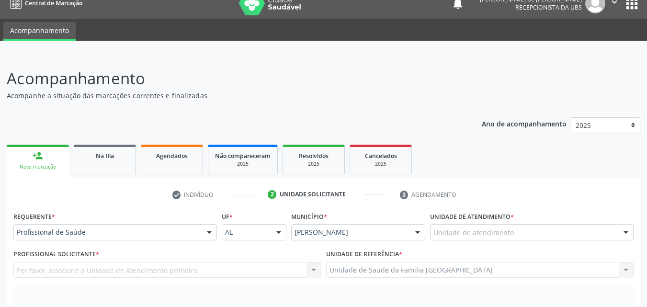
scroll to position [224, 0]
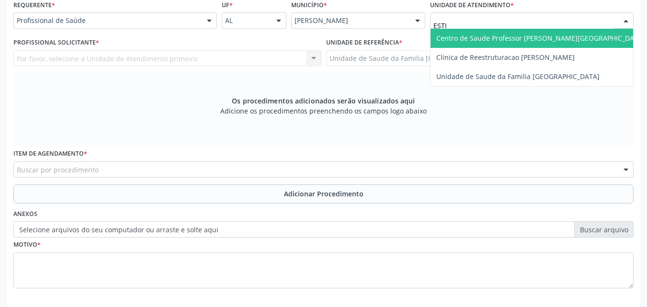
type input "ESTIV"
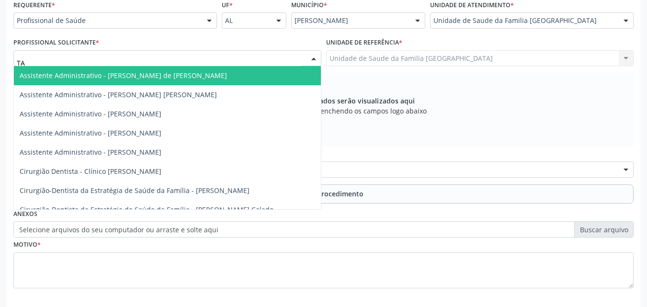
type input "TAC"
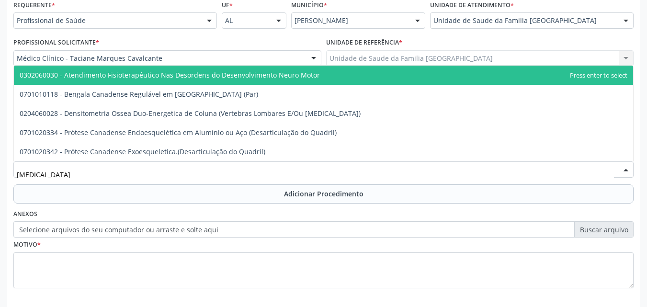
type input "DENSI"
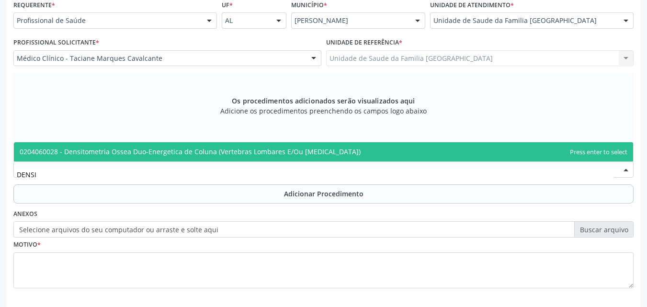
click at [193, 156] on span "0204060028 - Densitometria Ossea Duo-Energetica de Coluna (Vertebras Lombares E…" at bounding box center [190, 151] width 341 height 9
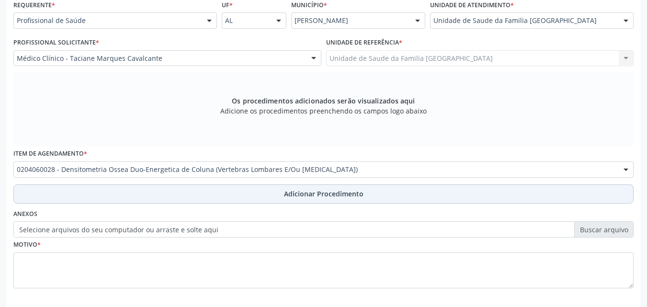
click at [166, 193] on button "Adicionar Procedimento" at bounding box center [323, 193] width 620 height 19
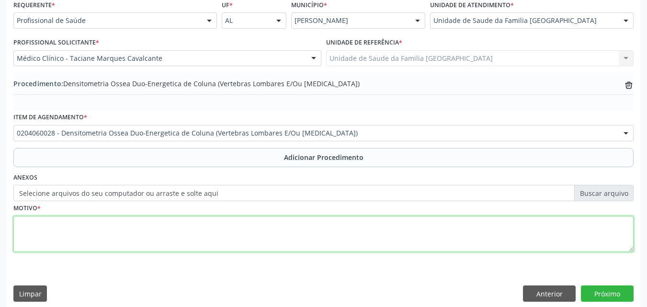
click at [164, 230] on textarea at bounding box center [323, 234] width 620 height 36
type textarea "EXAME MÉDICO GERAL IDOSO DE 75 ANOS."
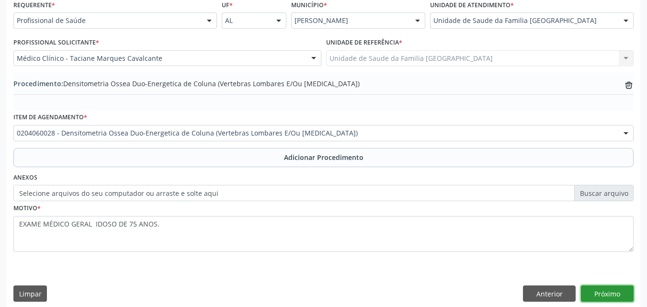
click at [598, 297] on button "Próximo" at bounding box center [607, 293] width 53 height 16
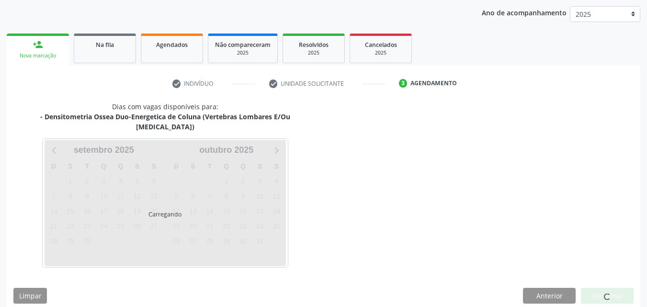
scroll to position [151, 0]
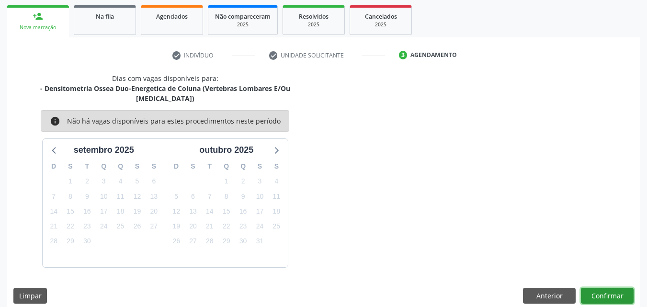
click at [603, 288] on button "Confirmar" at bounding box center [607, 296] width 53 height 16
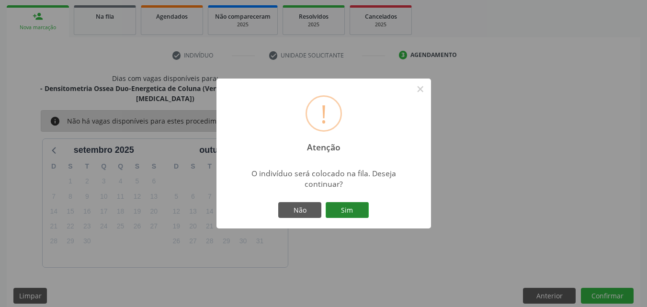
click at [354, 209] on button "Sim" at bounding box center [347, 210] width 43 height 16
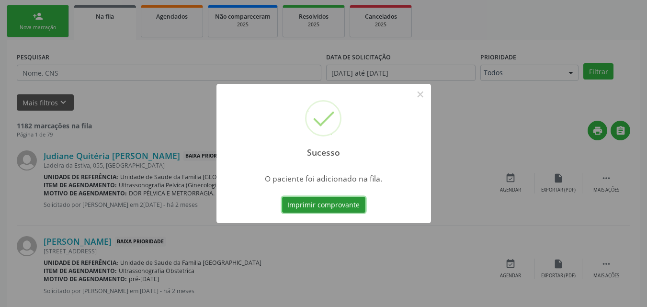
scroll to position [23, 0]
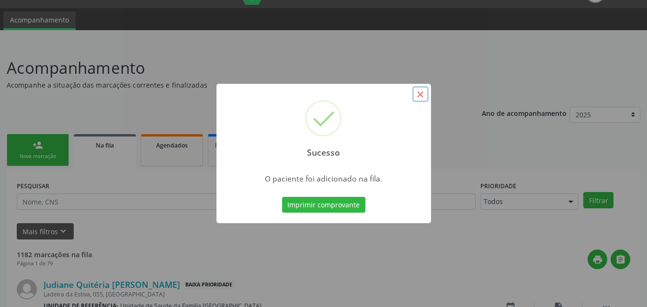
click at [418, 96] on button "×" at bounding box center [420, 94] width 16 height 16
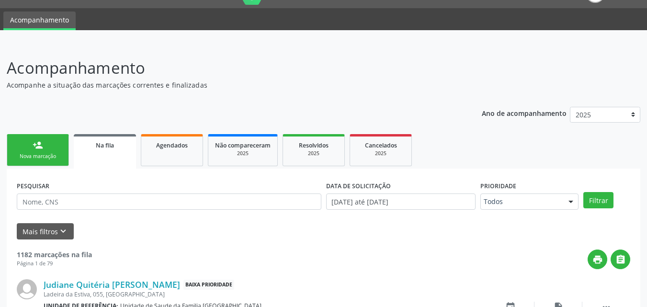
click at [31, 147] on link "person_add Nova marcação" at bounding box center [38, 150] width 62 height 32
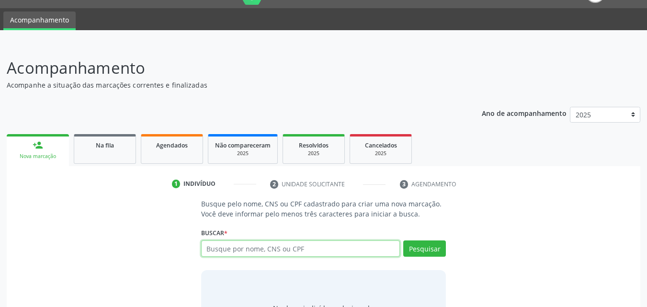
click at [266, 243] on input "text" at bounding box center [300, 248] width 199 height 16
type input "92525180453"
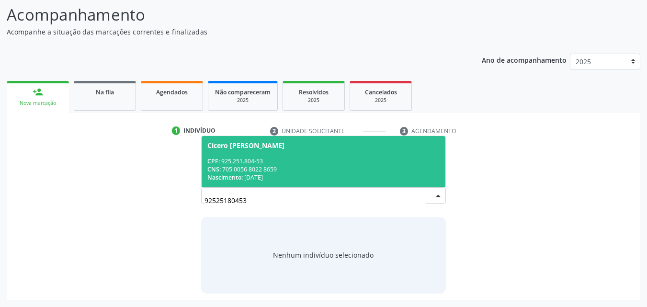
click at [260, 182] on span "Cícero Euclides da Silva CPF: 925.251.804-53 CNS: 705 0056 8022 8659 Nascimento…" at bounding box center [324, 161] width 244 height 51
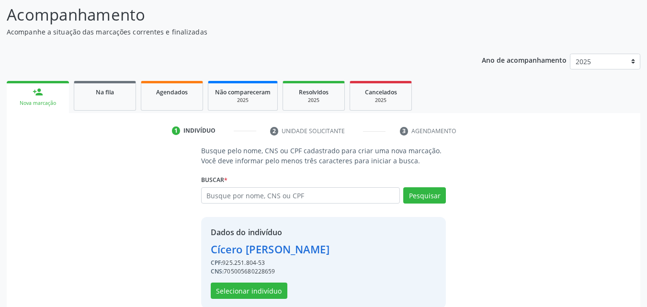
scroll to position [91, 0]
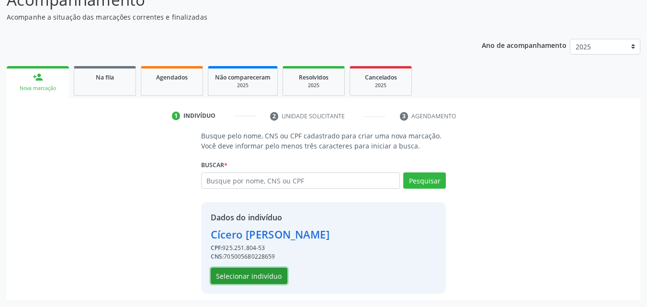
click at [237, 277] on button "Selecionar indivíduo" at bounding box center [249, 276] width 77 height 16
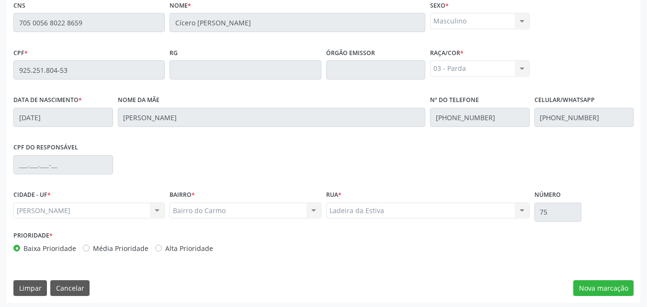
scroll to position [253, 0]
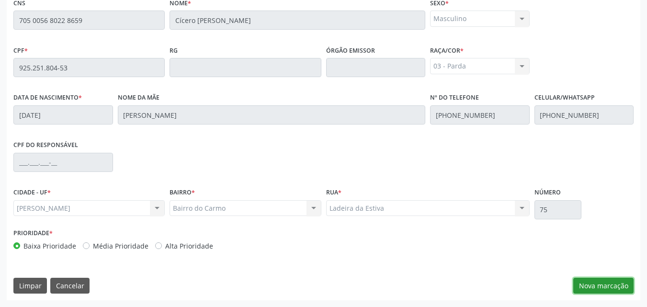
click at [591, 284] on button "Nova marcação" at bounding box center [603, 286] width 60 height 16
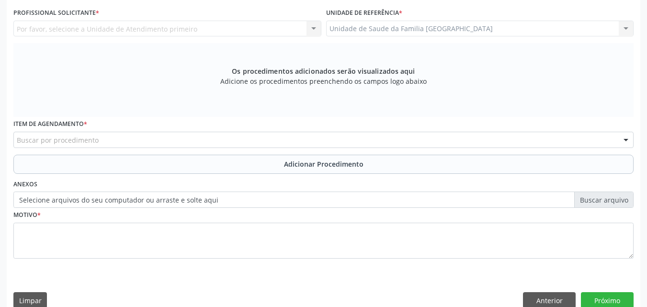
scroll to position [30, 0]
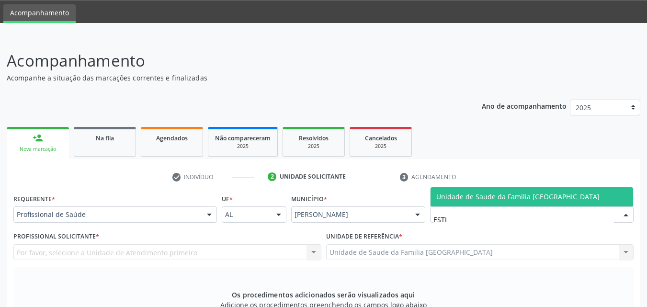
type input "ESTIV"
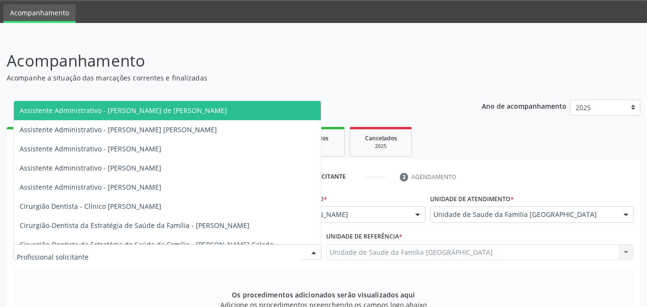
click at [125, 245] on div at bounding box center [167, 252] width 308 height 16
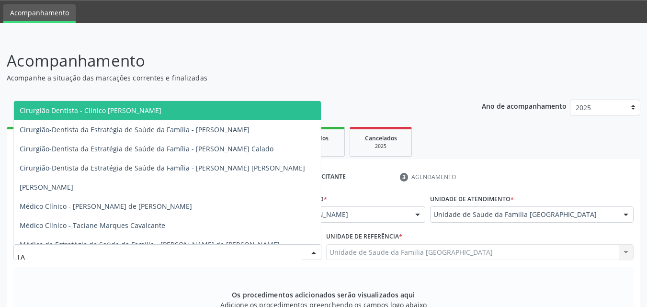
type input "TAC"
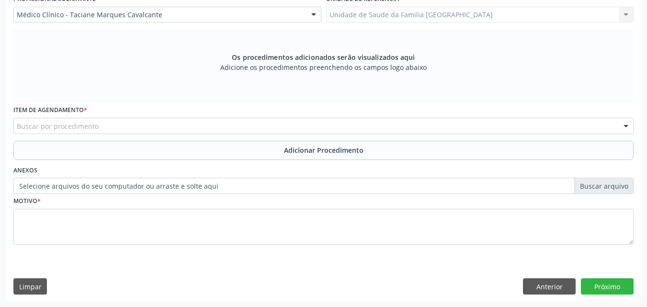
scroll to position [268, 0]
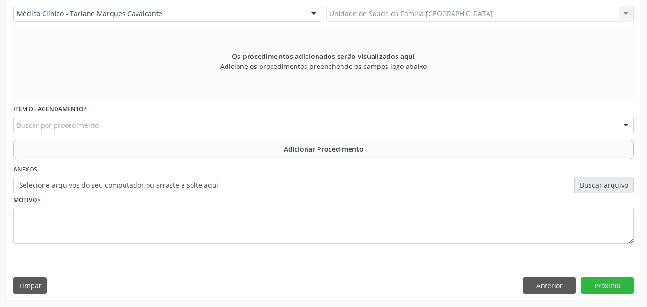
click at [115, 128] on div "Buscar por procedimento" at bounding box center [323, 125] width 620 height 16
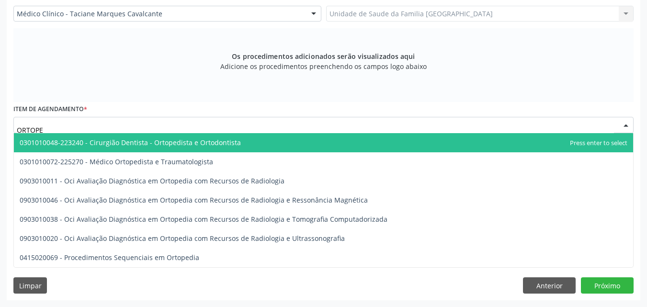
type input "ORTOPED"
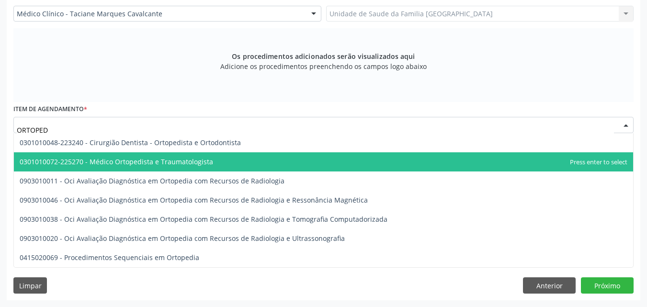
click at [128, 160] on span "0301010072-225270 - Médico Ortopedista e Traumatologista" at bounding box center [116, 161] width 193 height 9
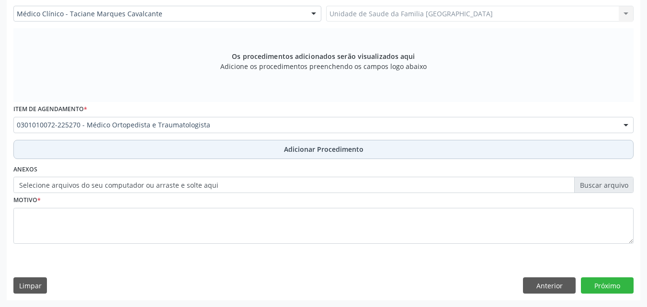
click at [128, 155] on button "Adicionar Procedimento" at bounding box center [323, 149] width 620 height 19
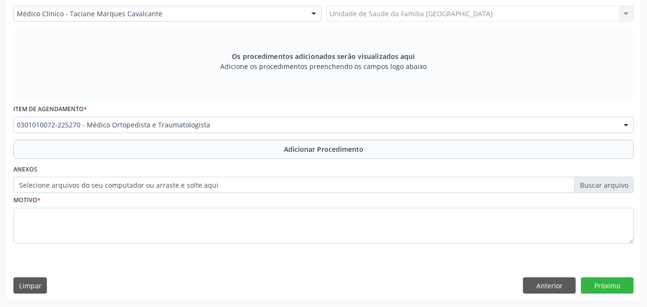
scroll to position [232, 0]
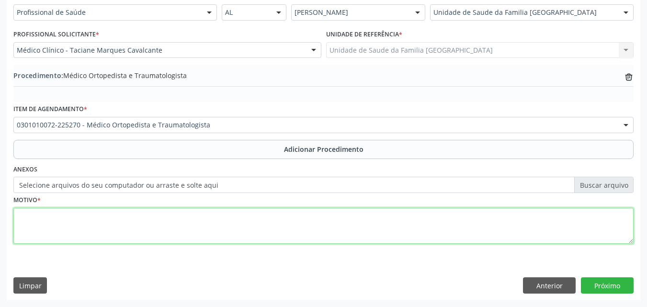
click at [112, 216] on textarea at bounding box center [323, 226] width 620 height 36
type textarea "O"
type textarea "M51 - OUTROS TRANSTORNOS DE DISCOS INTERVERTEBRAIS."
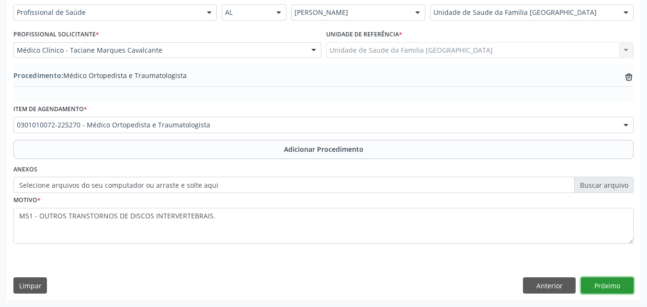
click at [584, 280] on button "Próximo" at bounding box center [607, 285] width 53 height 16
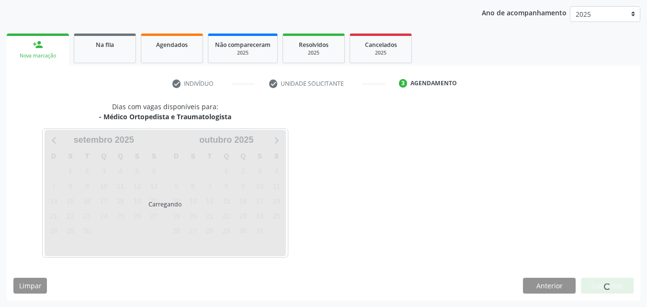
scroll to position [151, 0]
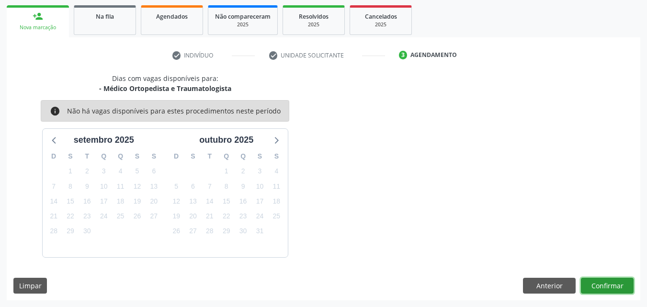
click at [602, 283] on button "Confirmar" at bounding box center [607, 286] width 53 height 16
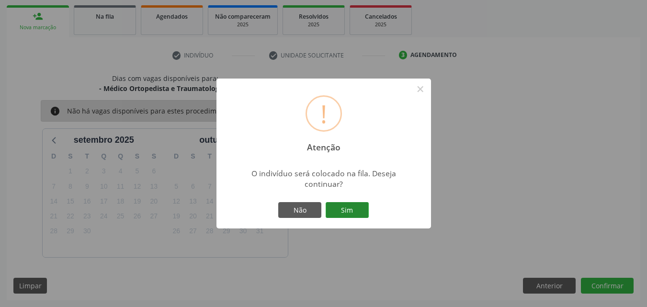
click at [352, 205] on button "Sim" at bounding box center [347, 210] width 43 height 16
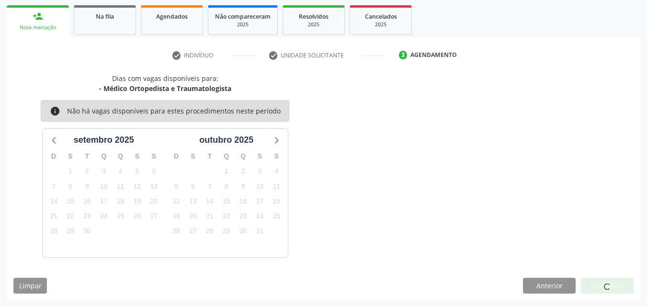
scroll to position [23, 0]
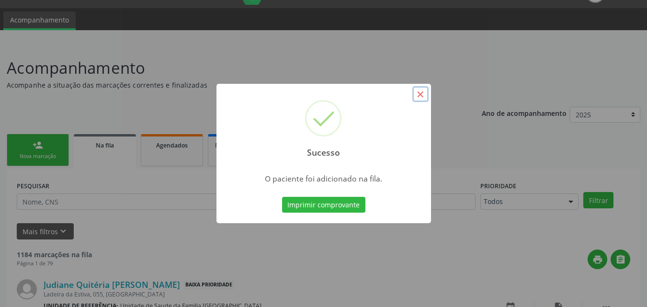
click at [418, 89] on button "×" at bounding box center [420, 94] width 16 height 16
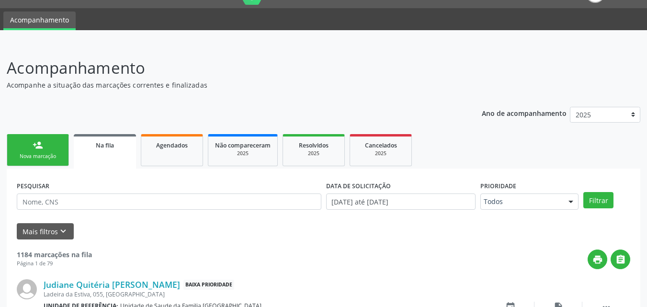
click at [38, 151] on link "person_add Nova marcação" at bounding box center [38, 150] width 62 height 32
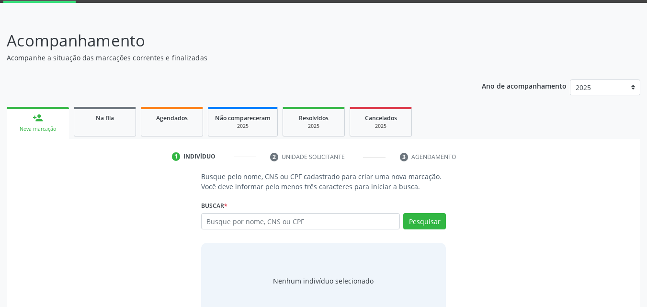
scroll to position [76, 0]
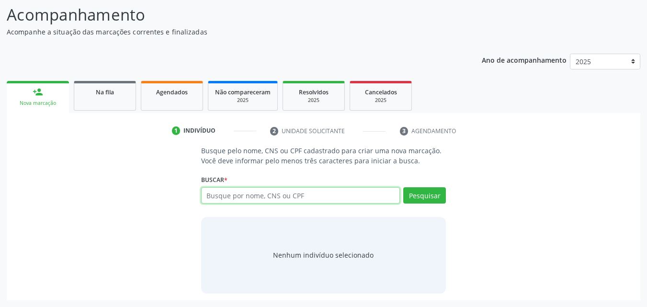
click at [232, 194] on input "text" at bounding box center [300, 195] width 199 height 16
type input "705005680228659"
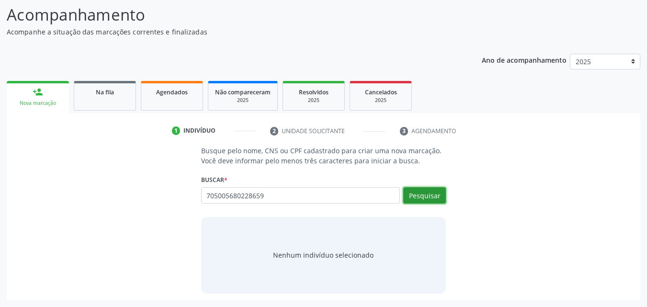
click at [427, 198] on button "Pesquisar" at bounding box center [424, 195] width 43 height 16
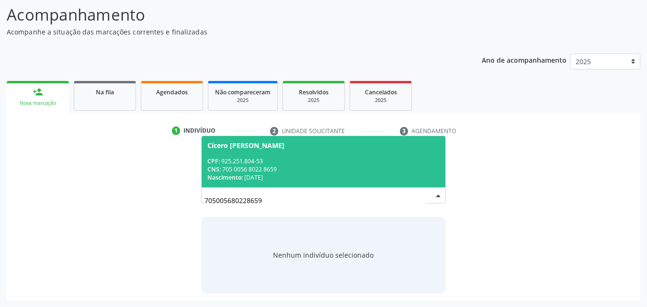
click at [299, 175] on div "Nascimento: 20/05/1950" at bounding box center [323, 177] width 233 height 8
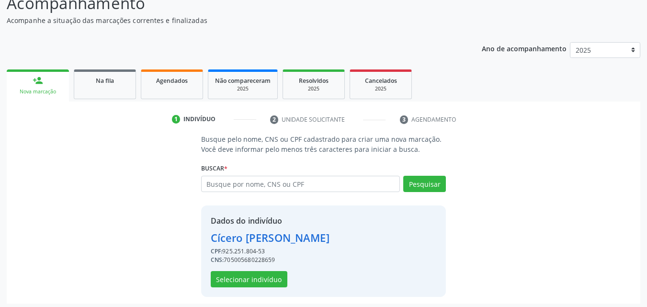
scroll to position [91, 0]
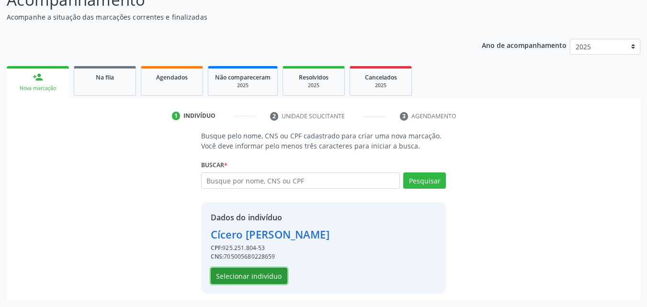
click at [259, 282] on button "Selecionar indivíduo" at bounding box center [249, 276] width 77 height 16
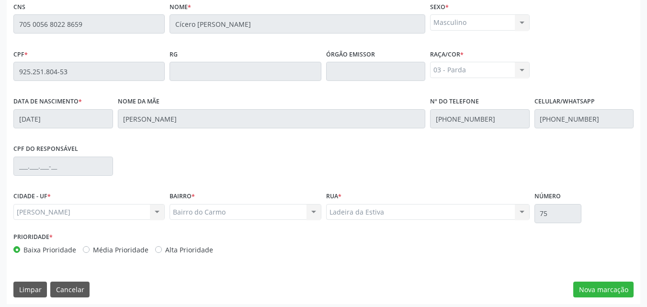
scroll to position [253, 0]
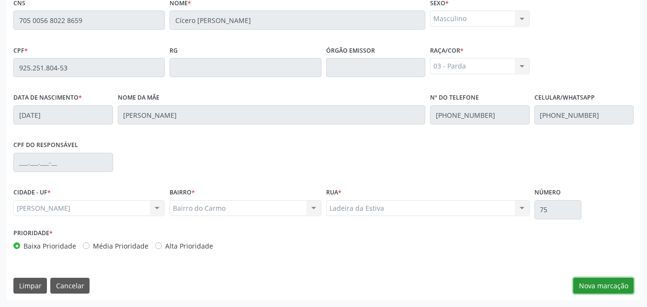
click at [585, 281] on button "Nova marcação" at bounding box center [603, 286] width 60 height 16
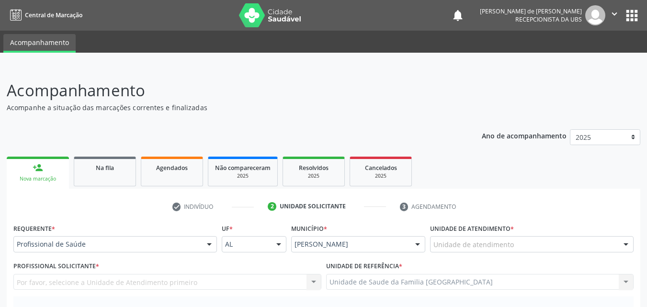
scroll to position [224, 0]
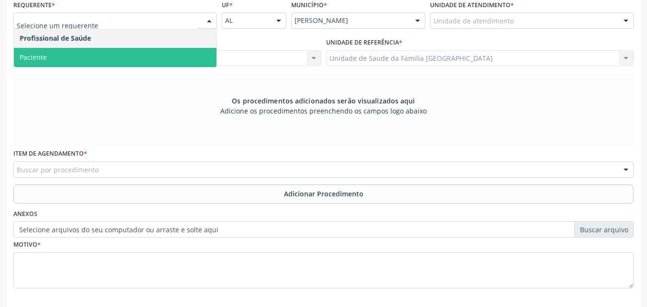
click at [44, 54] on span "Paciente" at bounding box center [33, 57] width 27 height 9
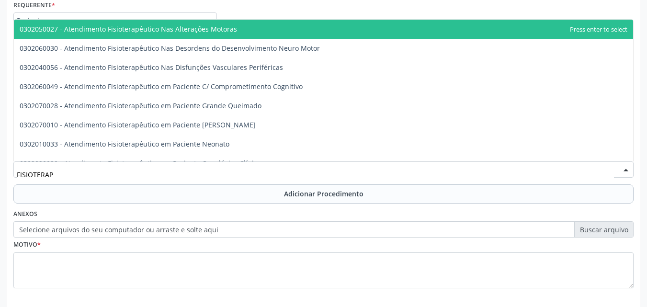
type input "FISIOTERAPE"
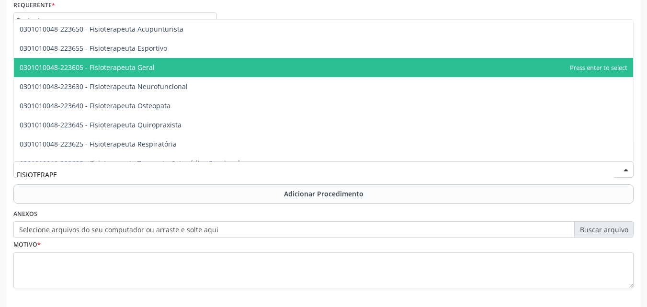
click at [102, 70] on span "0301010048-223605 - Fisioterapeuta Geral" at bounding box center [87, 67] width 135 height 9
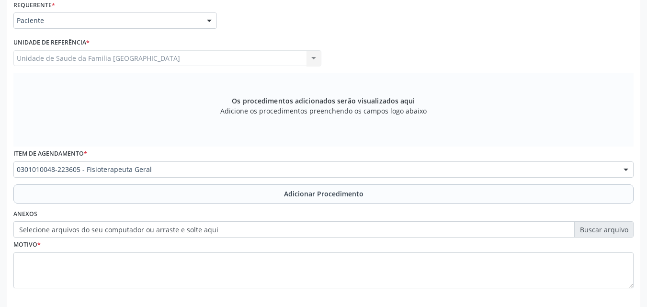
click at [102, 191] on button "Adicionar Procedimento" at bounding box center [323, 193] width 620 height 19
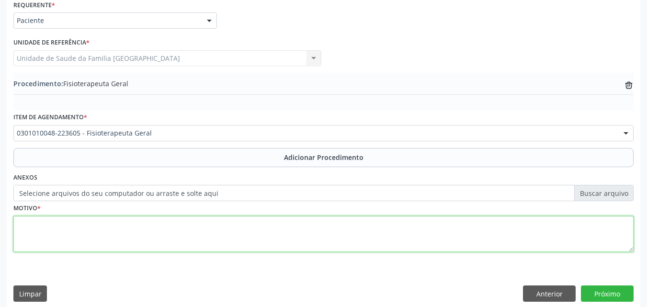
click at [94, 240] on textarea at bounding box center [323, 234] width 620 height 36
type textarea "SESSÕES DE FISIOTERAPIA."
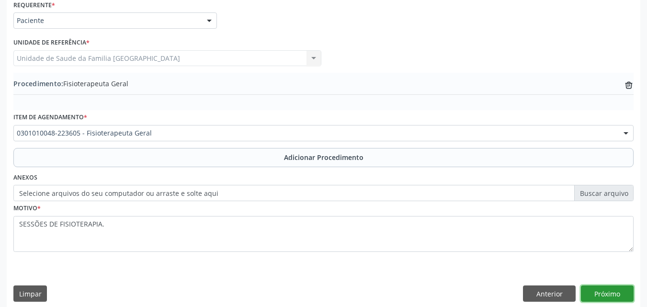
click at [598, 291] on button "Próximo" at bounding box center [607, 293] width 53 height 16
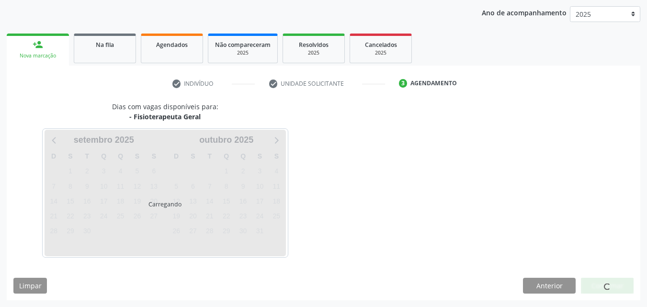
scroll to position [151, 0]
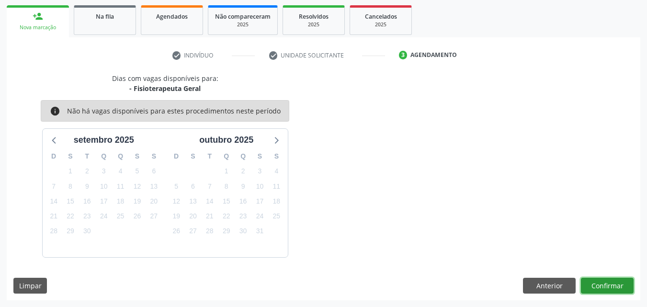
click at [599, 281] on button "Confirmar" at bounding box center [607, 286] width 53 height 16
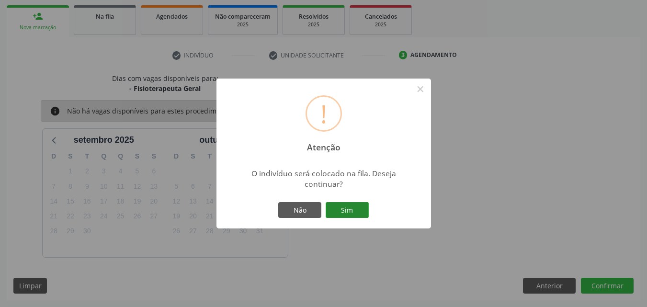
click at [356, 206] on button "Sim" at bounding box center [347, 210] width 43 height 16
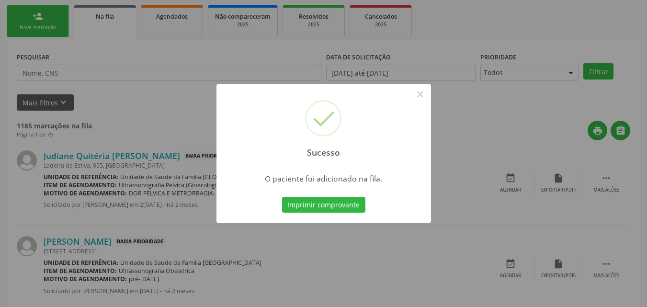
scroll to position [23, 0]
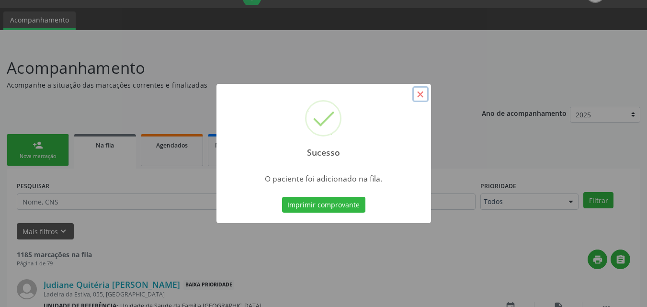
click at [422, 94] on button "×" at bounding box center [420, 94] width 16 height 16
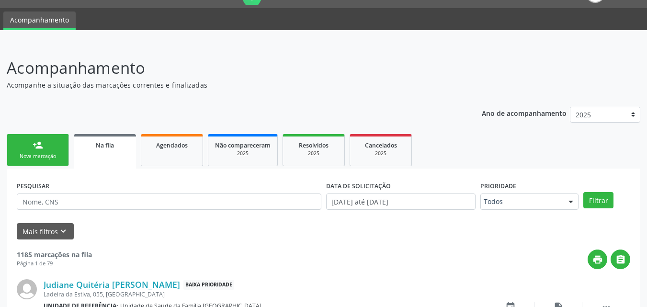
click at [51, 151] on link "person_add Nova marcação" at bounding box center [38, 150] width 62 height 32
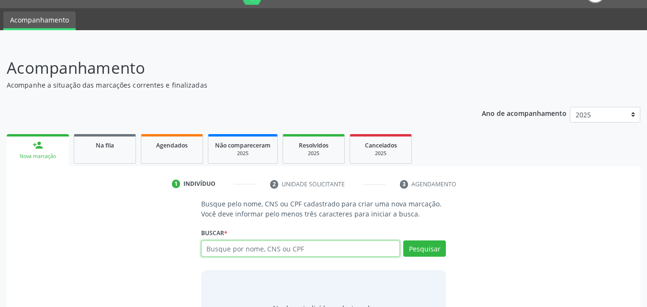
click at [245, 252] on input "text" at bounding box center [300, 248] width 199 height 16
type input "EDENILDA DOS SANTOS SILVA"
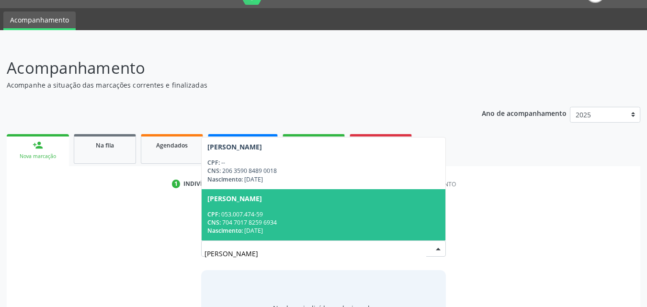
click at [253, 221] on div "CNS: 704 7017 8259 6934" at bounding box center [323, 222] width 233 height 8
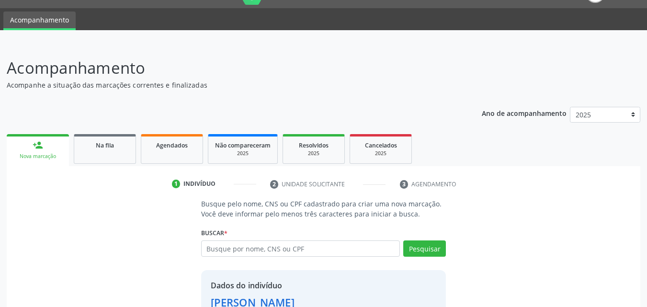
scroll to position [91, 0]
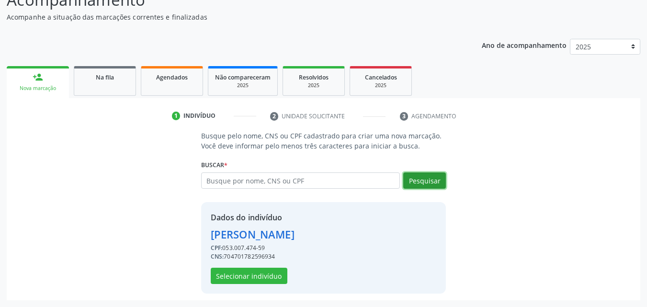
click at [430, 175] on button "Pesquisar" at bounding box center [424, 180] width 43 height 16
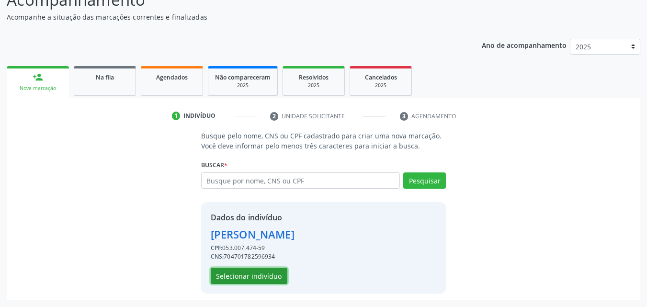
click at [232, 274] on button "Selecionar indivíduo" at bounding box center [249, 276] width 77 height 16
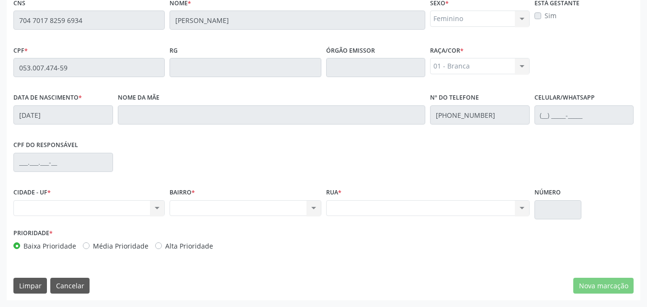
scroll to position [0, 0]
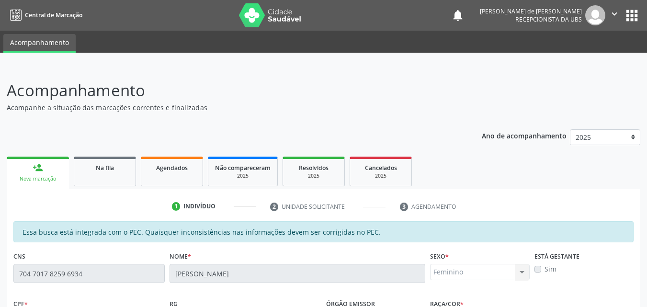
click at [37, 168] on div "person_add" at bounding box center [38, 167] width 11 height 11
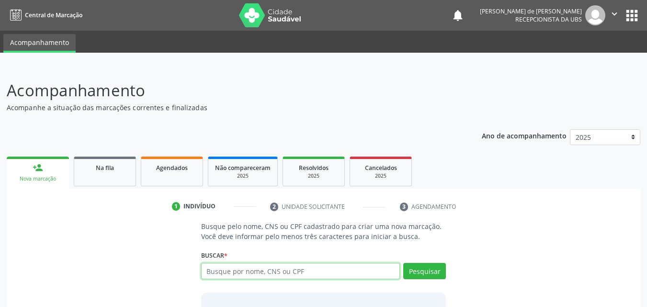
paste input "704 7017 8259 6934"
type input "704 7017 8259 6934"
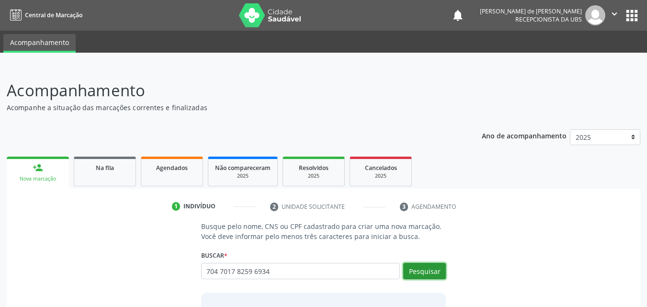
click at [415, 265] on button "Pesquisar" at bounding box center [424, 271] width 43 height 16
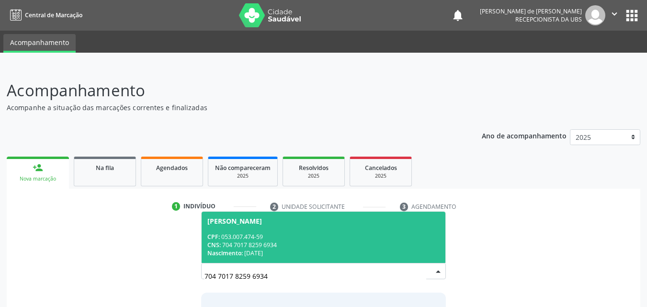
click at [262, 224] on div "[PERSON_NAME]" at bounding box center [234, 221] width 55 height 8
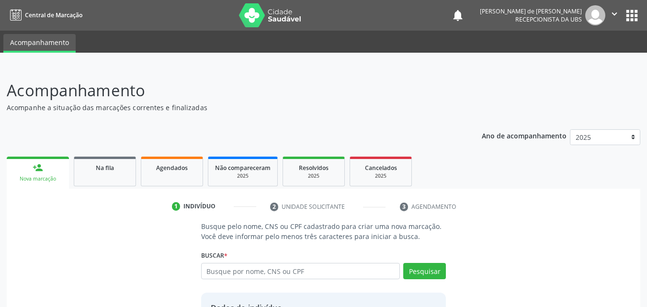
scroll to position [91, 0]
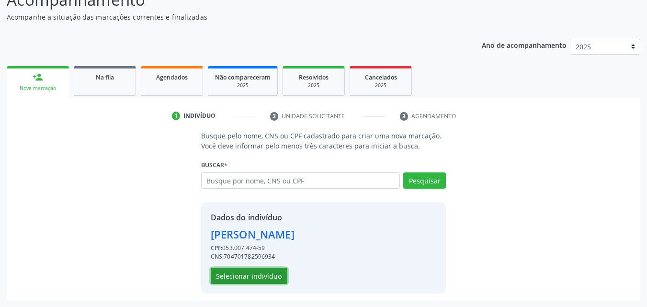
click at [271, 268] on button "Selecionar indivíduo" at bounding box center [249, 276] width 77 height 16
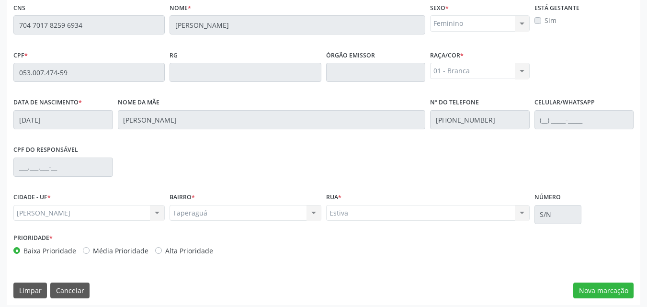
scroll to position [253, 0]
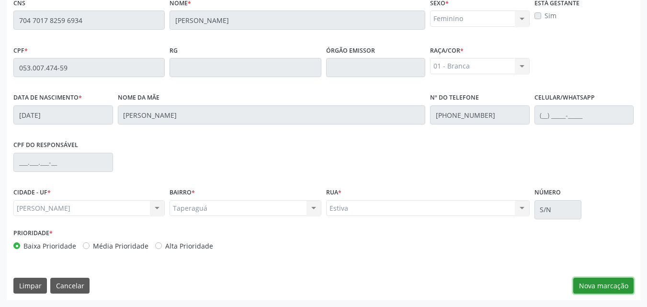
click at [586, 287] on button "Nova marcação" at bounding box center [603, 286] width 60 height 16
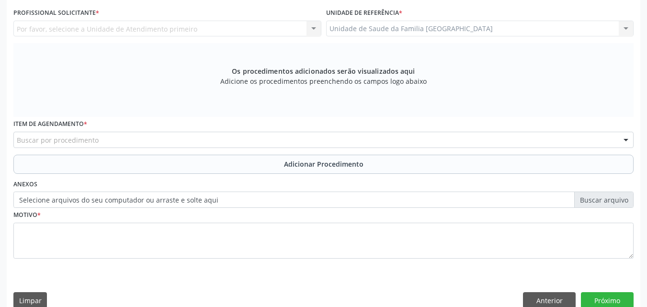
scroll to position [0, 0]
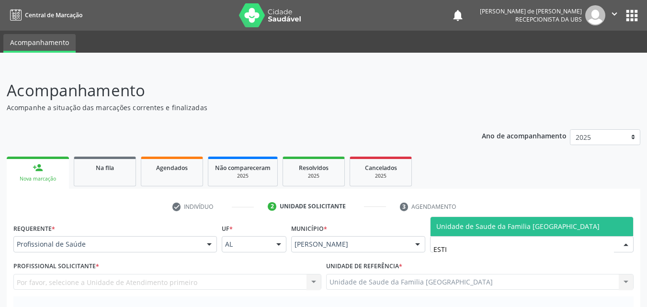
type input "ESTIV"
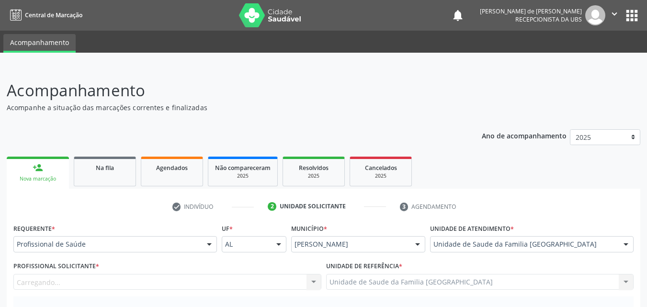
scroll to position [224, 0]
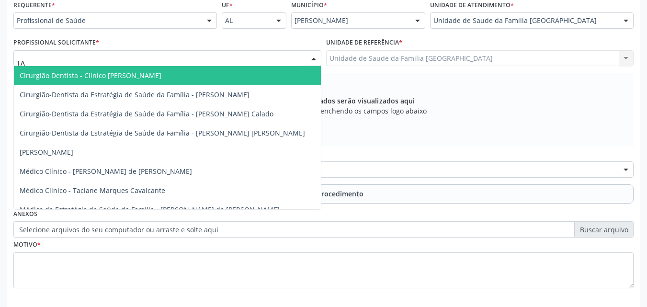
type input "TAC"
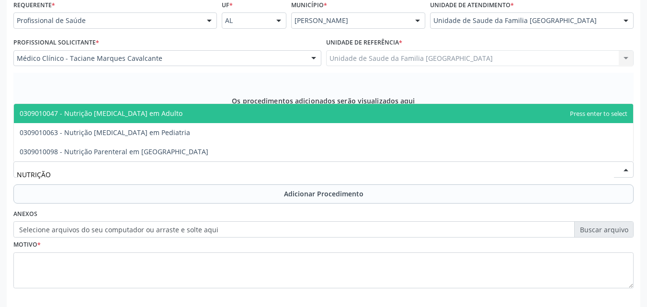
click at [80, 119] on span "0309010047 - Nutrição [MEDICAL_DATA] em Adulto" at bounding box center [323, 113] width 619 height 19
type input "NUTRIÇÃO"
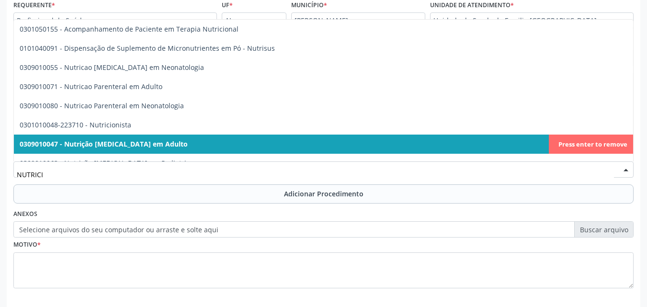
type input "NUTRICIO"
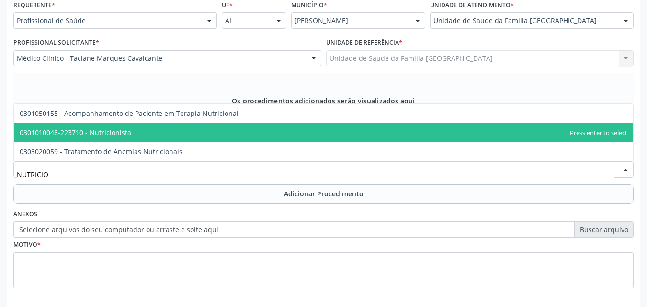
click at [107, 139] on span "0301010048-223710 - Nutricionista" at bounding box center [323, 132] width 619 height 19
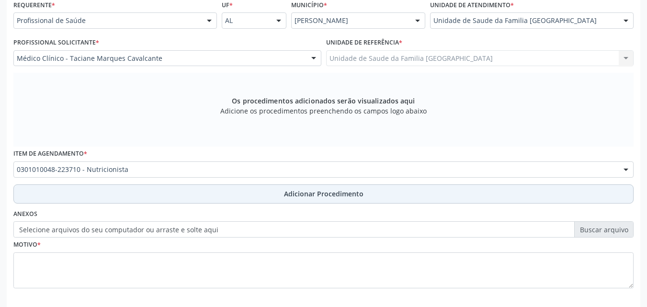
click at [106, 192] on button "Adicionar Procedimento" at bounding box center [323, 193] width 620 height 19
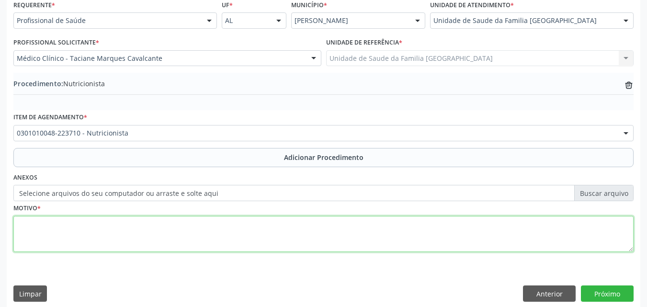
click at [101, 238] on textarea at bounding box center [323, 234] width 620 height 36
type textarea "CONSULTA."
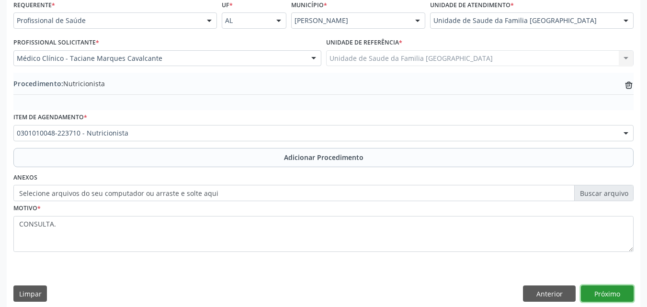
click at [585, 295] on button "Próximo" at bounding box center [607, 293] width 53 height 16
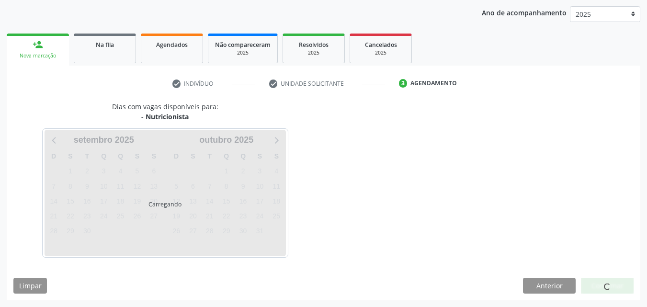
scroll to position [151, 0]
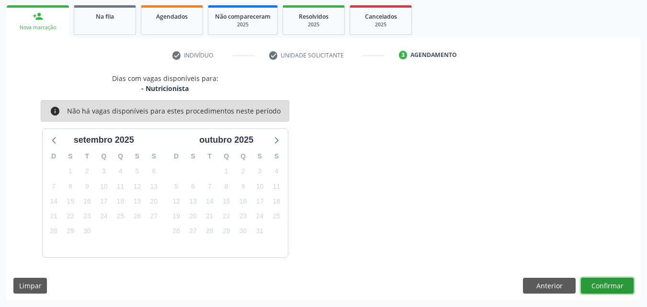
click at [587, 288] on button "Confirmar" at bounding box center [607, 286] width 53 height 16
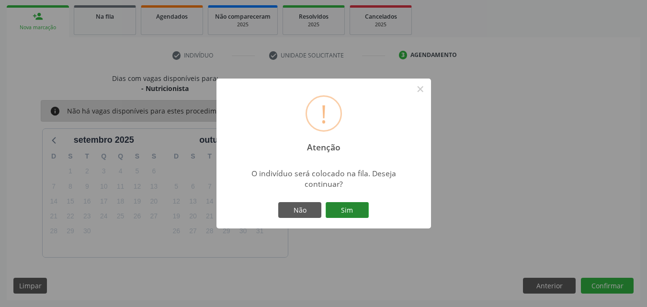
click at [343, 207] on button "Sim" at bounding box center [347, 210] width 43 height 16
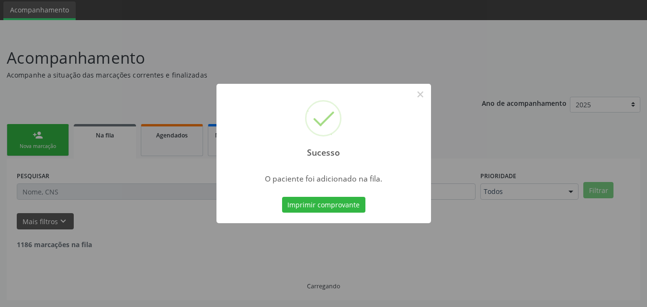
scroll to position [23, 0]
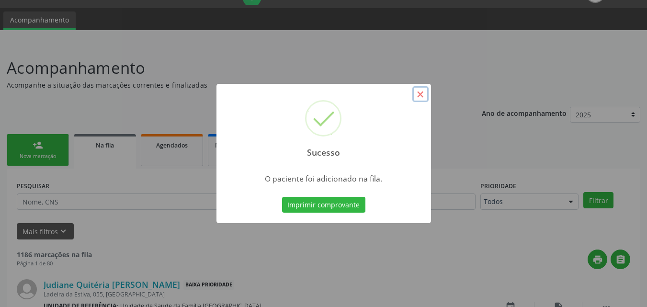
click at [420, 95] on button "×" at bounding box center [420, 94] width 16 height 16
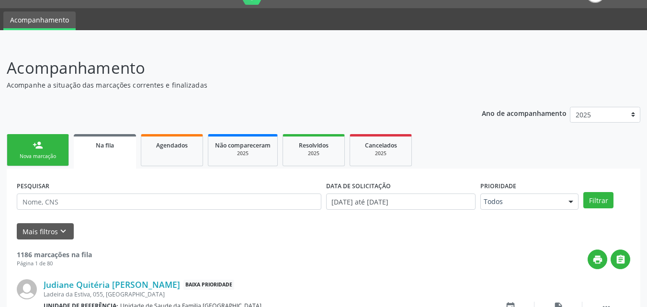
click at [52, 156] on div "Nova marcação" at bounding box center [38, 156] width 48 height 7
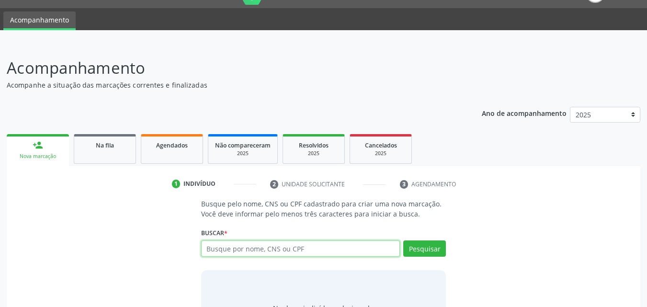
click at [229, 243] on input "text" at bounding box center [300, 248] width 199 height 16
